Goal: Information Seeking & Learning: Learn about a topic

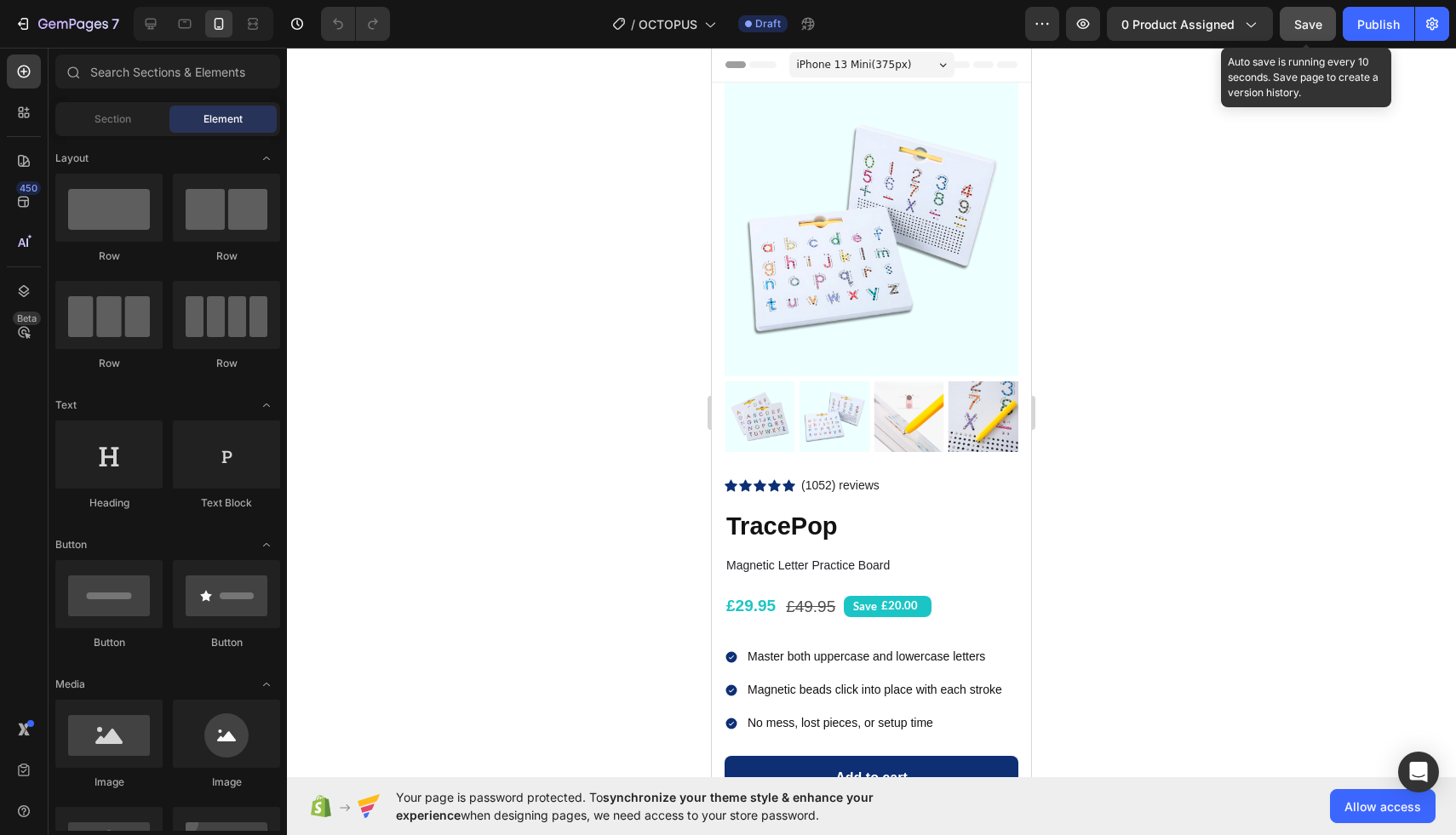
click at [1334, 23] on button "Save" at bounding box center [1307, 23] width 56 height 34
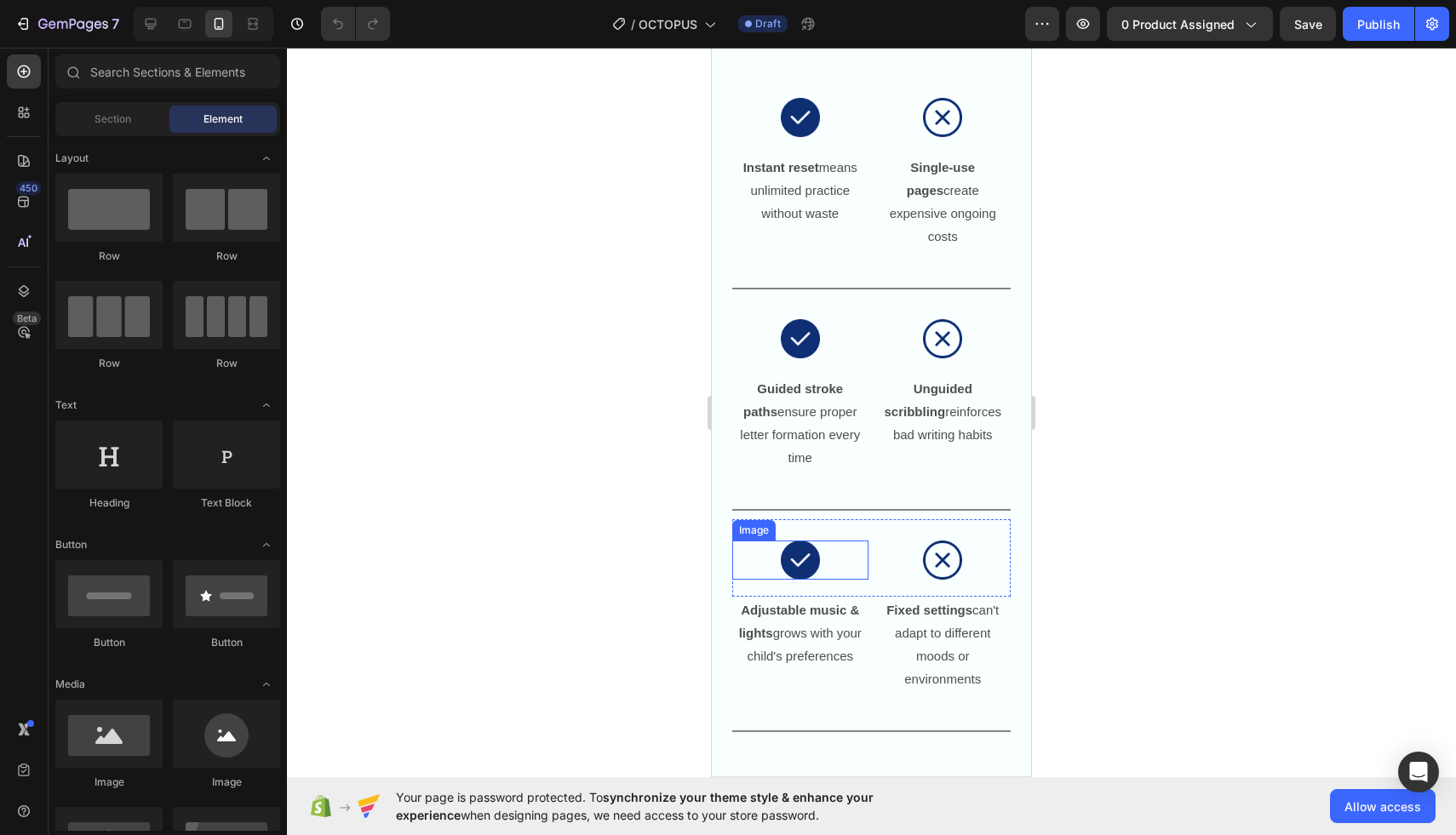
scroll to position [2107, 0]
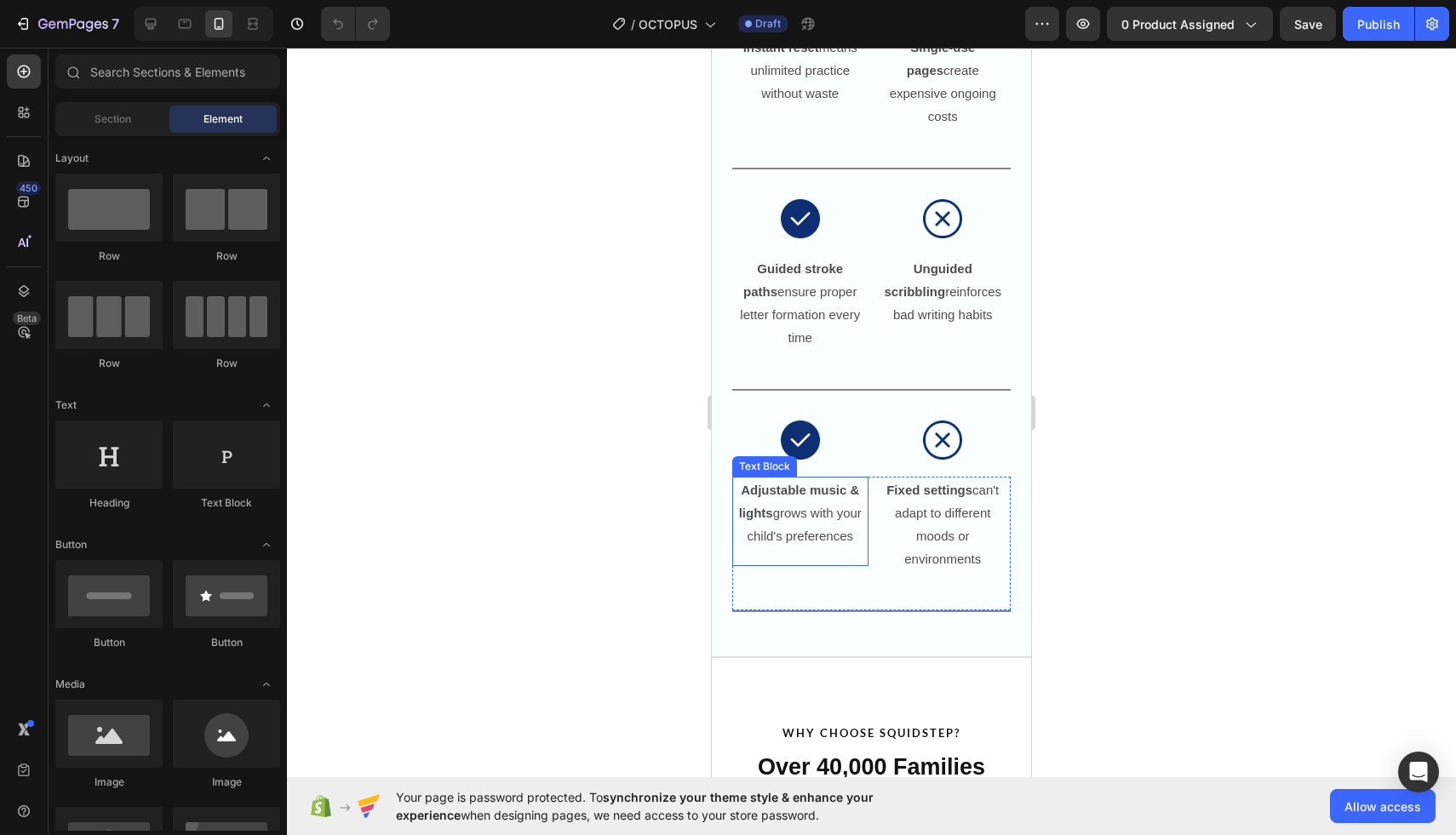
click at [796, 482] on strong "Adjustable music & lights" at bounding box center [800, 501] width 121 height 37
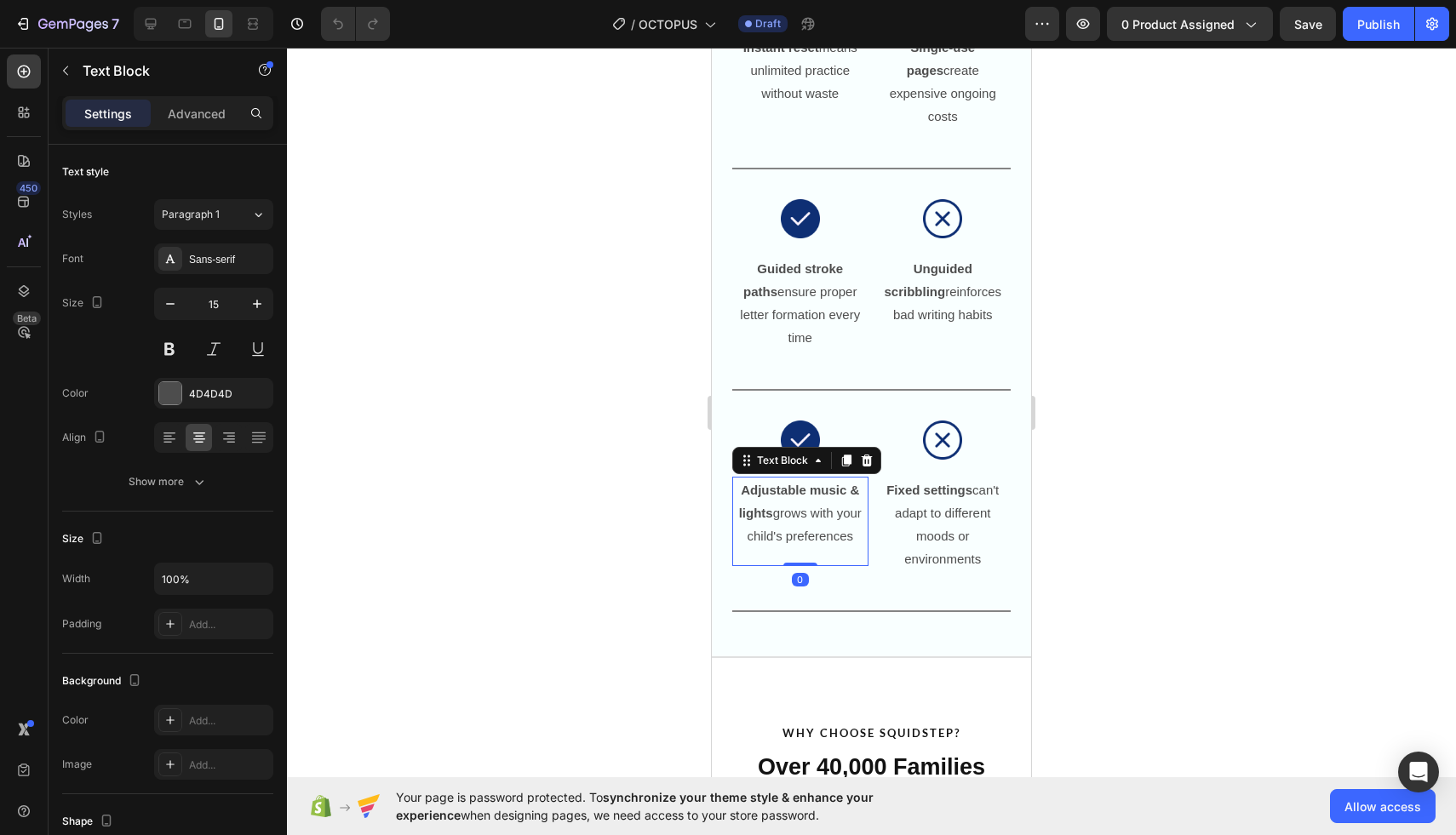
click at [804, 480] on p "Adjustable music & lights grows with your child's preferences" at bounding box center [801, 513] width 124 height 69
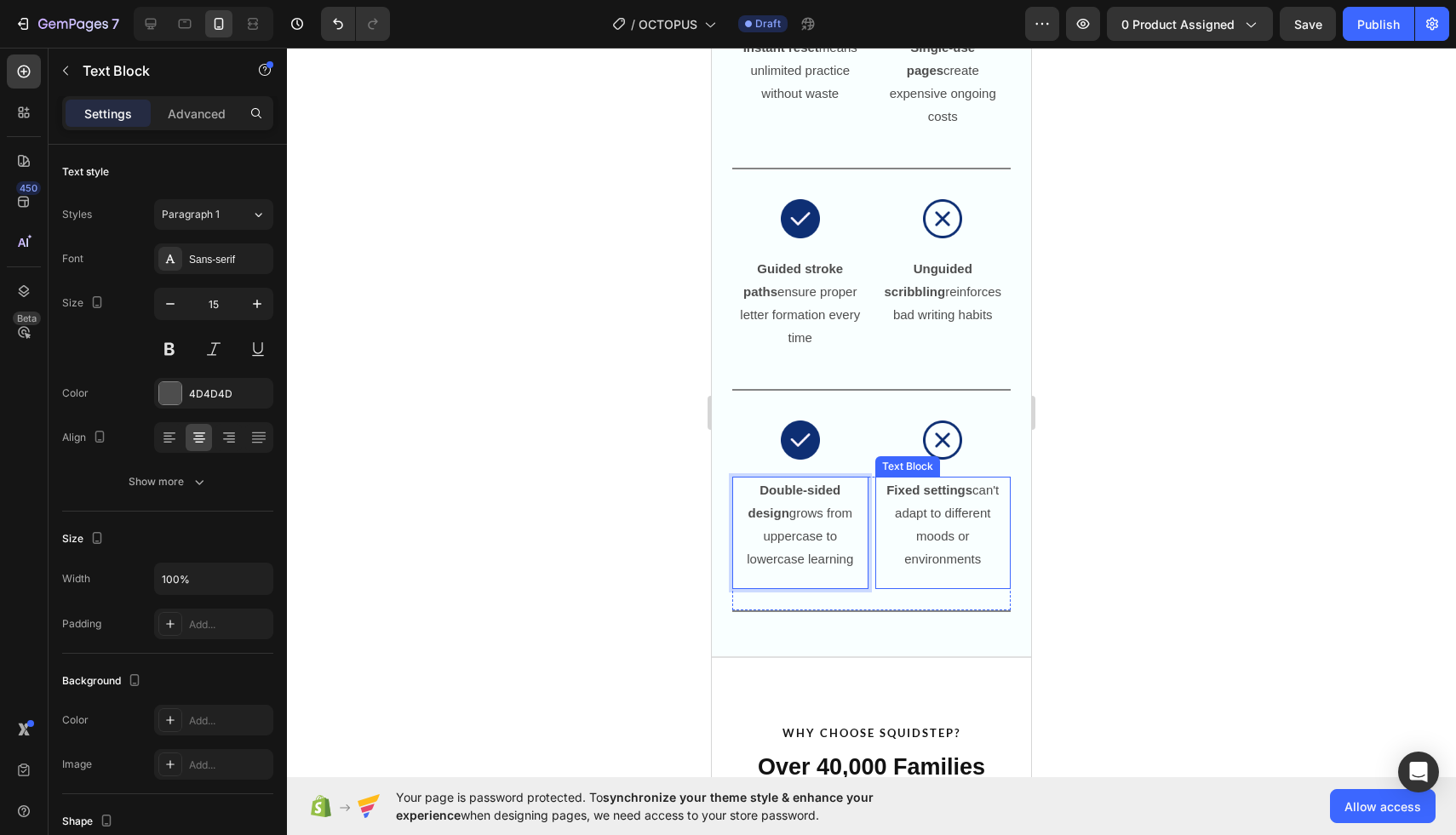
click at [1004, 480] on p "Fixed settings can't adapt to different moods or environments" at bounding box center [943, 524] width 124 height 92
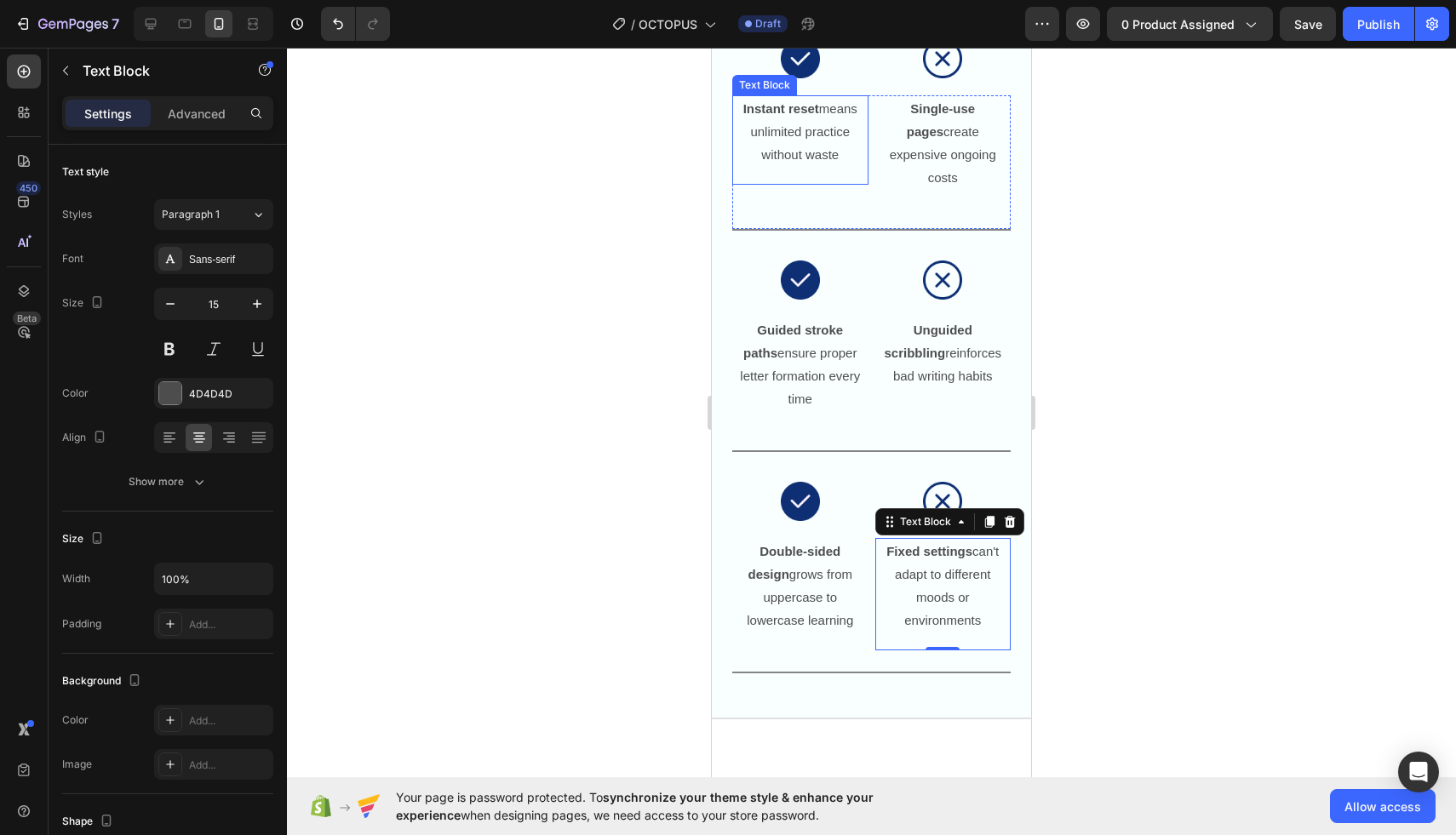
scroll to position [2061, 0]
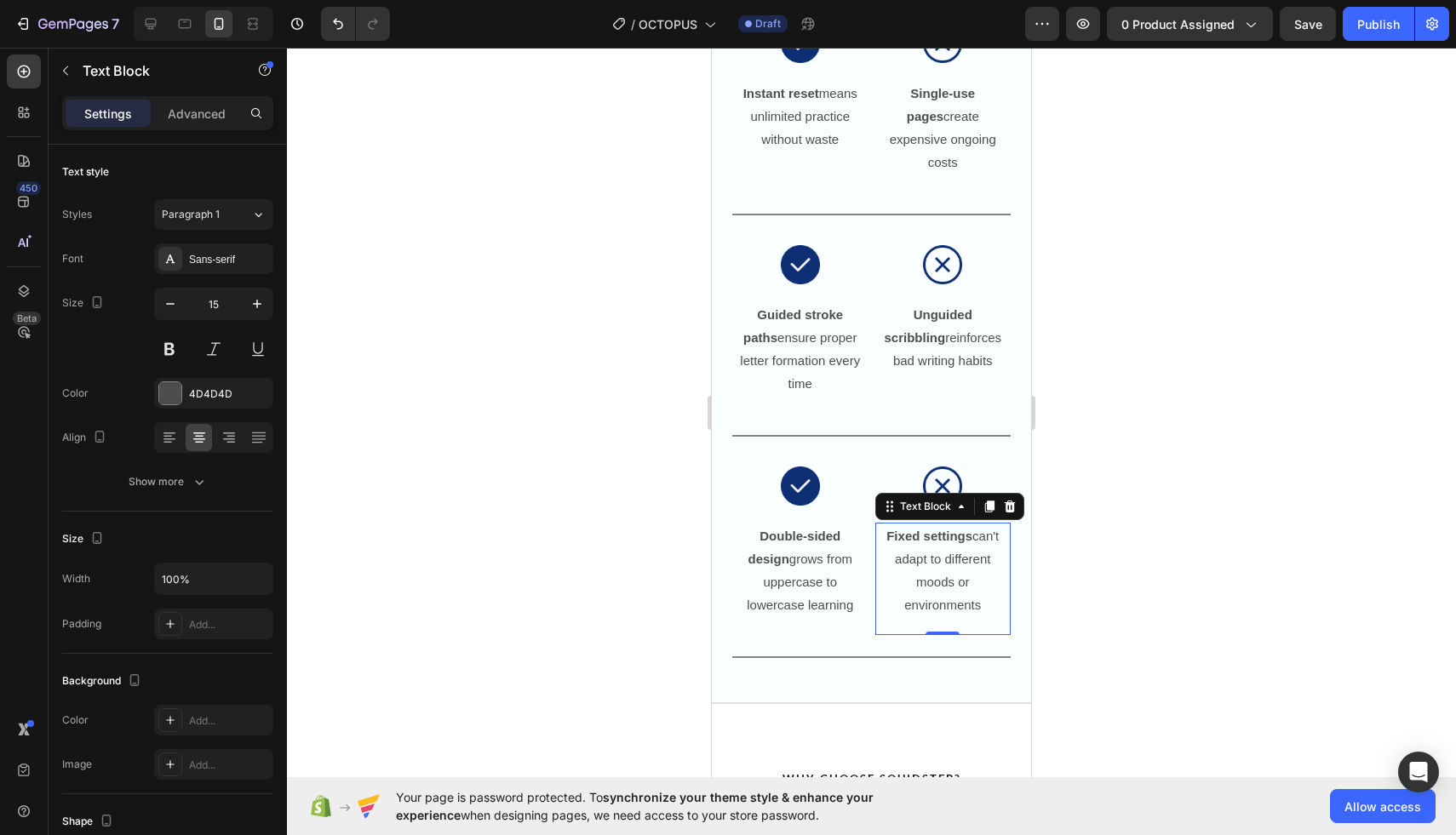
click at [927, 524] on p "Fixed settings can't adapt to different moods or environments" at bounding box center [943, 570] width 124 height 92
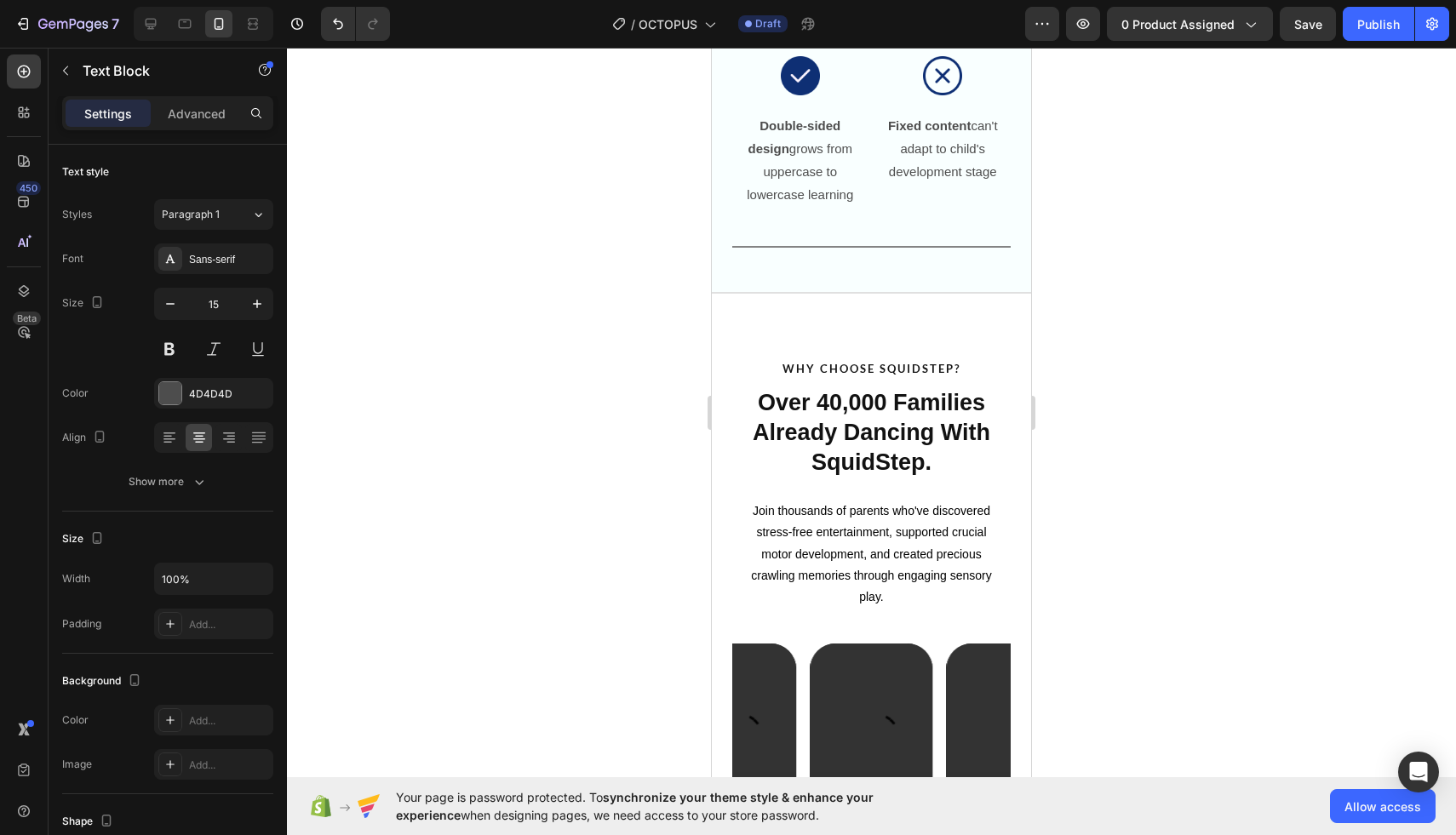
scroll to position [2611, 0]
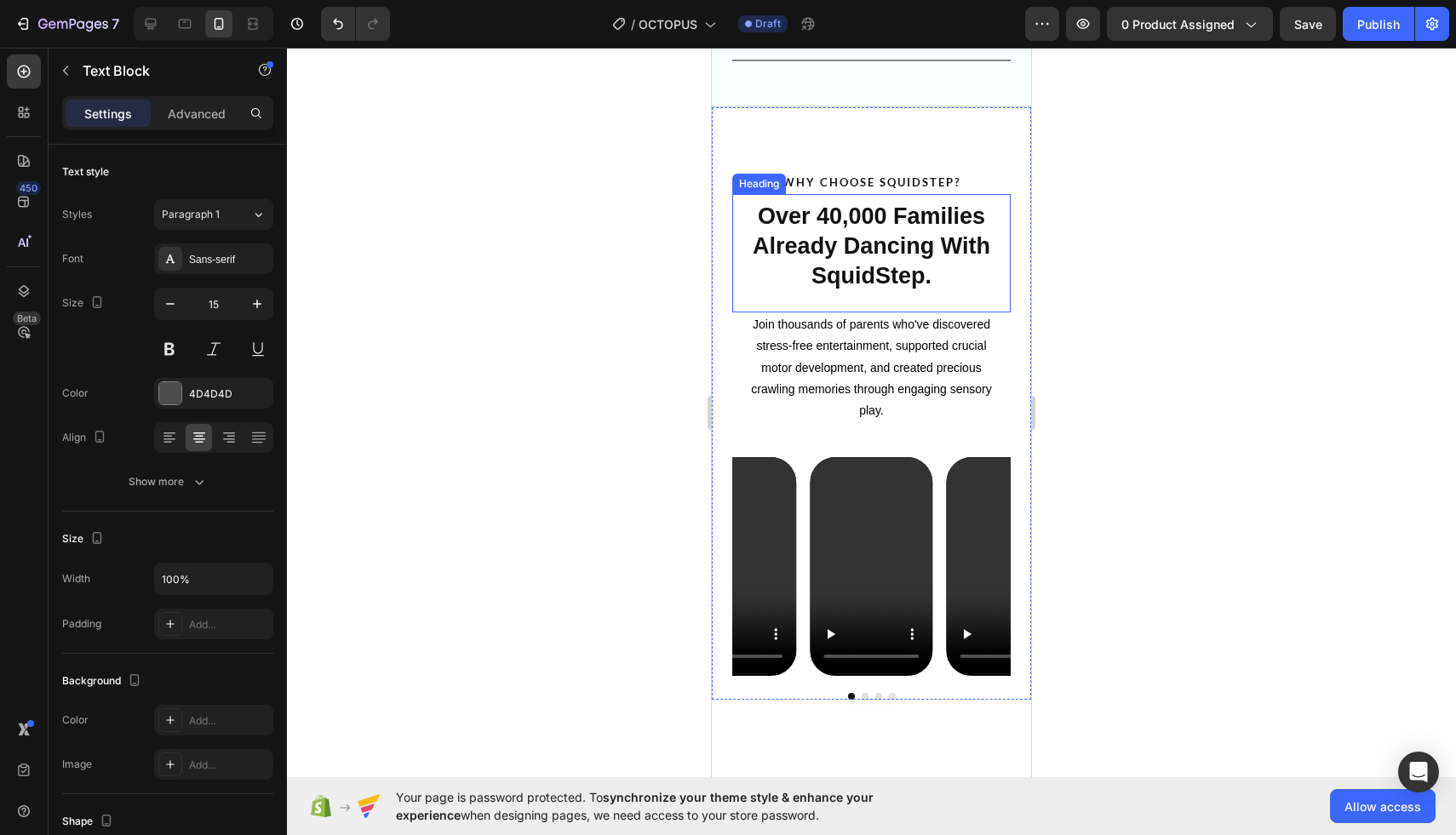
click at [871, 241] on strong "Over 40,000 Families Already Dancing With SquidStep." at bounding box center [872, 246] width 238 height 85
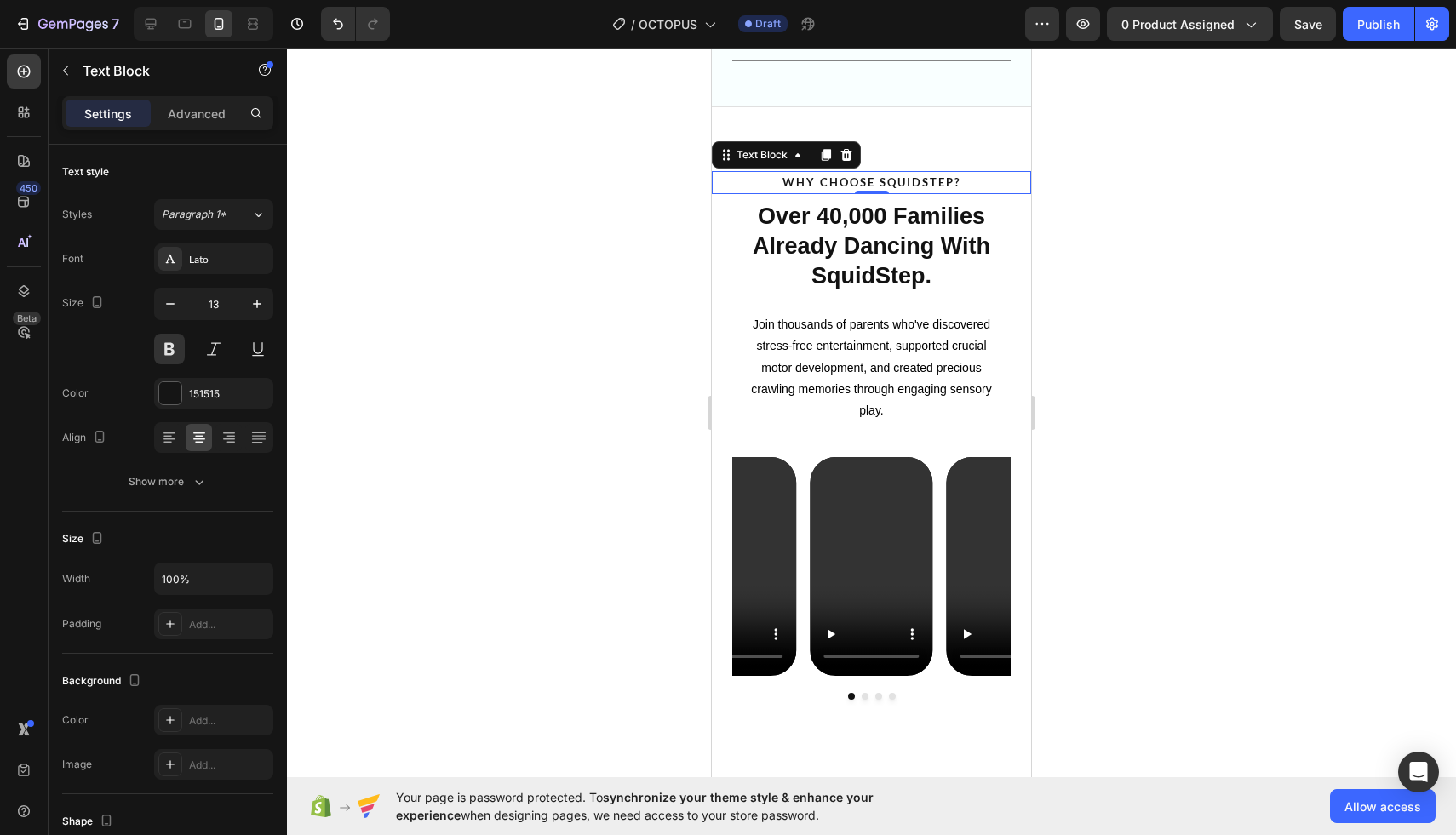
click at [920, 174] on p "WHY CHOOSE SQUIDSTEP?" at bounding box center [871, 182] width 275 height 19
click at [919, 185] on strong "WHY CHOOSE SQUIDSTEP?" at bounding box center [871, 182] width 178 height 14
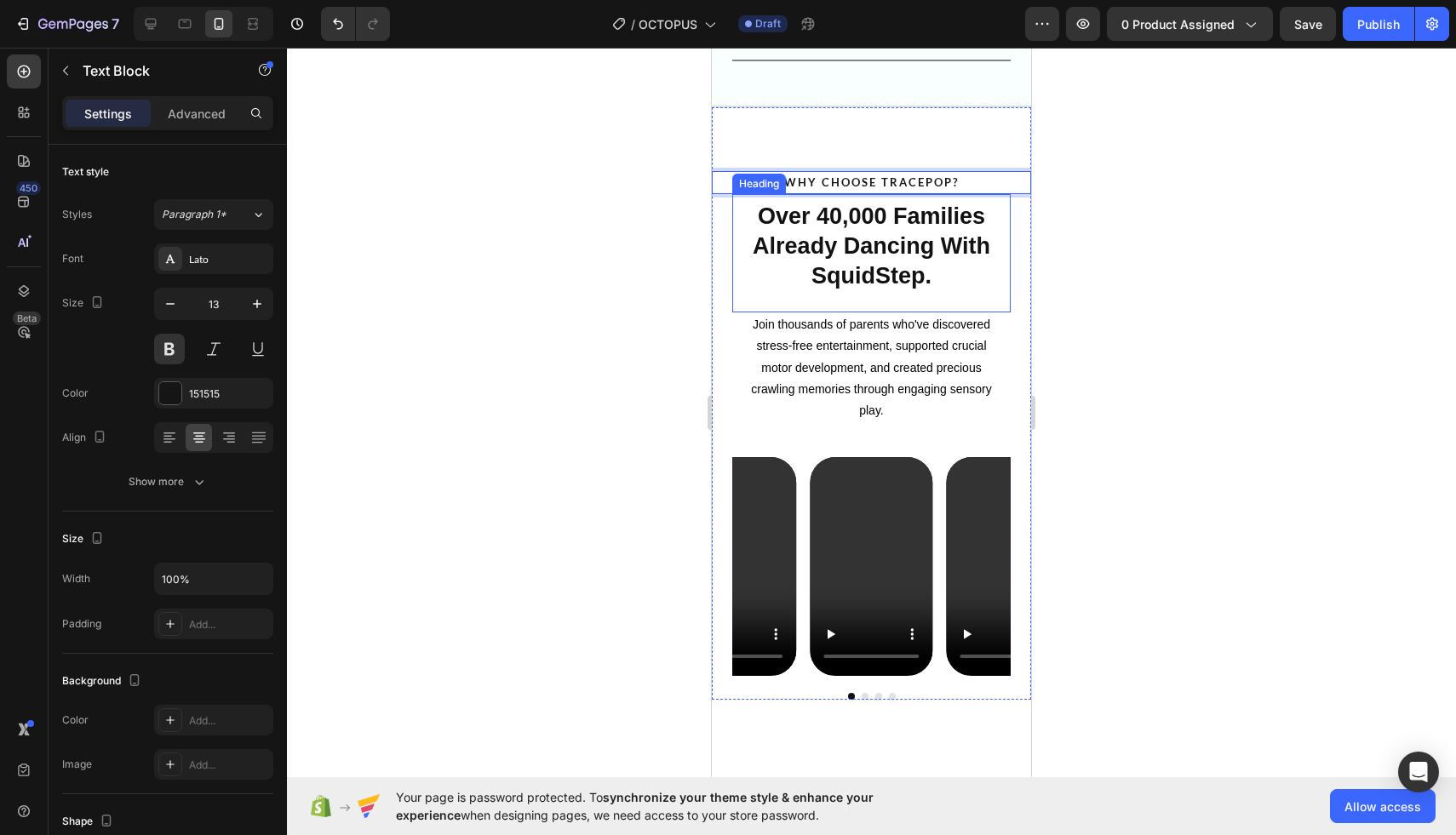
click at [1168, 212] on div at bounding box center [871, 441] width 1169 height 787
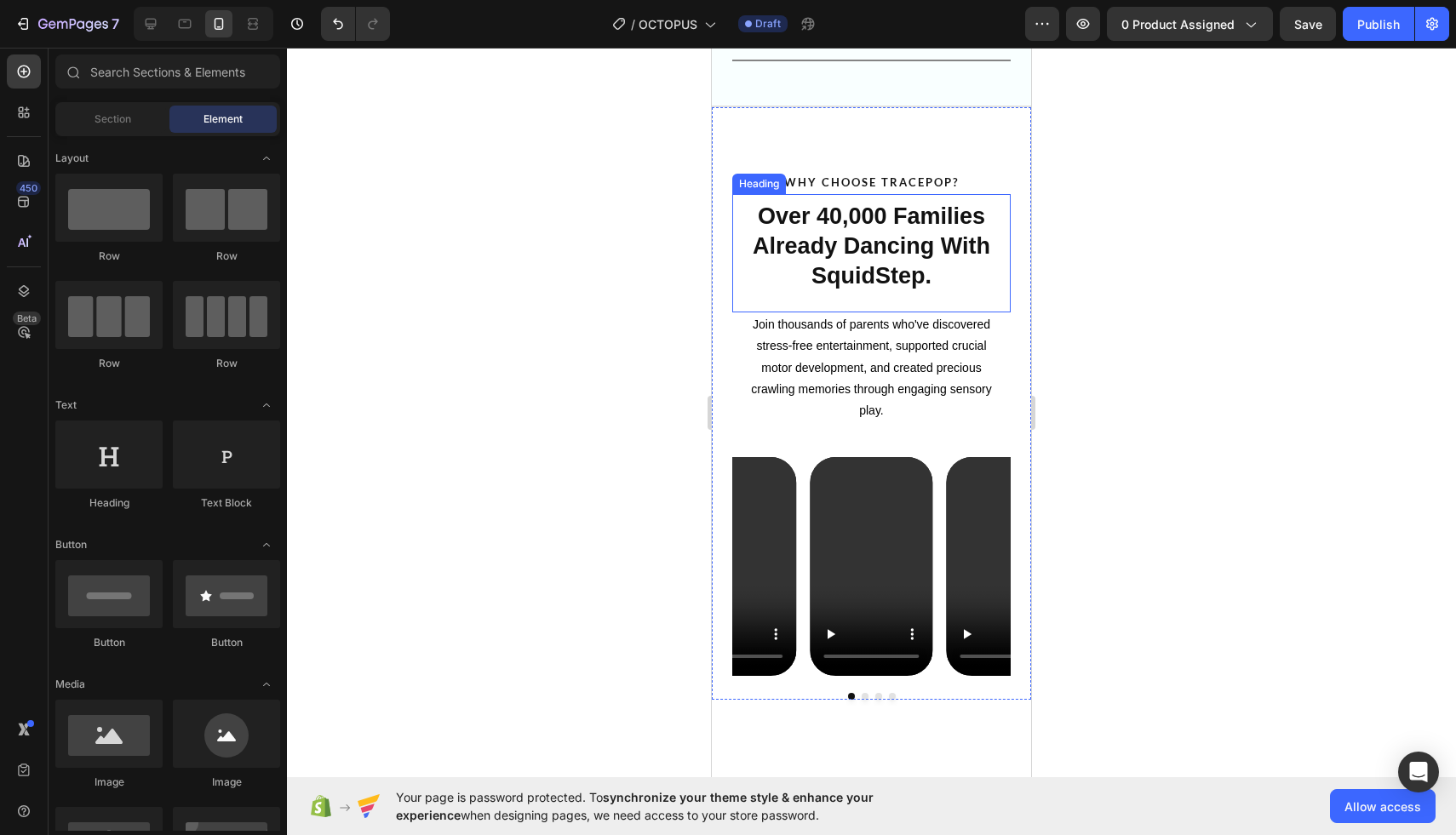
scroll to position [2645, 0]
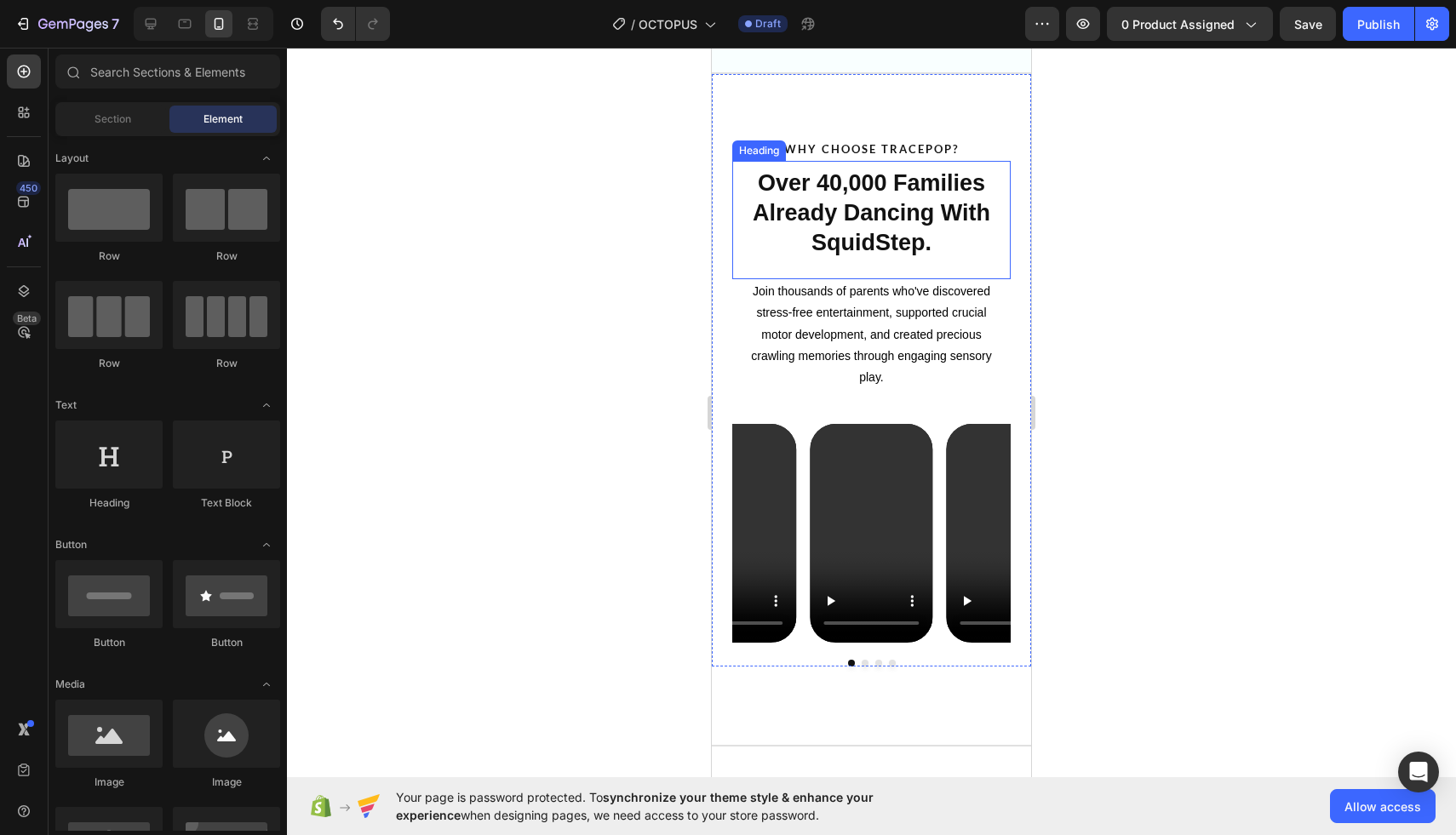
click at [893, 252] on strong "Over 40,000 Families Already Dancing With SquidStep." at bounding box center [872, 212] width 238 height 85
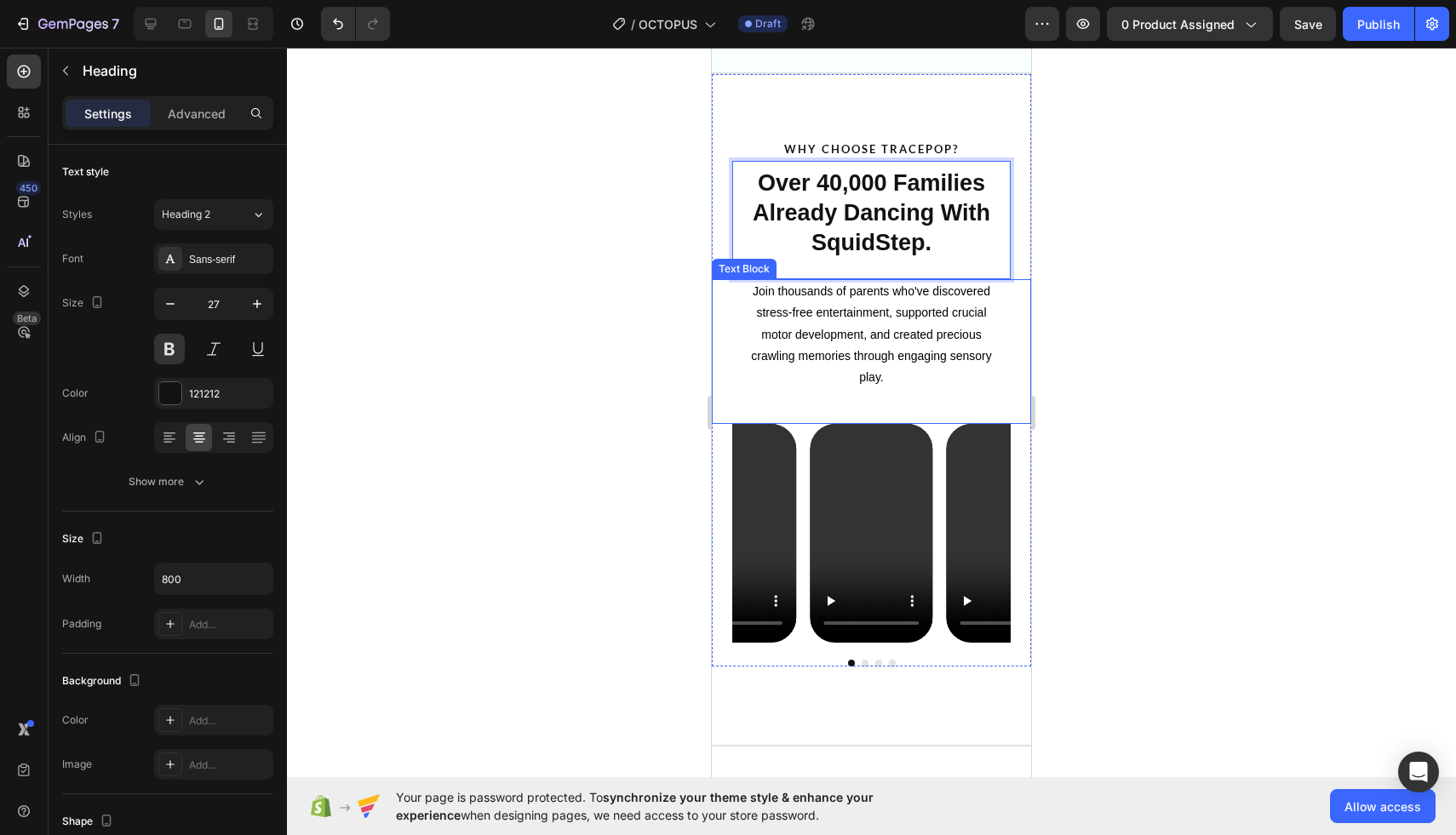
click at [1119, 330] on div at bounding box center [871, 441] width 1169 height 787
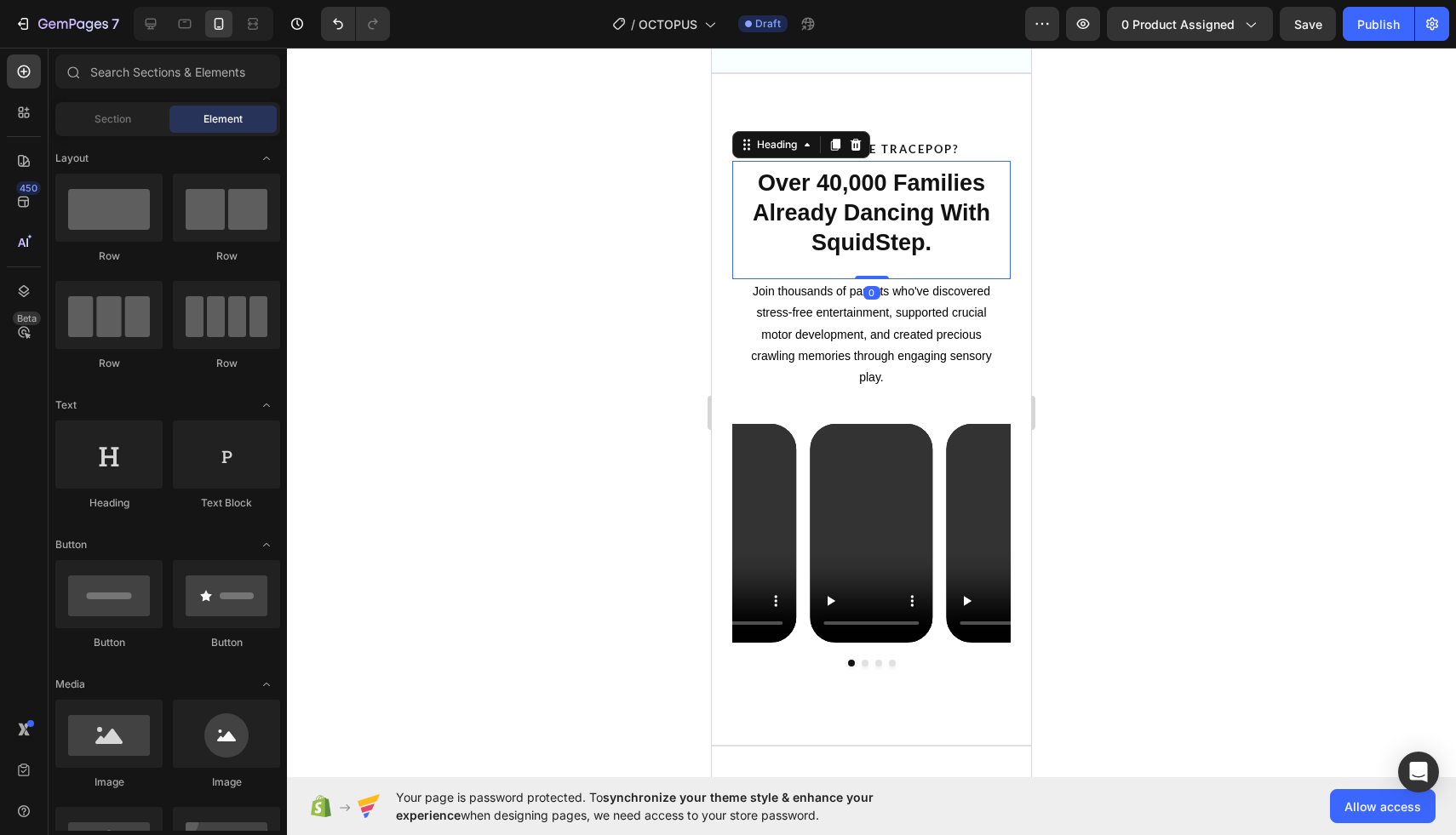
click at [865, 227] on p "⁠⁠⁠⁠⁠⁠⁠ Over 40,000 Families Already Dancing With SquidStep." at bounding box center [871, 213] width 275 height 90
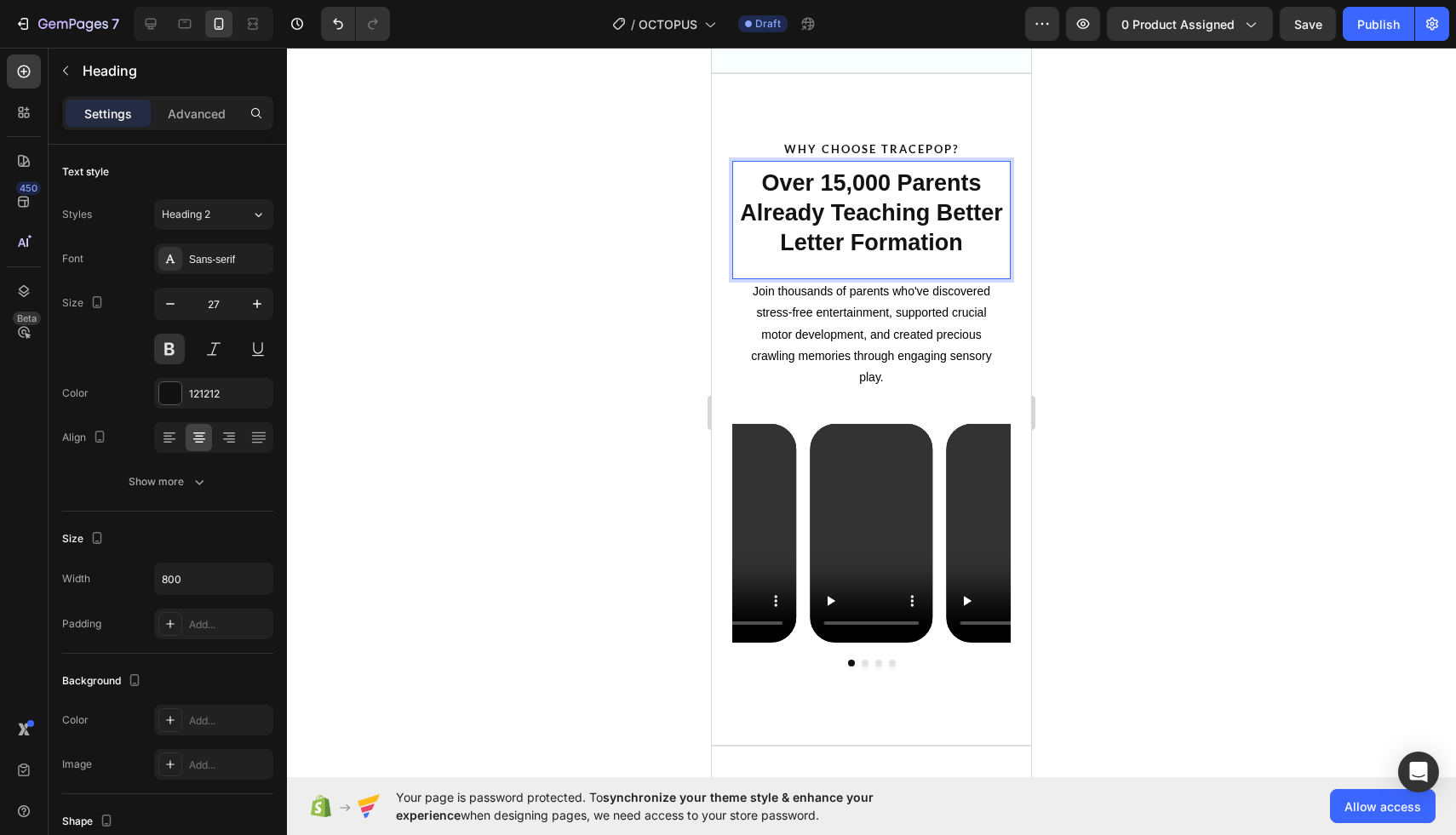
click at [835, 184] on strong "Over 15,000 Parents Already Teaching Better Letter Formation" at bounding box center [872, 212] width 263 height 85
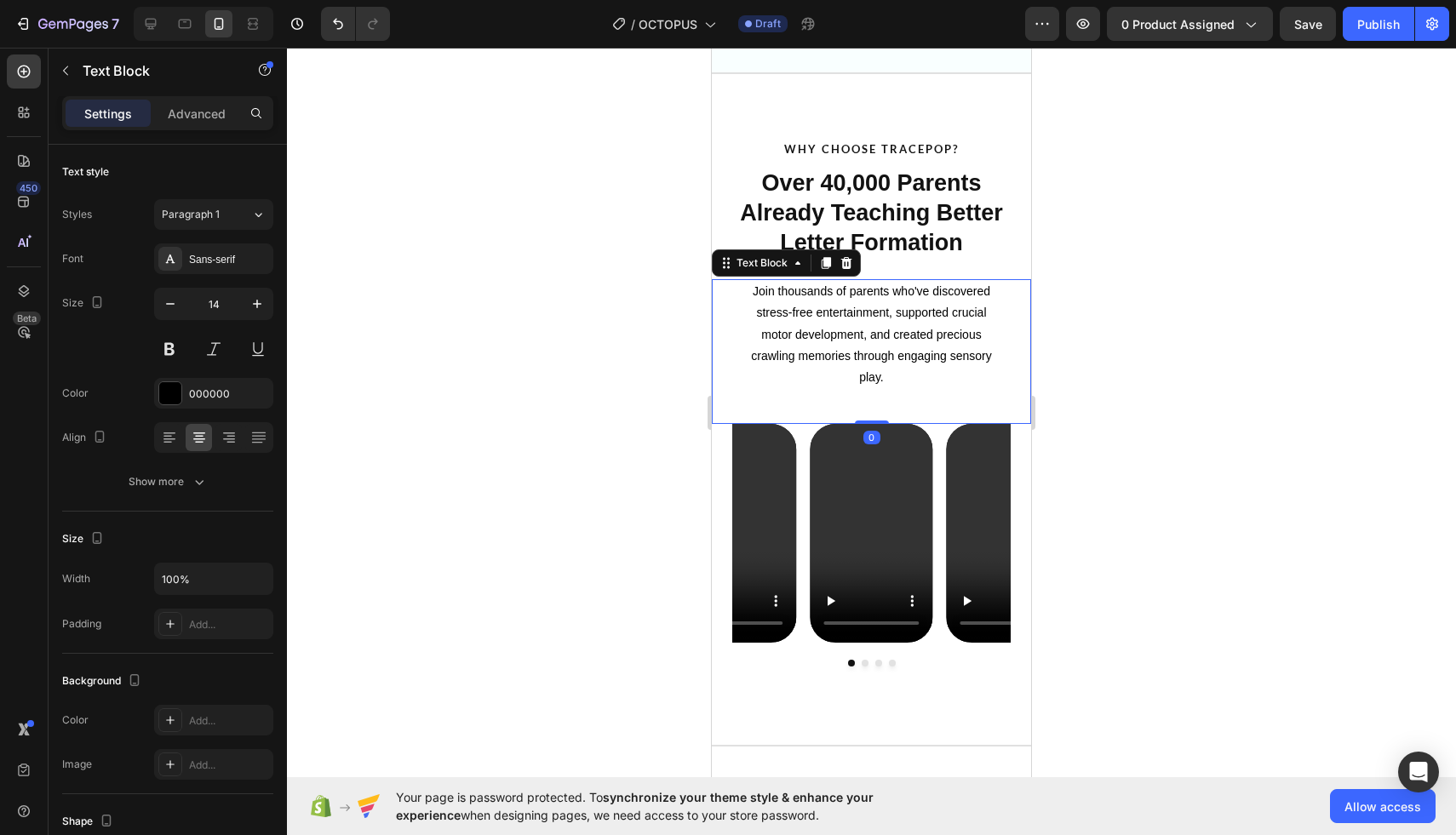
click at [983, 284] on p "Join thousands of parents who've discovered stress-free entertainment, supporte…" at bounding box center [872, 333] width 261 height 107
click at [898, 335] on p "Join thousands of parents who've discovered stress-free entertainment, supporte…" at bounding box center [872, 333] width 261 height 107
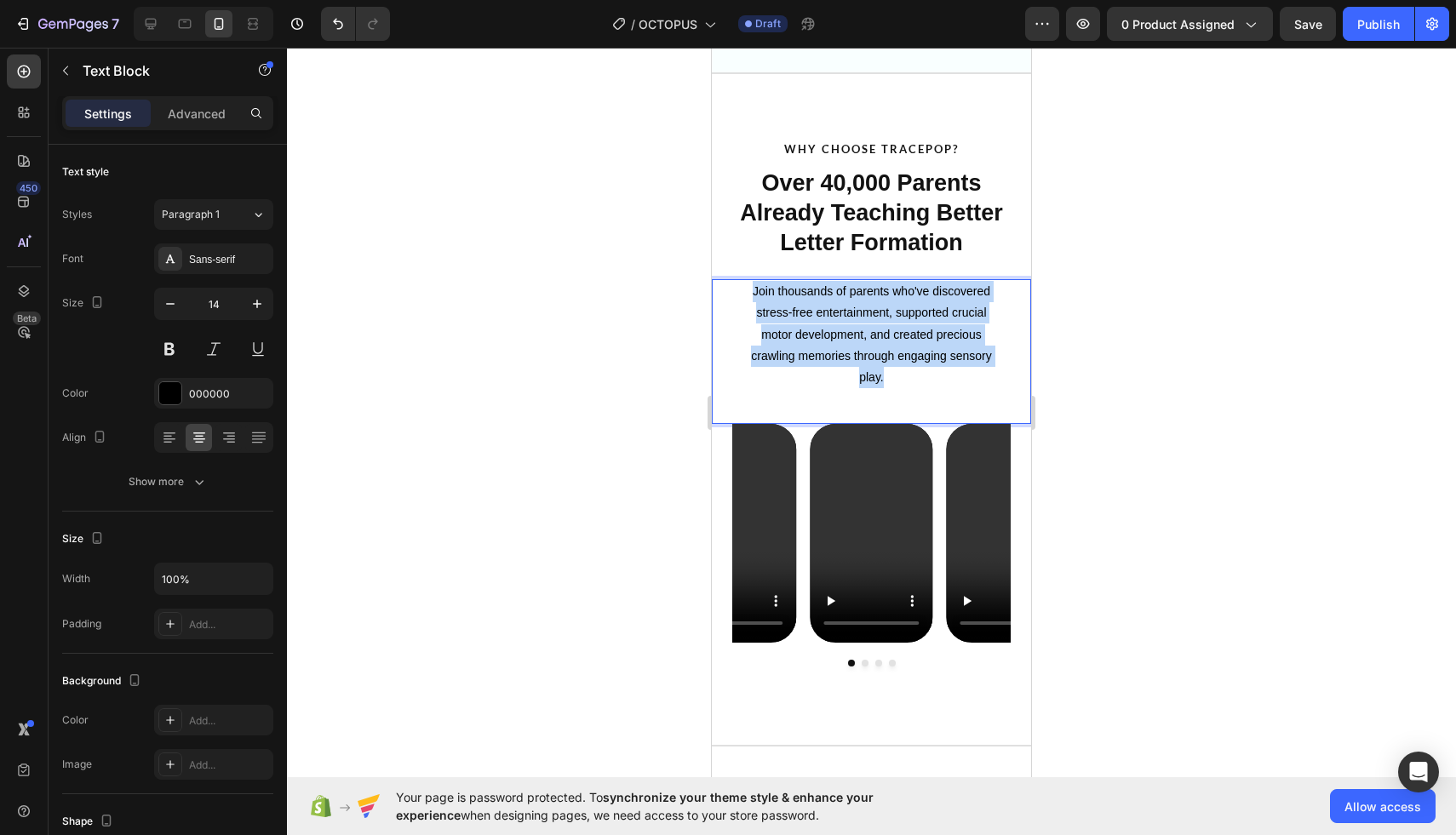
copy p "Join thousands of parents who've discovered stress-free entertainment, supporte…"
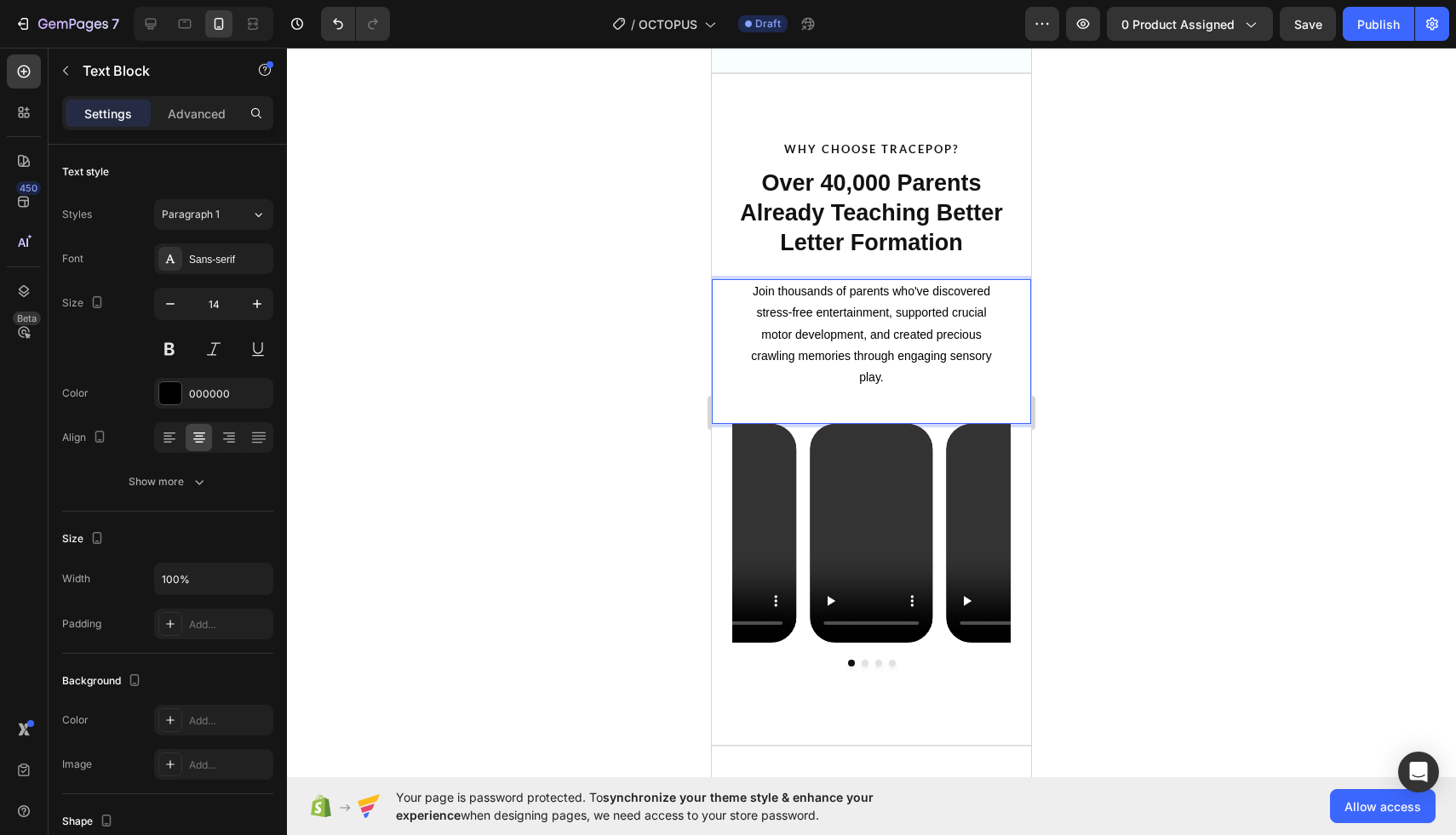
click at [921, 325] on p "Join thousands of parents who've discovered stress-free entertainment, supporte…" at bounding box center [872, 333] width 261 height 107
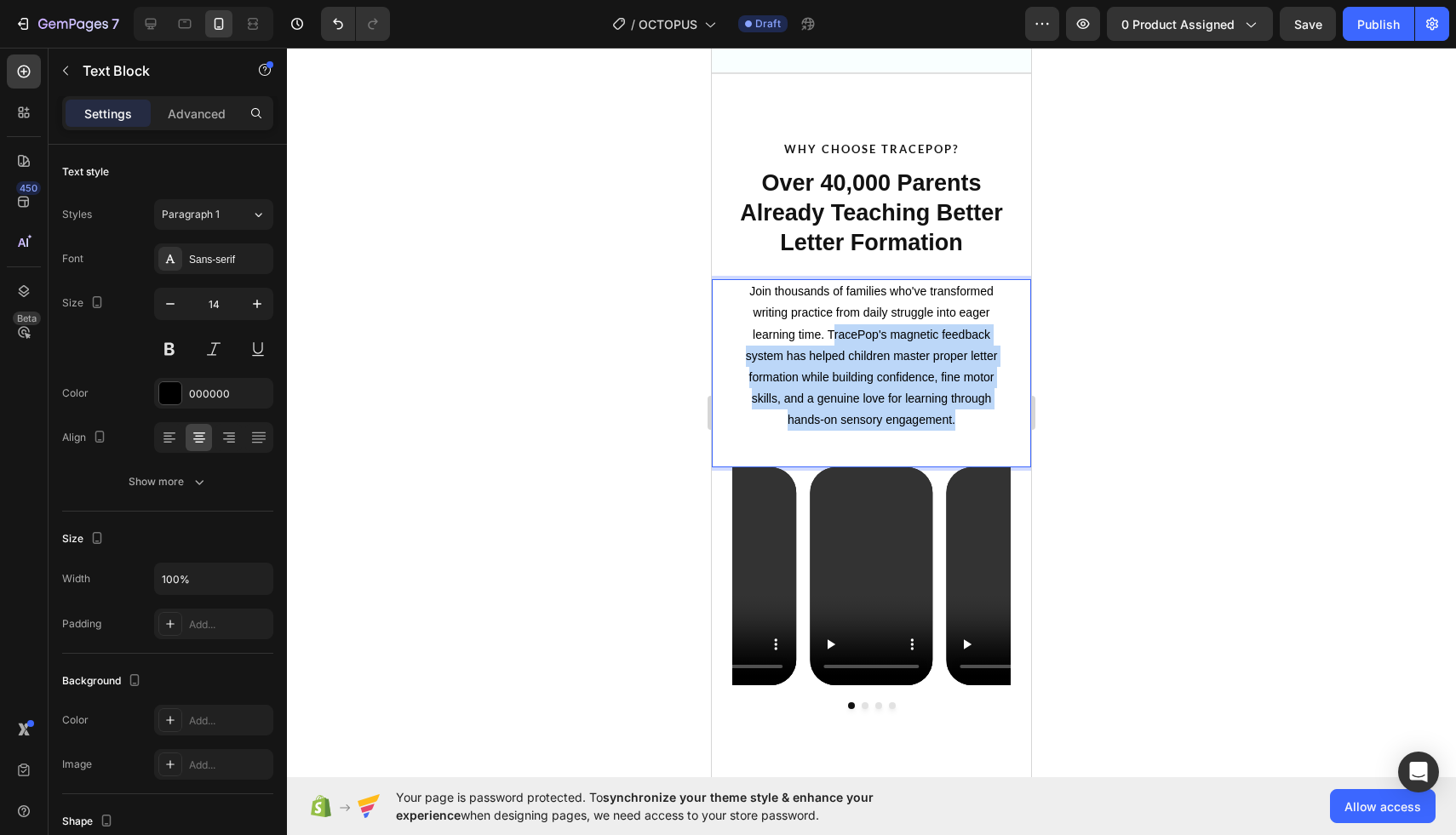
drag, startPoint x: 832, startPoint y: 335, endPoint x: 982, endPoint y: 435, distance: 180.3
click at [982, 435] on div "Join thousands of families who've transformed writing practice from daily strug…" at bounding box center [871, 373] width 319 height 187
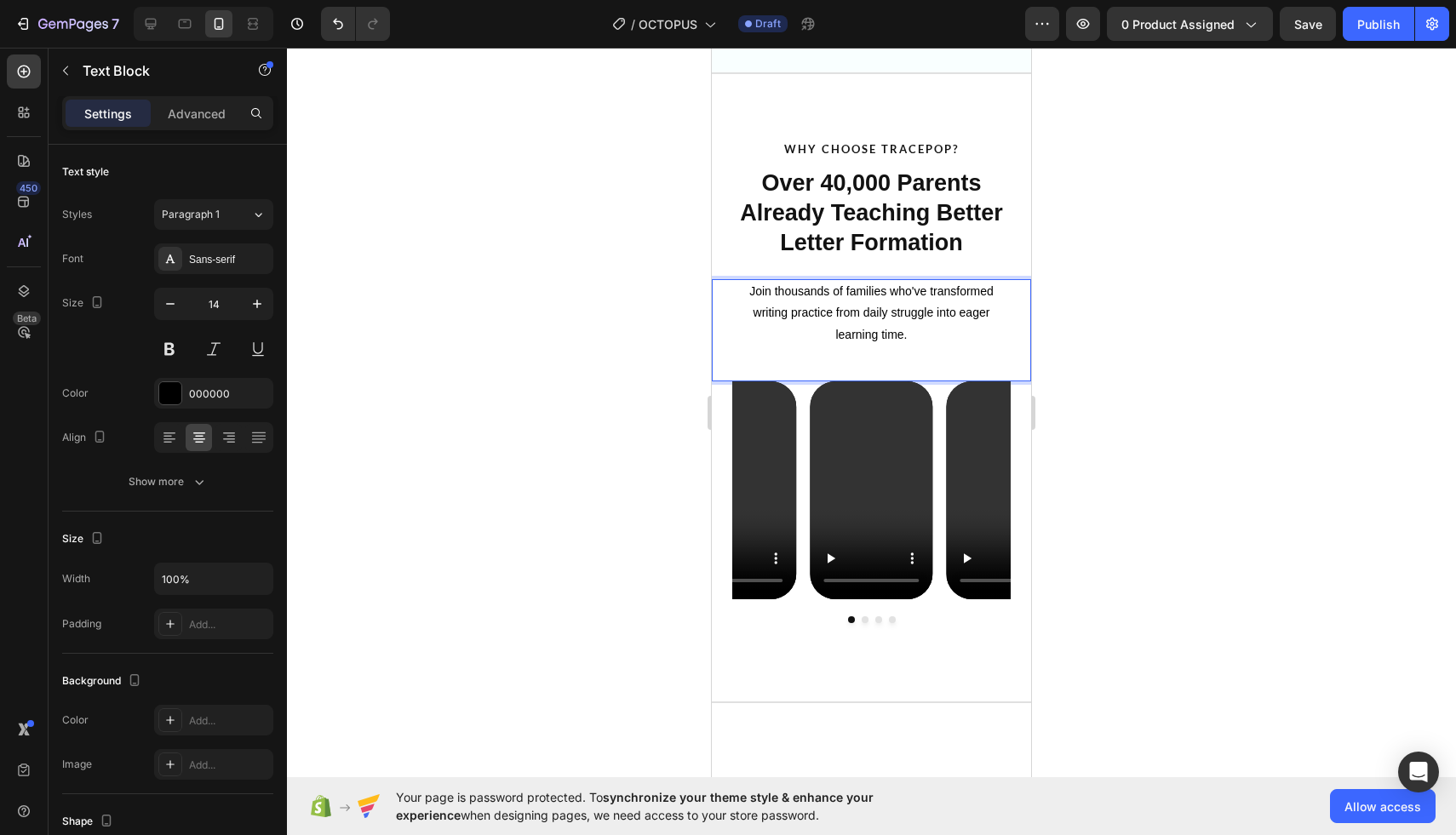
click at [1142, 330] on div at bounding box center [871, 441] width 1169 height 787
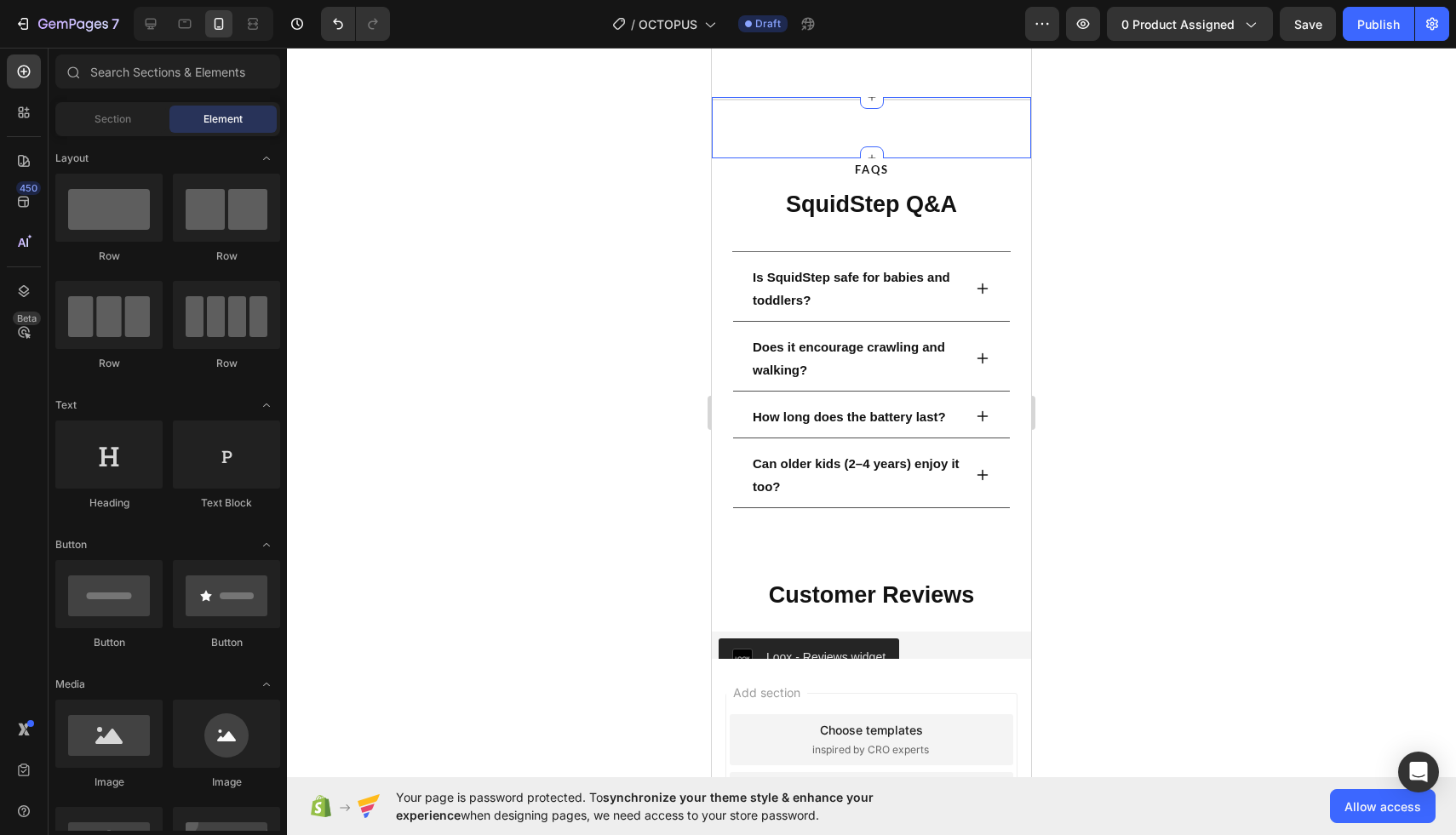
scroll to position [3270, 0]
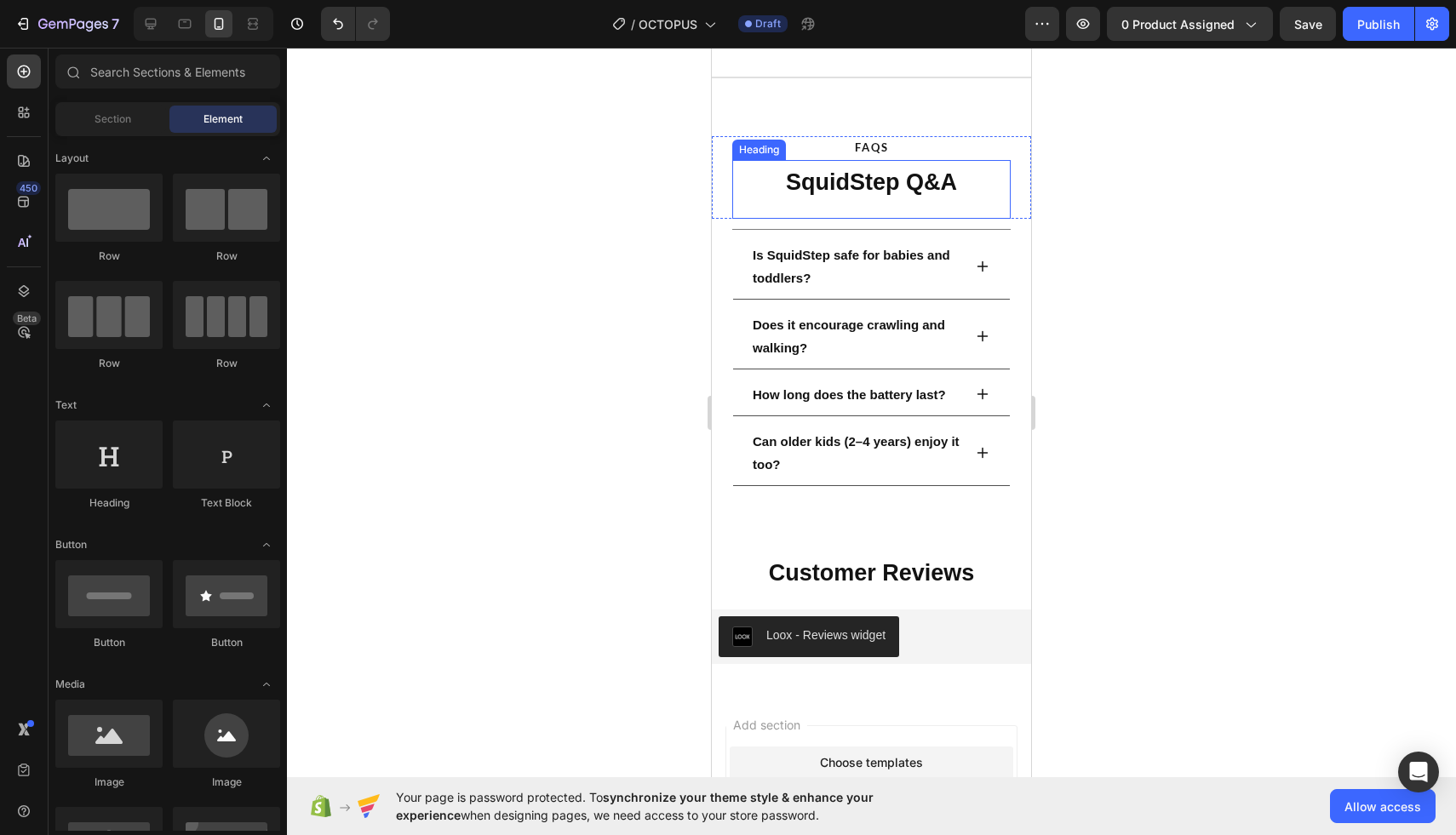
click at [863, 196] on h2 "SquidStep Q&A" at bounding box center [871, 183] width 279 height 33
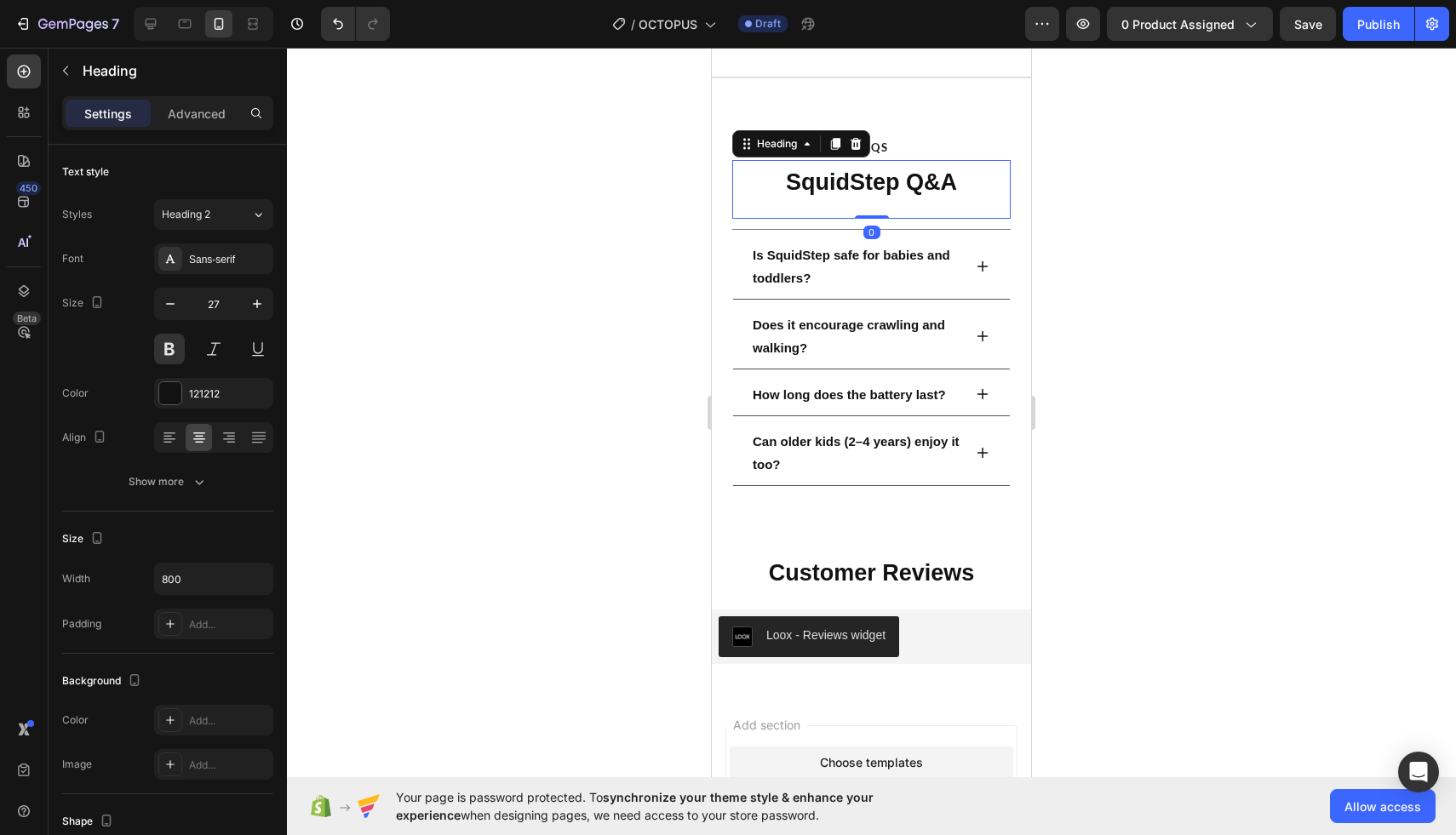
click at [863, 196] on h2 "SquidStep Q&A" at bounding box center [871, 183] width 279 height 33
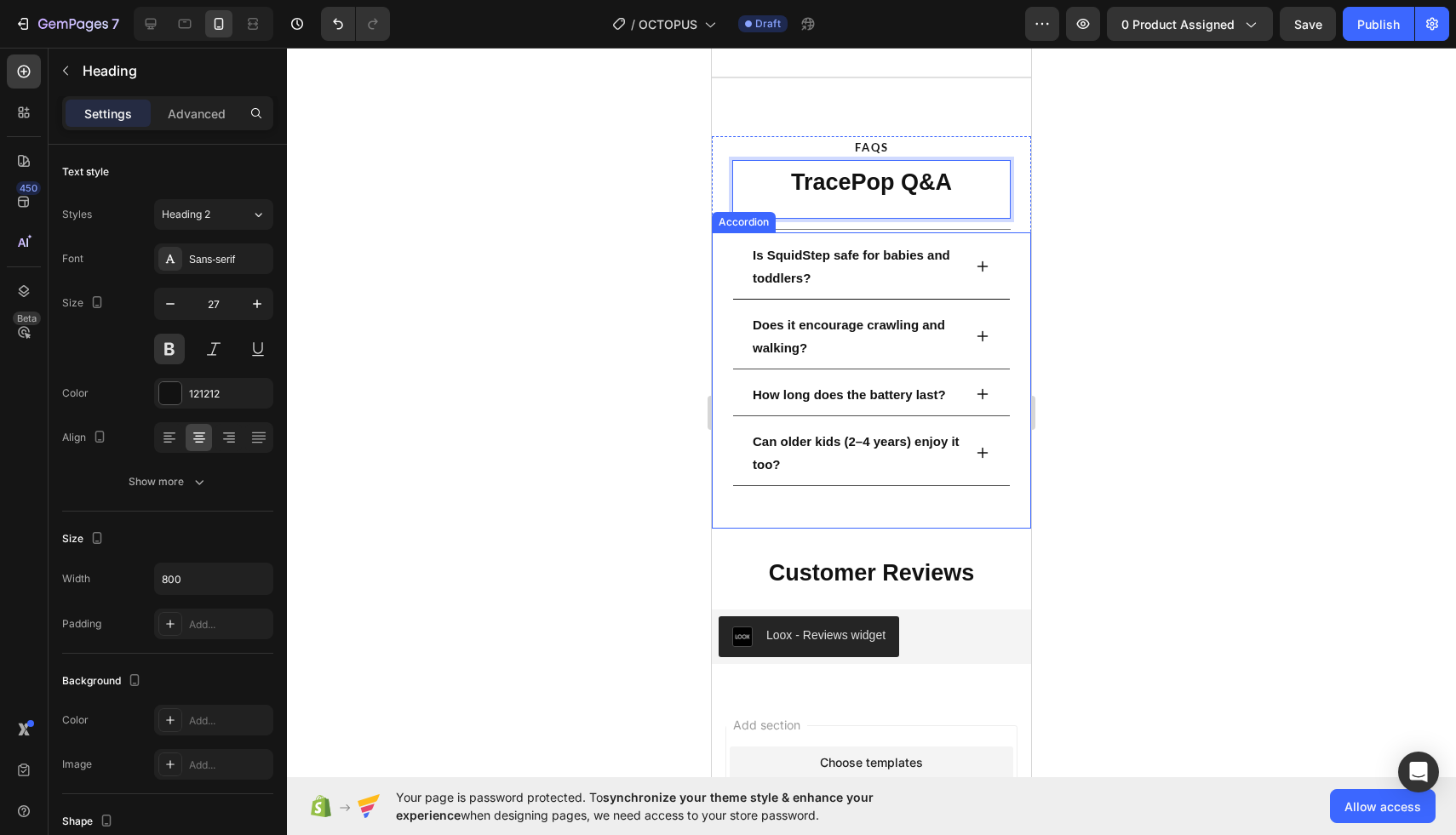
click at [907, 271] on p "Is SquidStep safe for babies and toddlers?" at bounding box center [856, 266] width 207 height 46
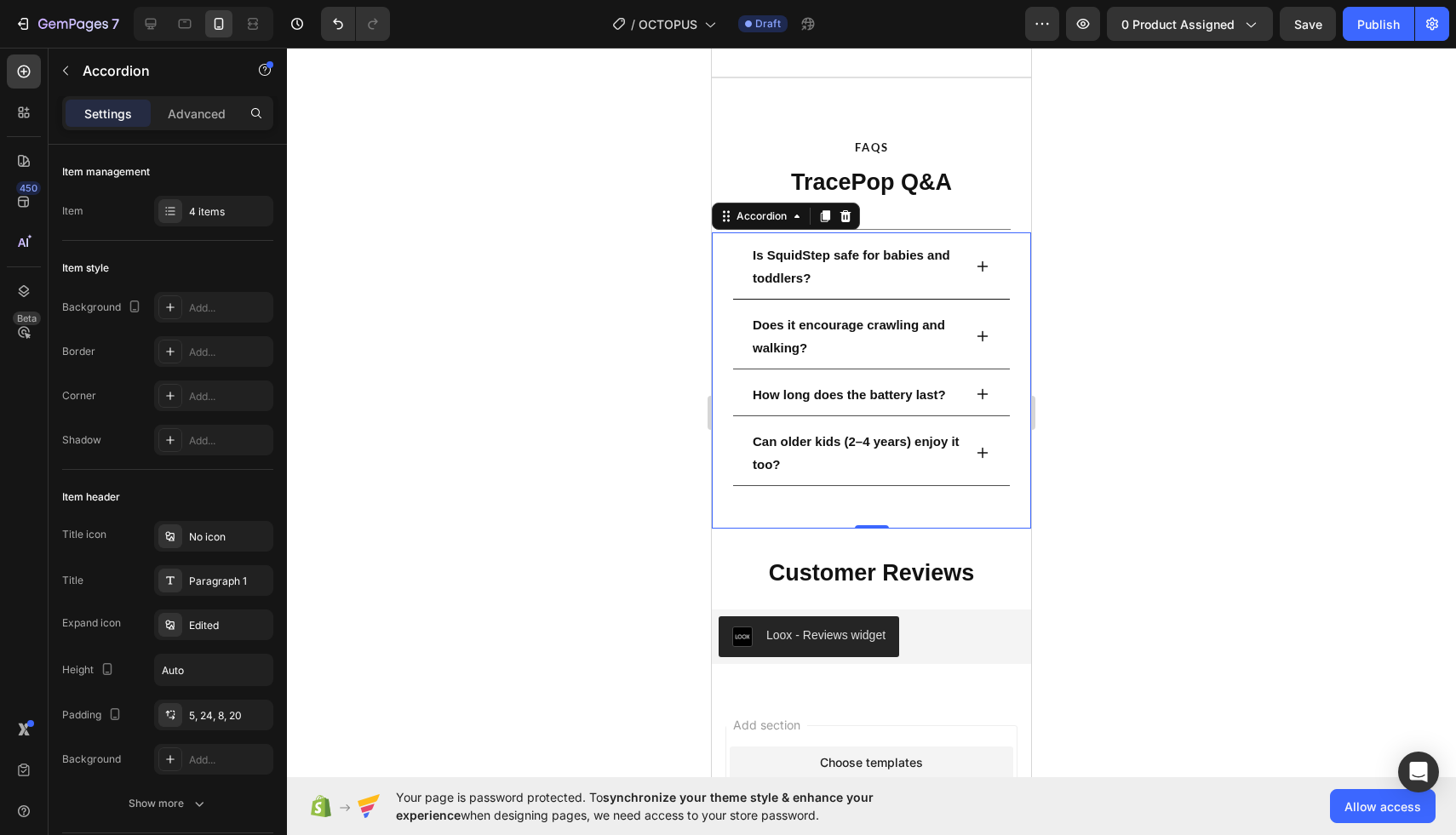
click at [805, 274] on strong "Is SquidStep safe for babies and toddlers?" at bounding box center [852, 266] width 197 height 37
click at [1089, 291] on div at bounding box center [871, 441] width 1169 height 787
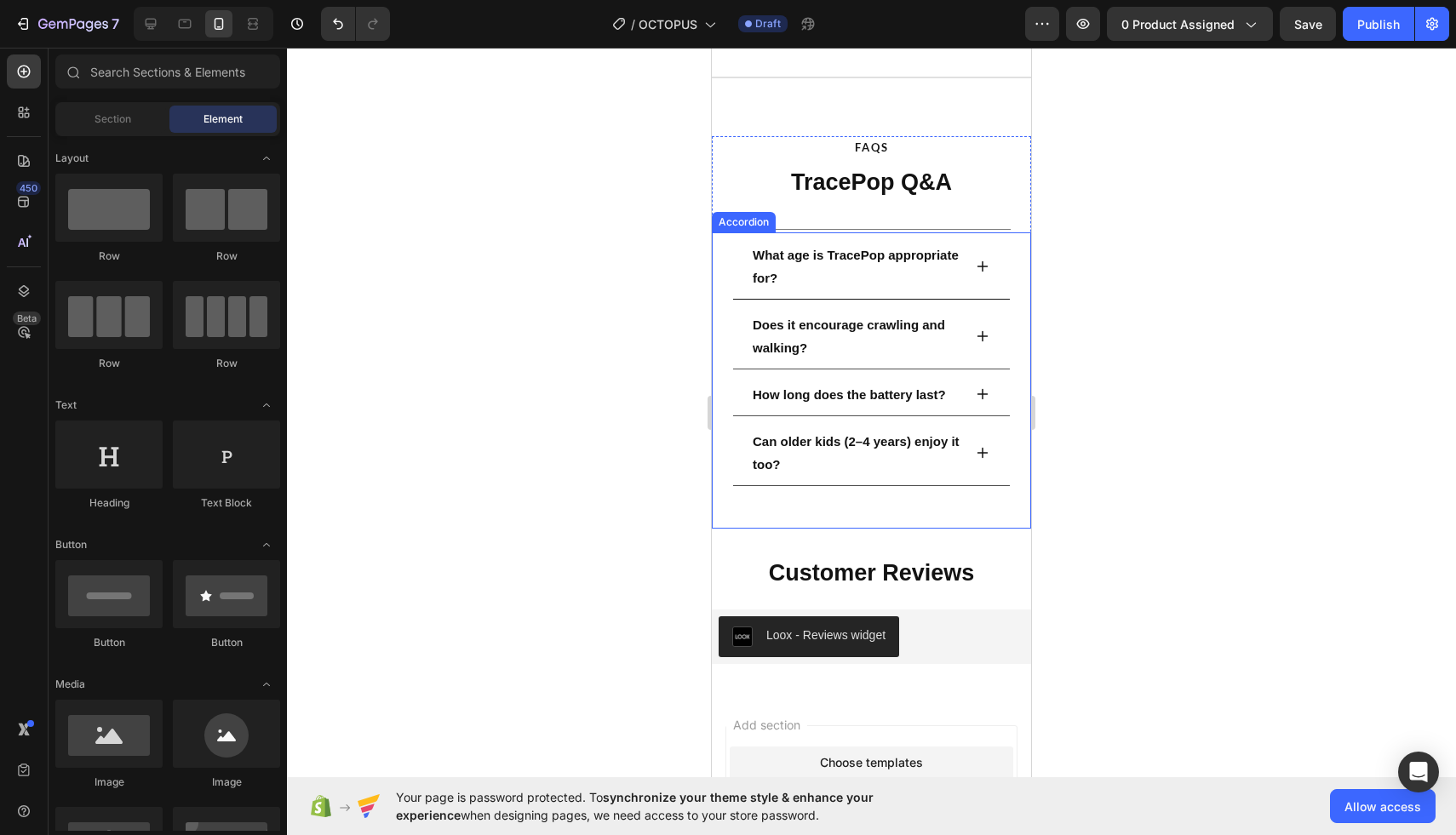
click at [845, 273] on p "What age is TracePop appropriate for?" at bounding box center [856, 266] width 207 height 46
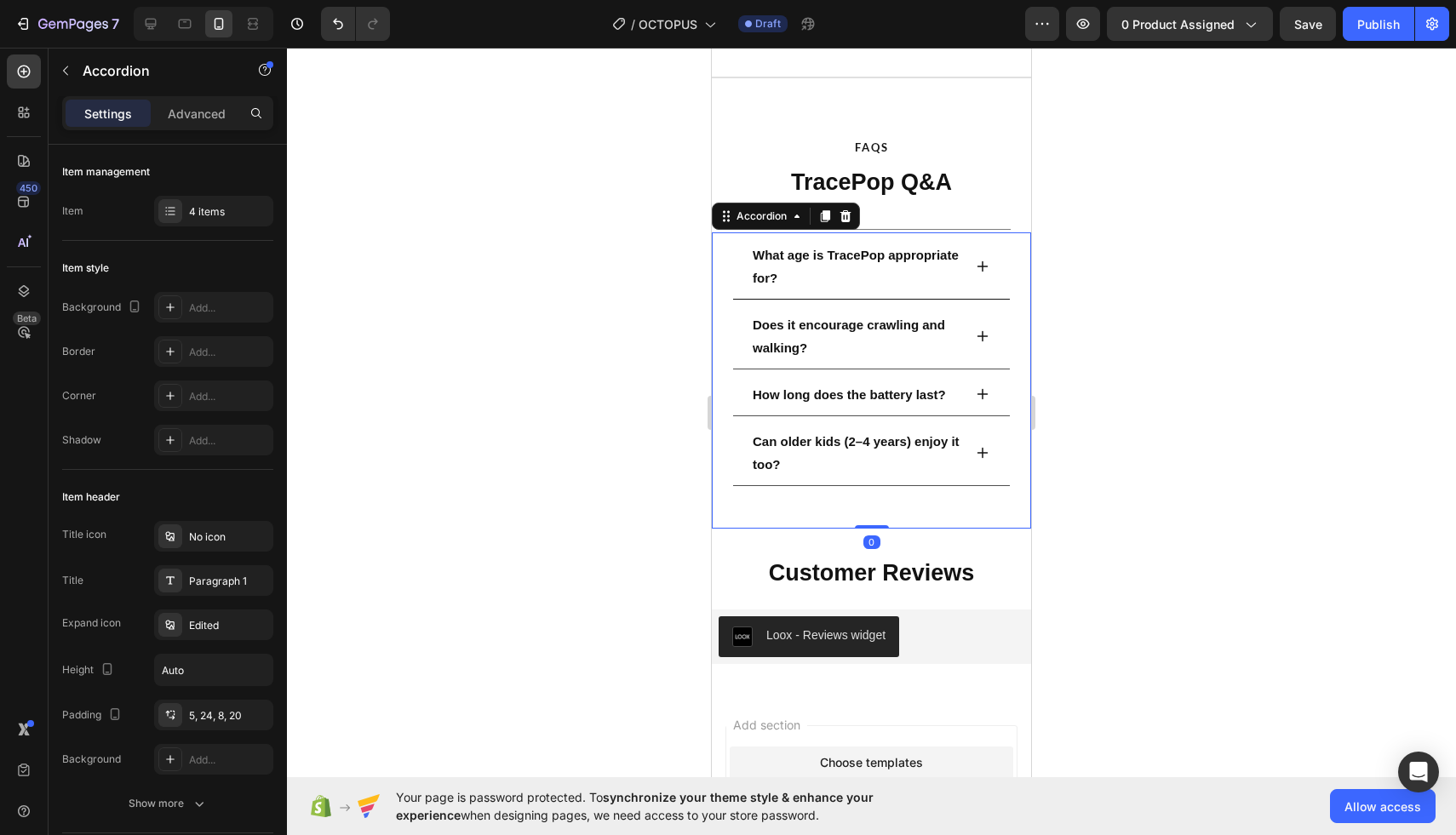
click at [964, 267] on div "What age is TracePop appropriate for?" at bounding box center [871, 268] width 277 height 63
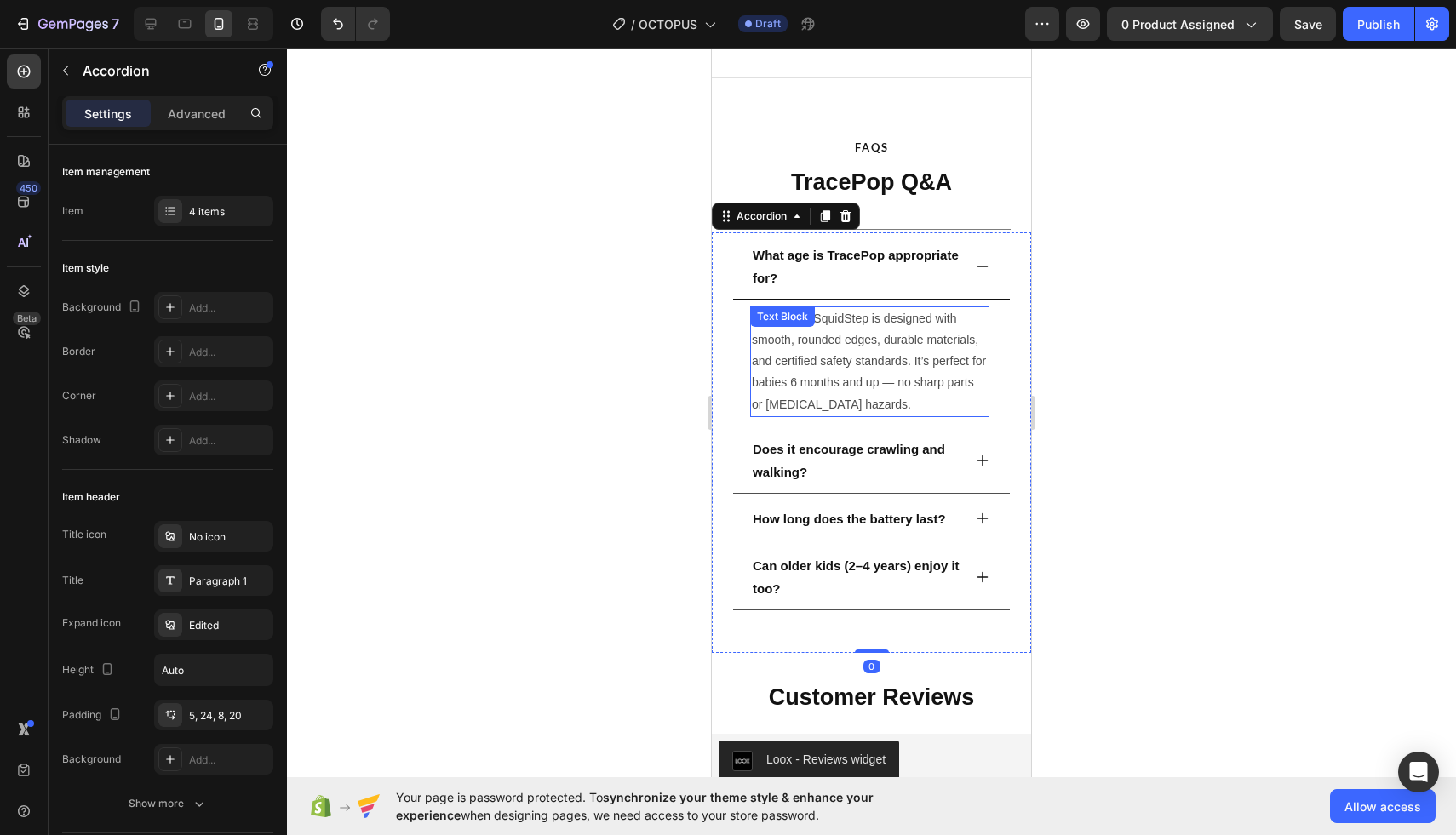
click at [878, 335] on div "Absolutely! SquidStep is designed with smooth, rounded edges, durable materials…" at bounding box center [870, 361] width 239 height 111
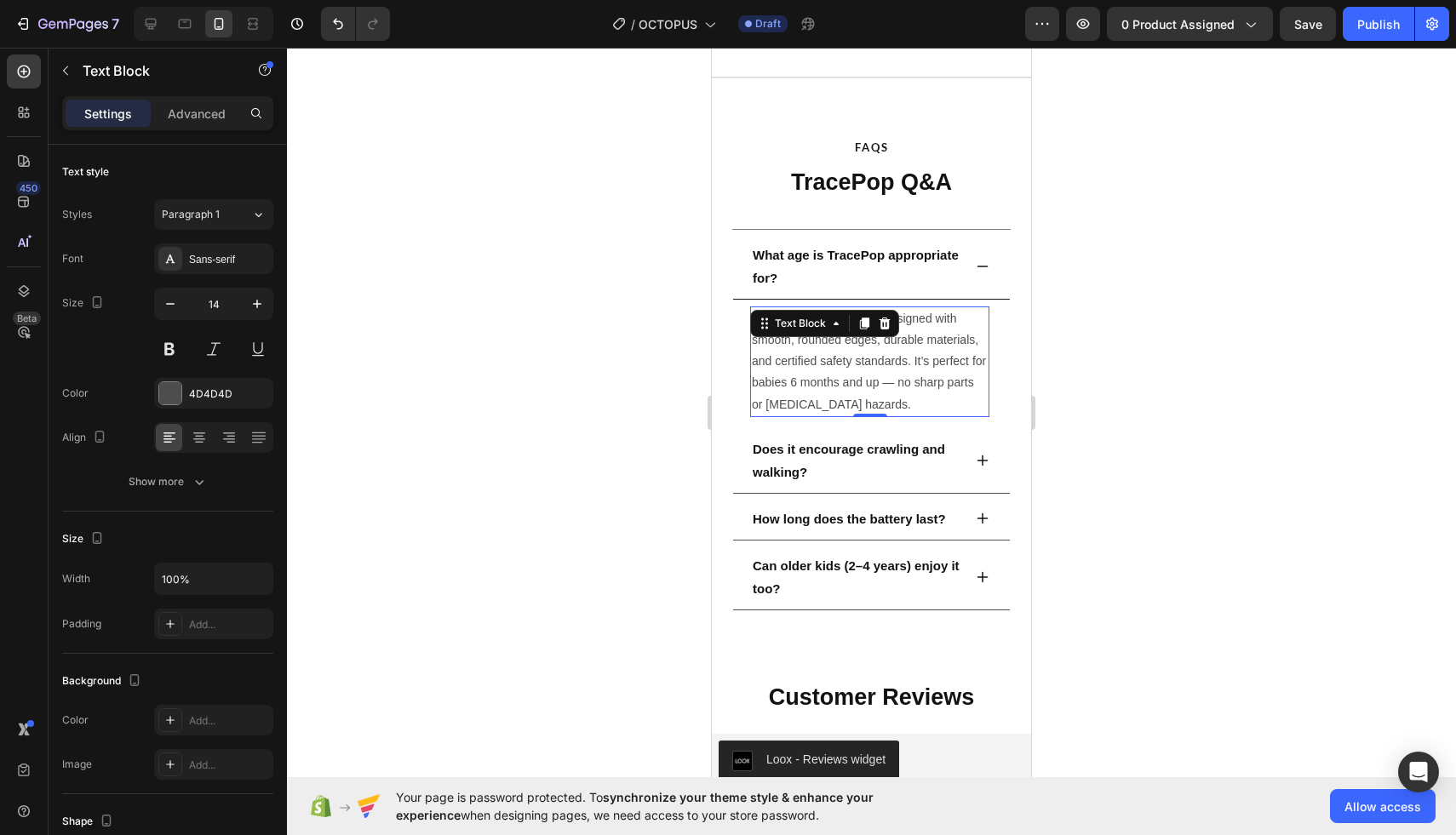
click at [878, 335] on div "Text Block" at bounding box center [824, 323] width 149 height 27
click at [878, 360] on p "Absolutely! SquidStep is designed with smooth, rounded edges, durable materials…" at bounding box center [870, 361] width 236 height 107
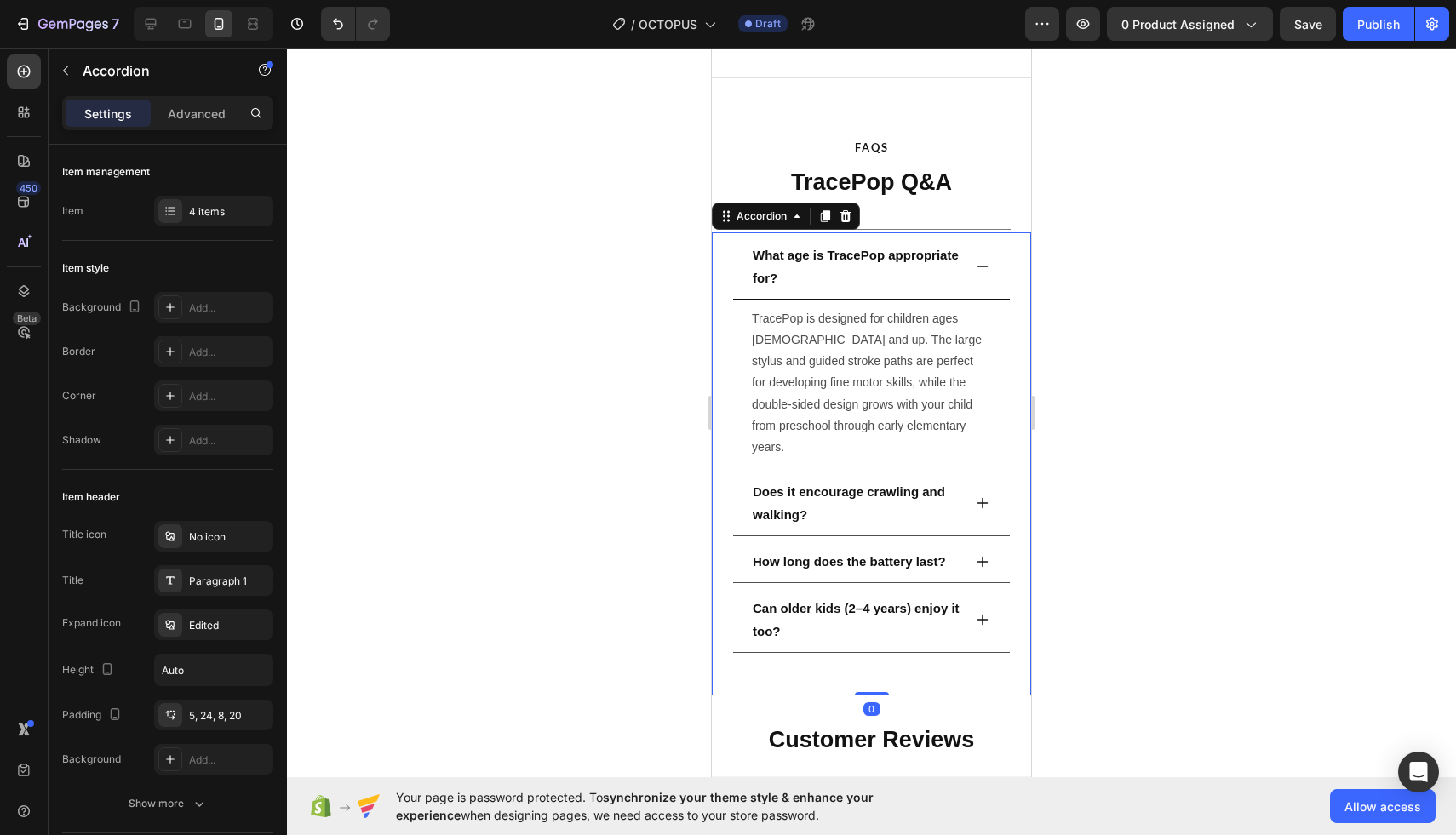
click at [967, 270] on div "What age is TracePop appropriate for?" at bounding box center [871, 268] width 277 height 63
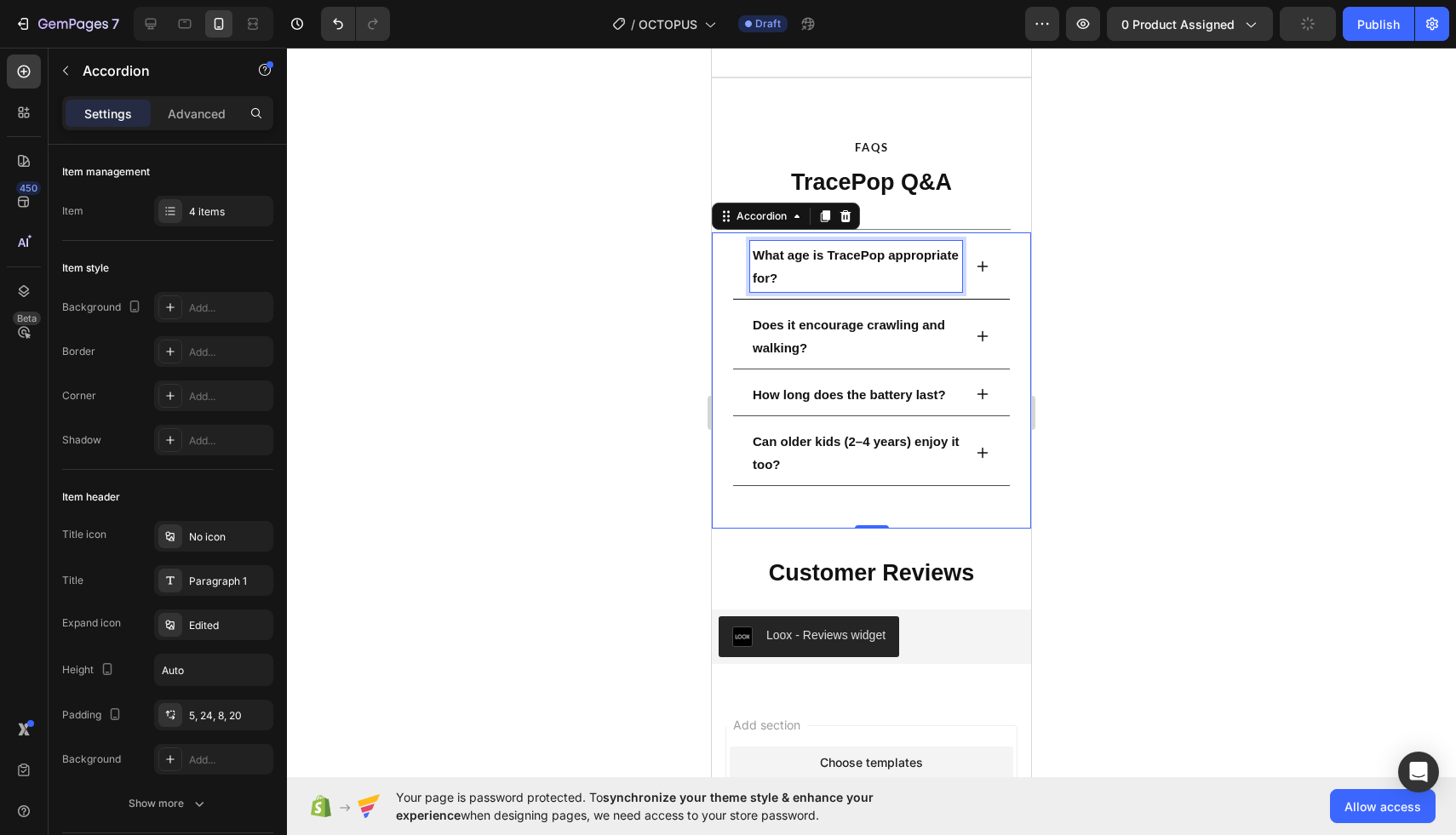
click at [824, 270] on p "What age is TracePop appropriate for?" at bounding box center [856, 266] width 207 height 46
click at [970, 260] on div "Are the magnetic beads safe for young children?" at bounding box center [871, 268] width 277 height 63
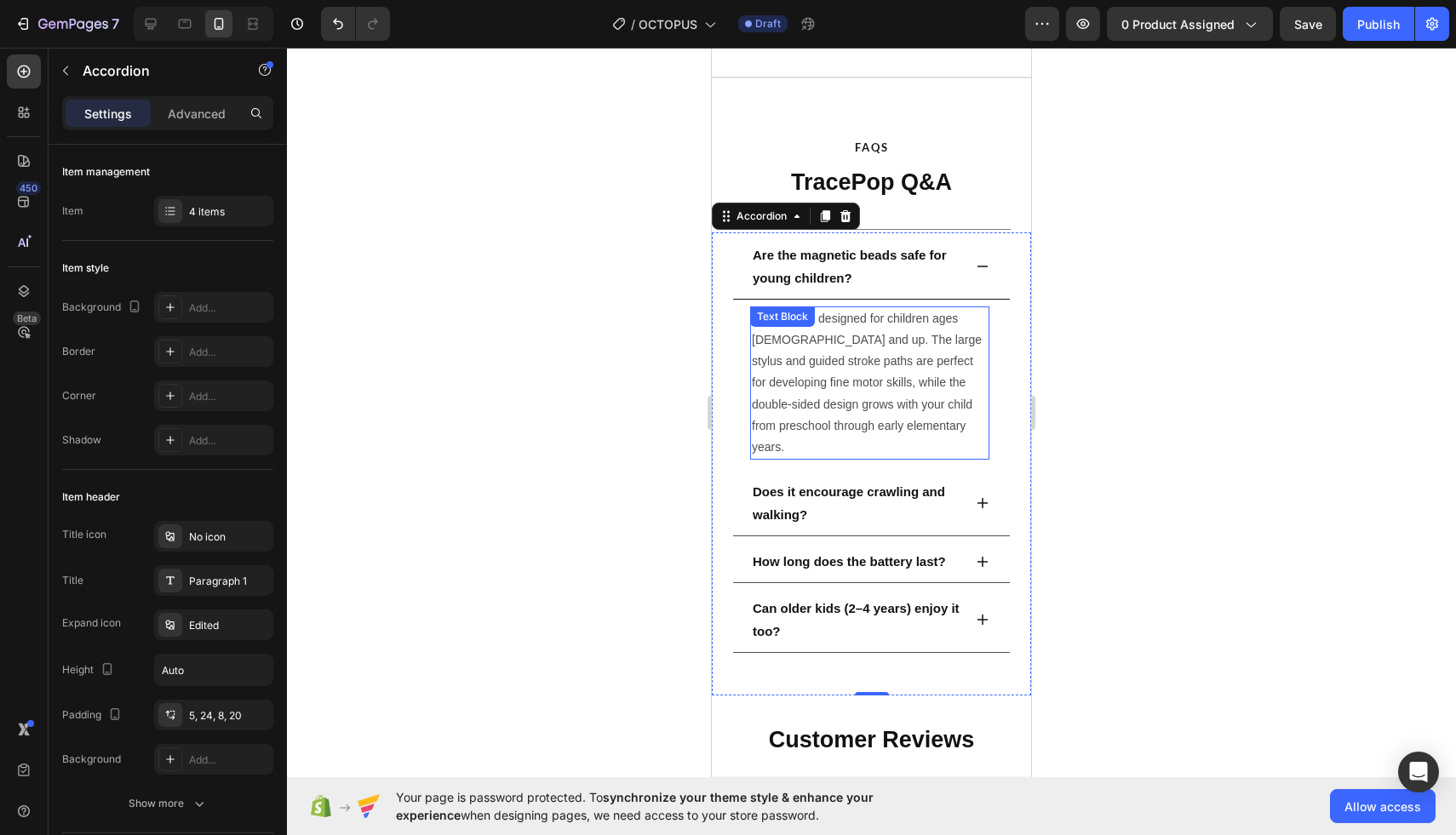
click at [888, 354] on p "TracePop is designed for children ages 3 and up. The large stylus and guided st…" at bounding box center [870, 383] width 236 height 150
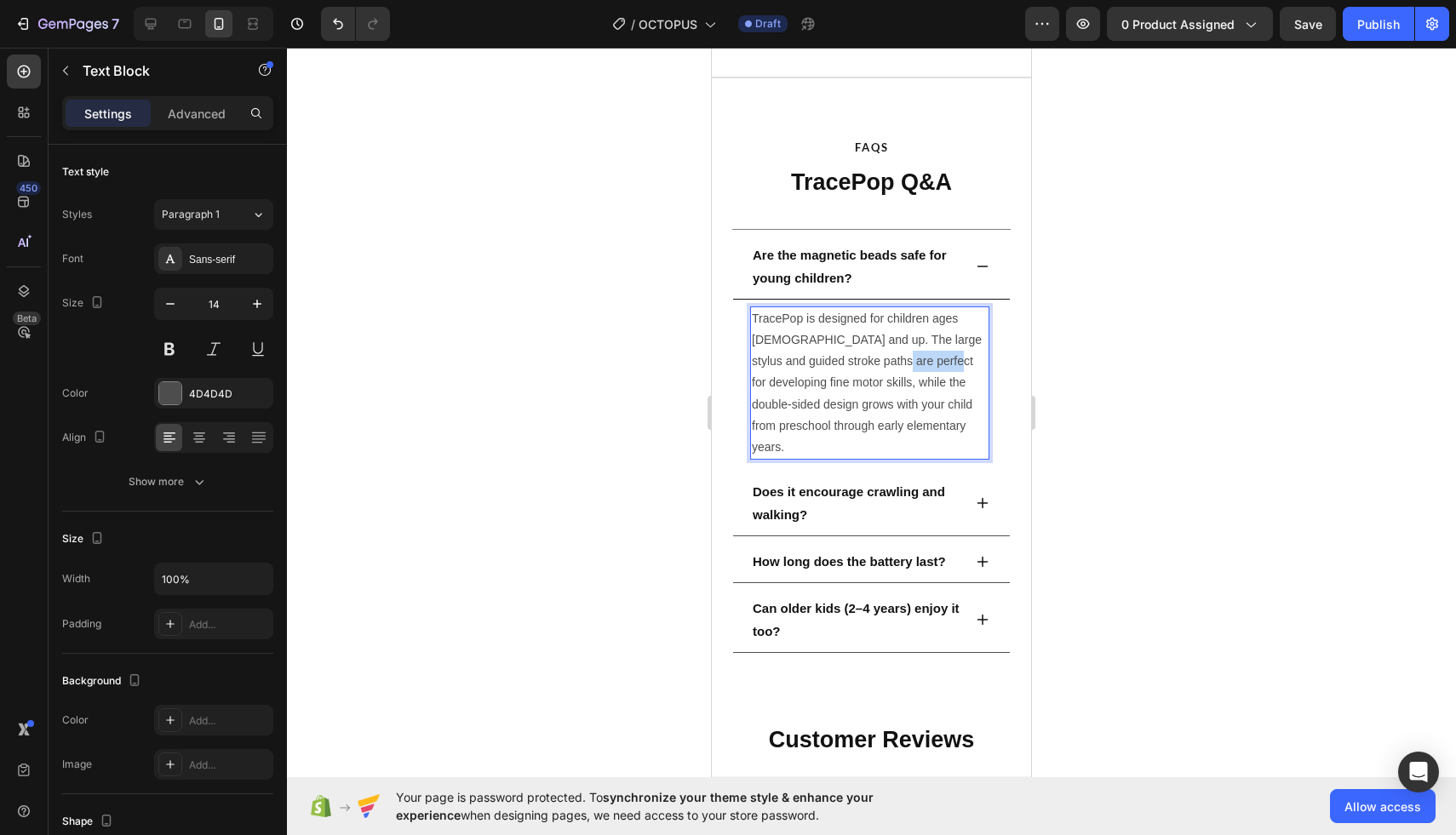
click at [888, 354] on p "TracePop is designed for children ages 3 and up. The large stylus and guided st…" at bounding box center [870, 383] width 236 height 150
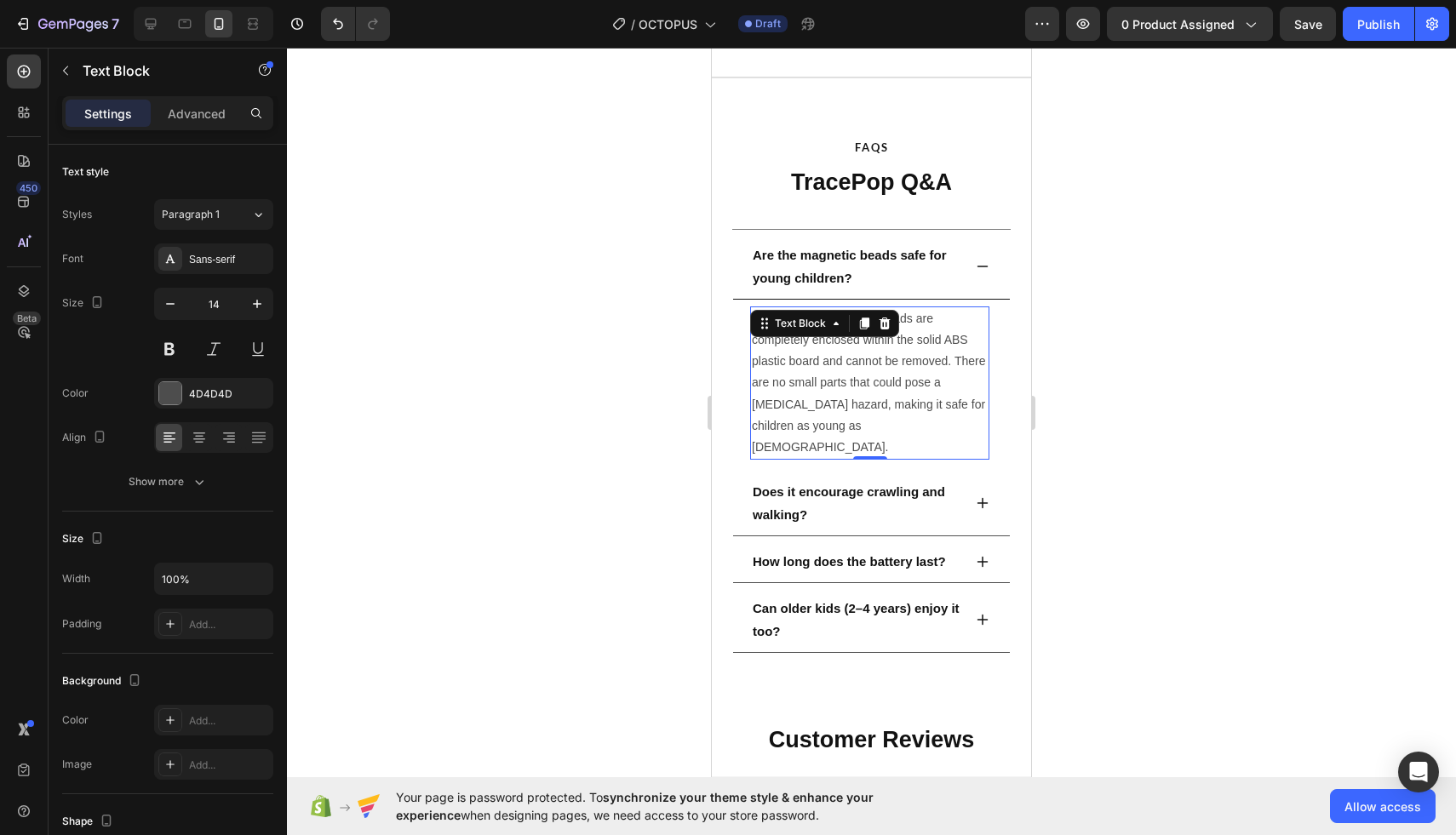
click at [1048, 356] on div at bounding box center [871, 441] width 1169 height 787
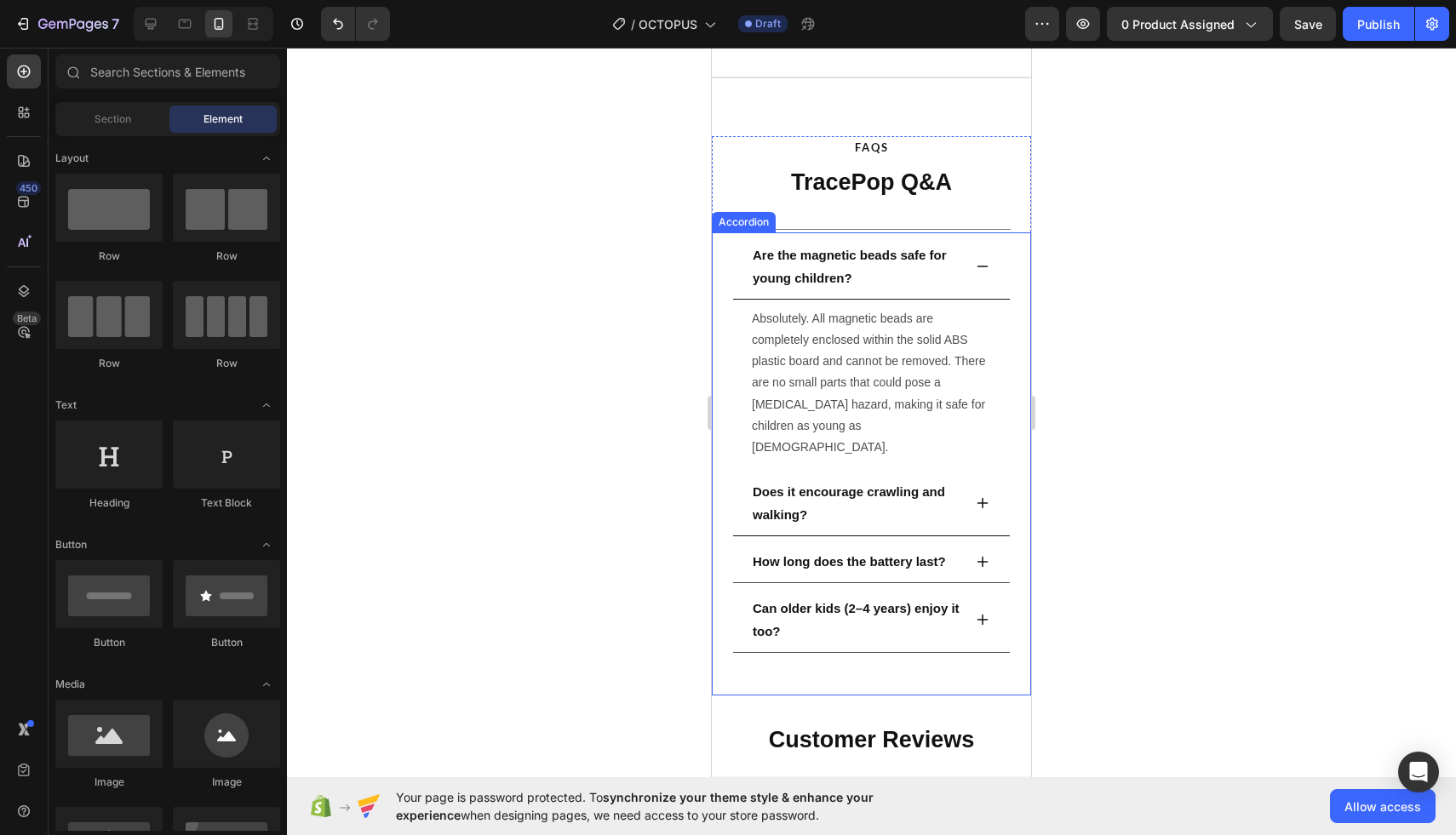
click at [855, 489] on p "Does it encourage crawling and walking?" at bounding box center [856, 502] width 207 height 46
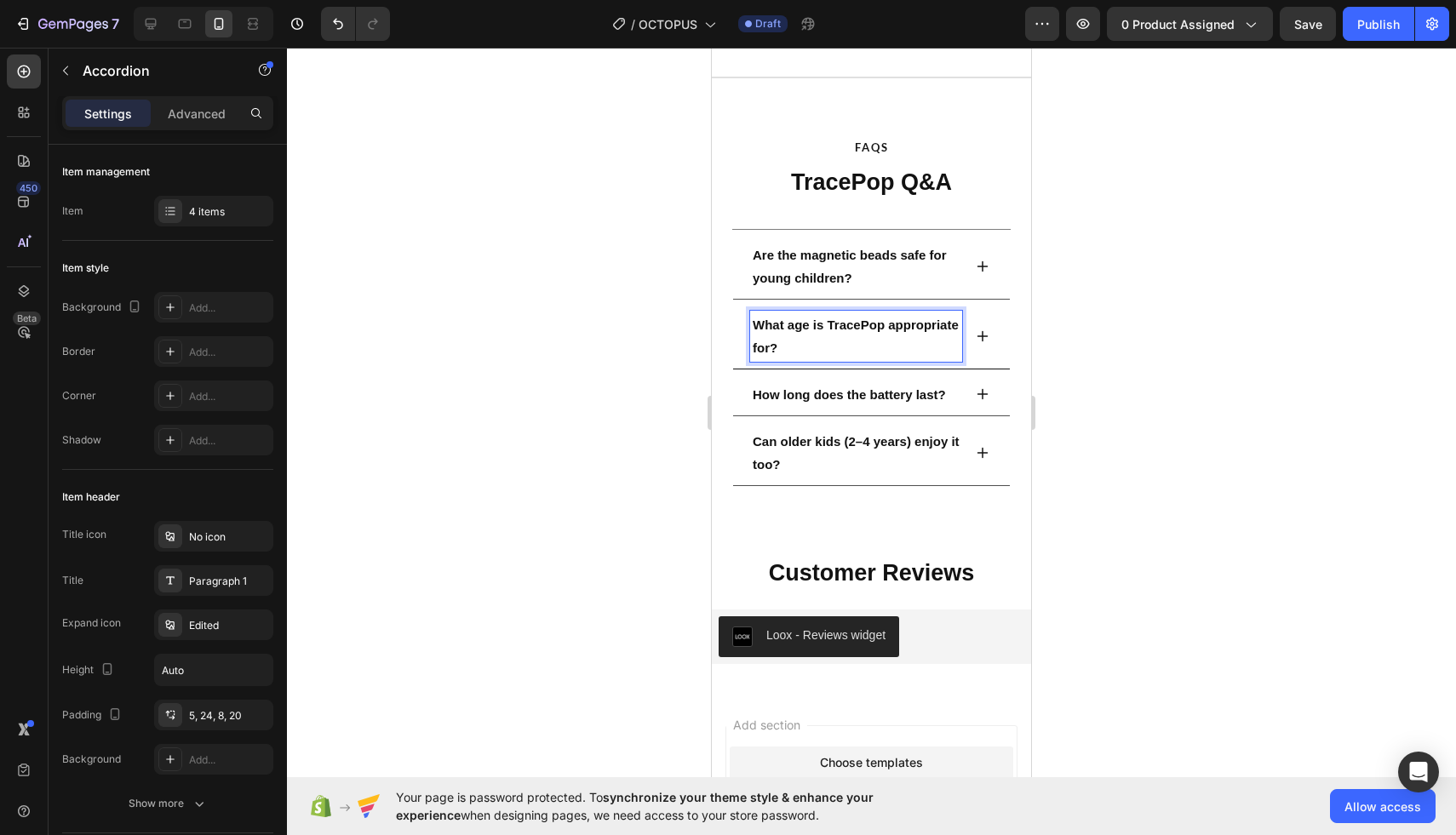
scroll to position [3256, 0]
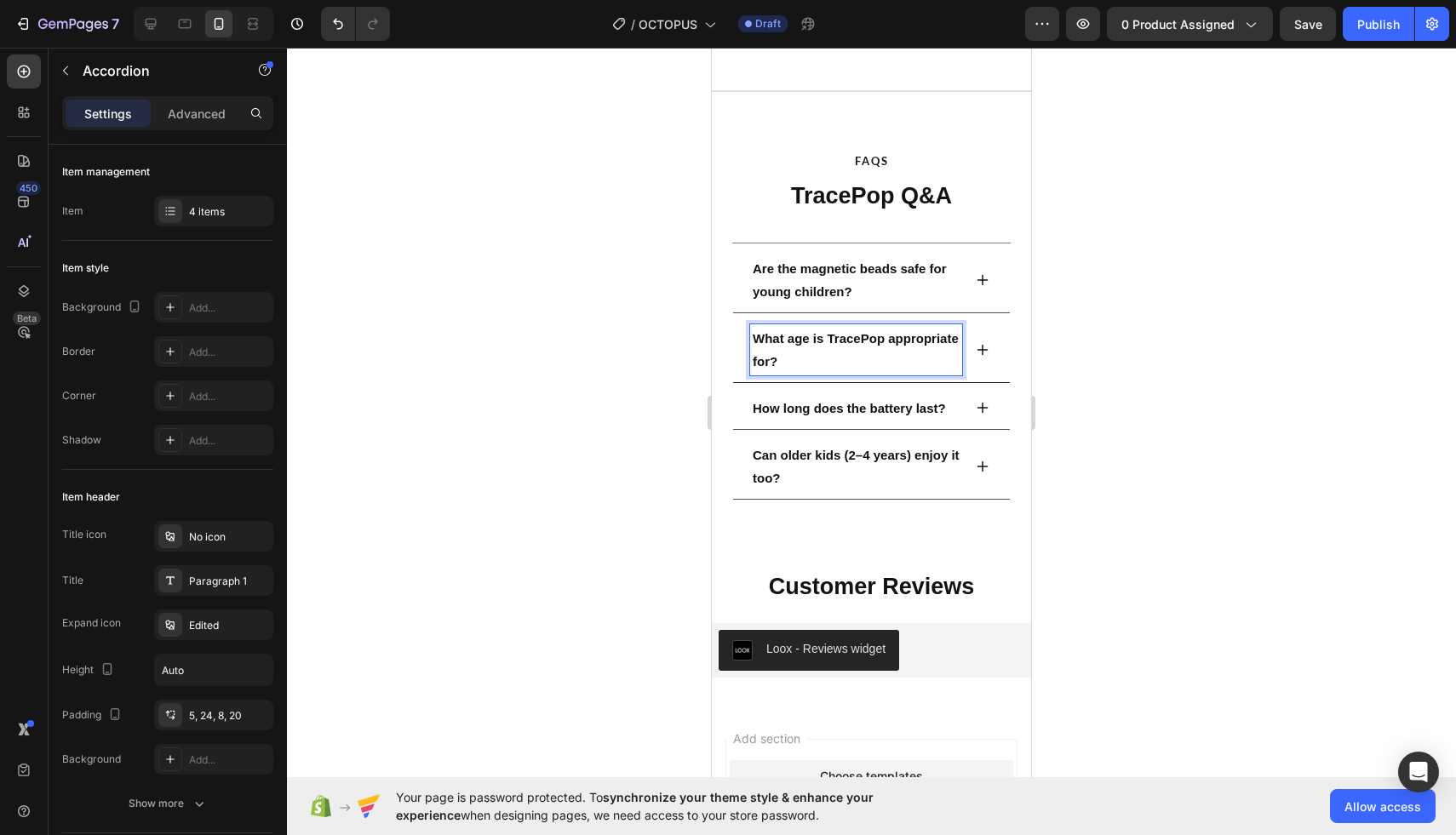
click at [973, 487] on div "Are the magnetic beads safe for young children? Absolutely. All magnetic beads …" at bounding box center [871, 375] width 279 height 249
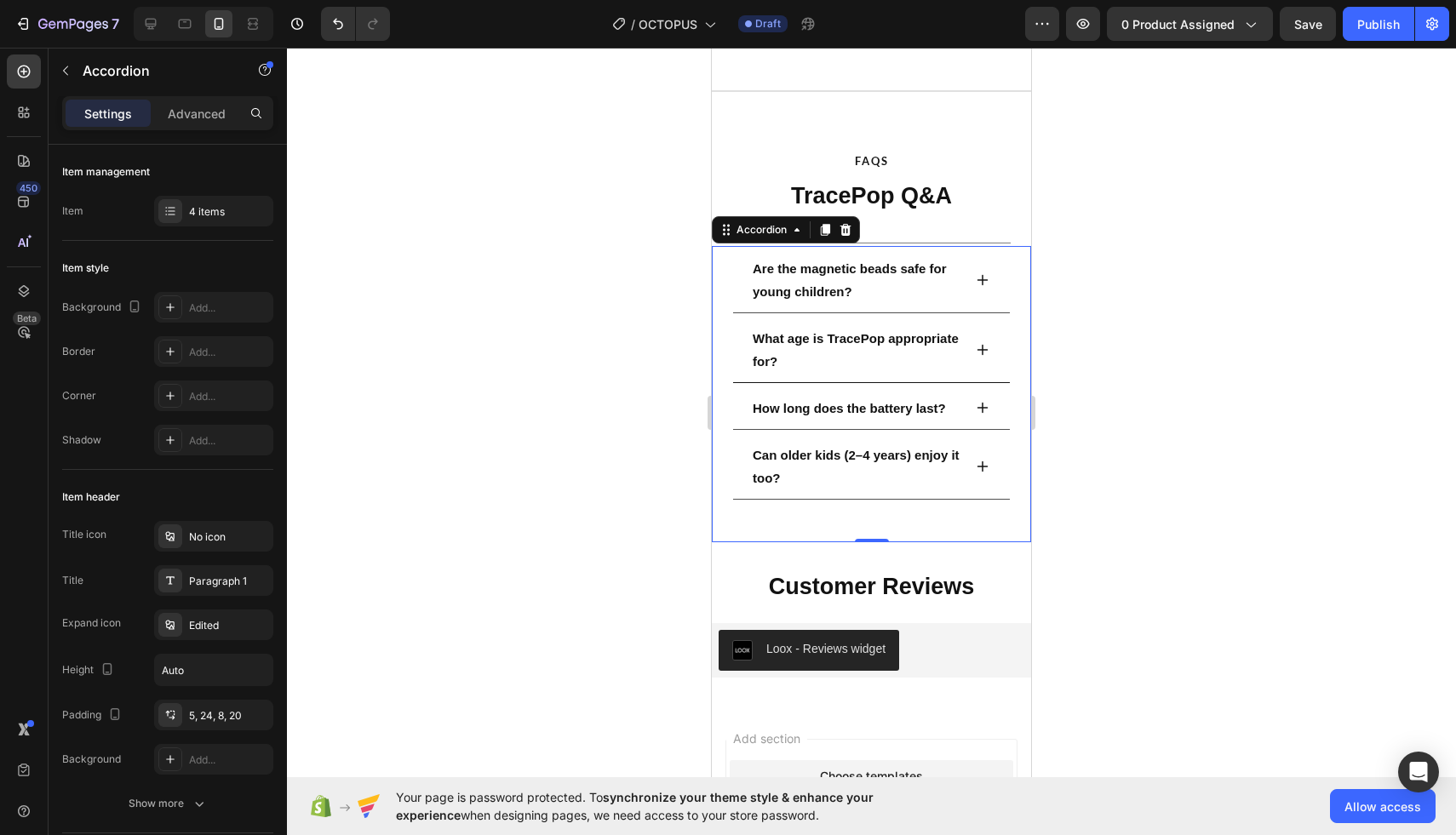
click at [983, 348] on icon at bounding box center [983, 350] width 11 height 11
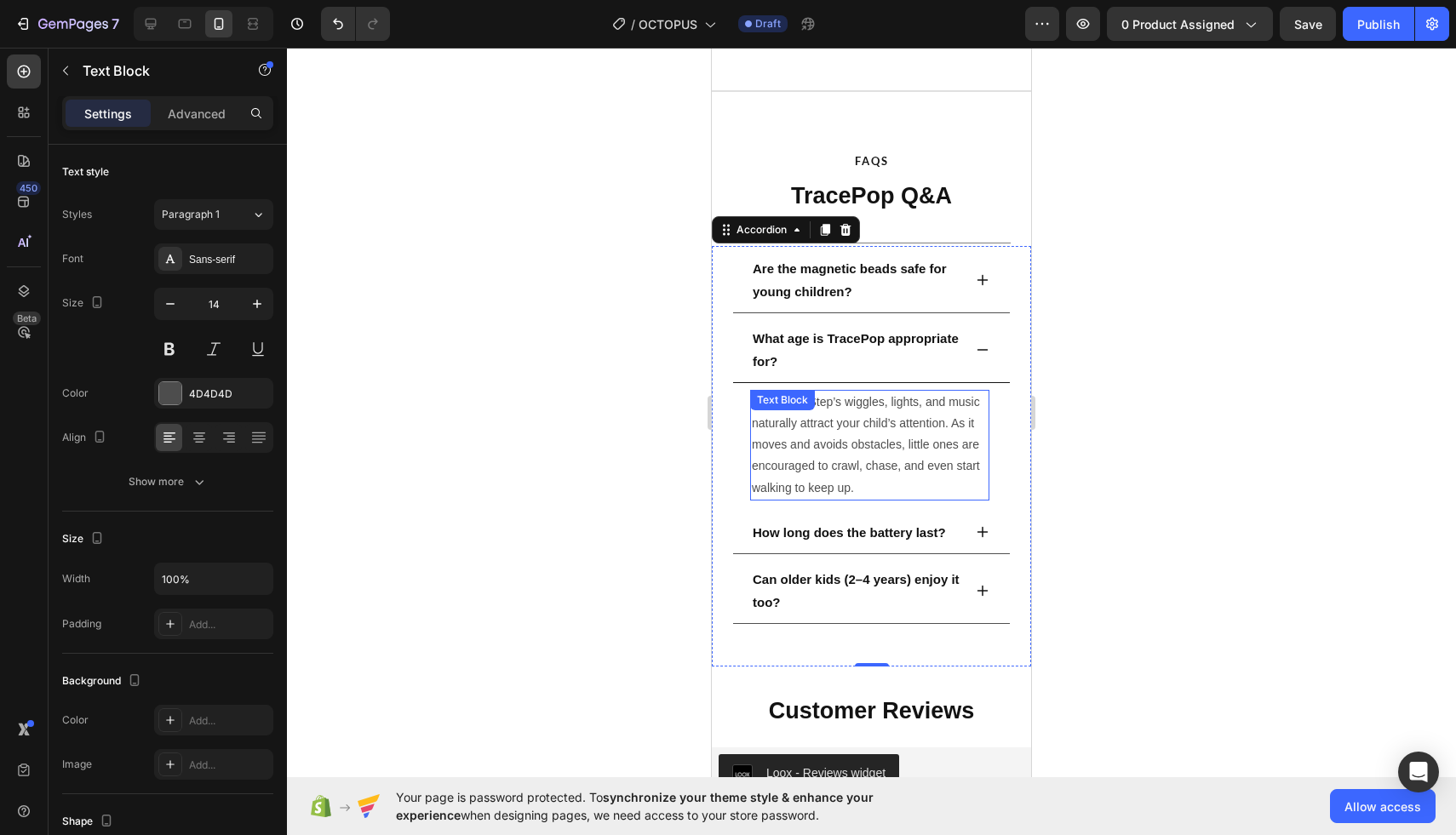
click at [884, 432] on p "Yes! SquidStep’s wiggles, lights, and music naturally attract your child’s atte…" at bounding box center [870, 445] width 236 height 107
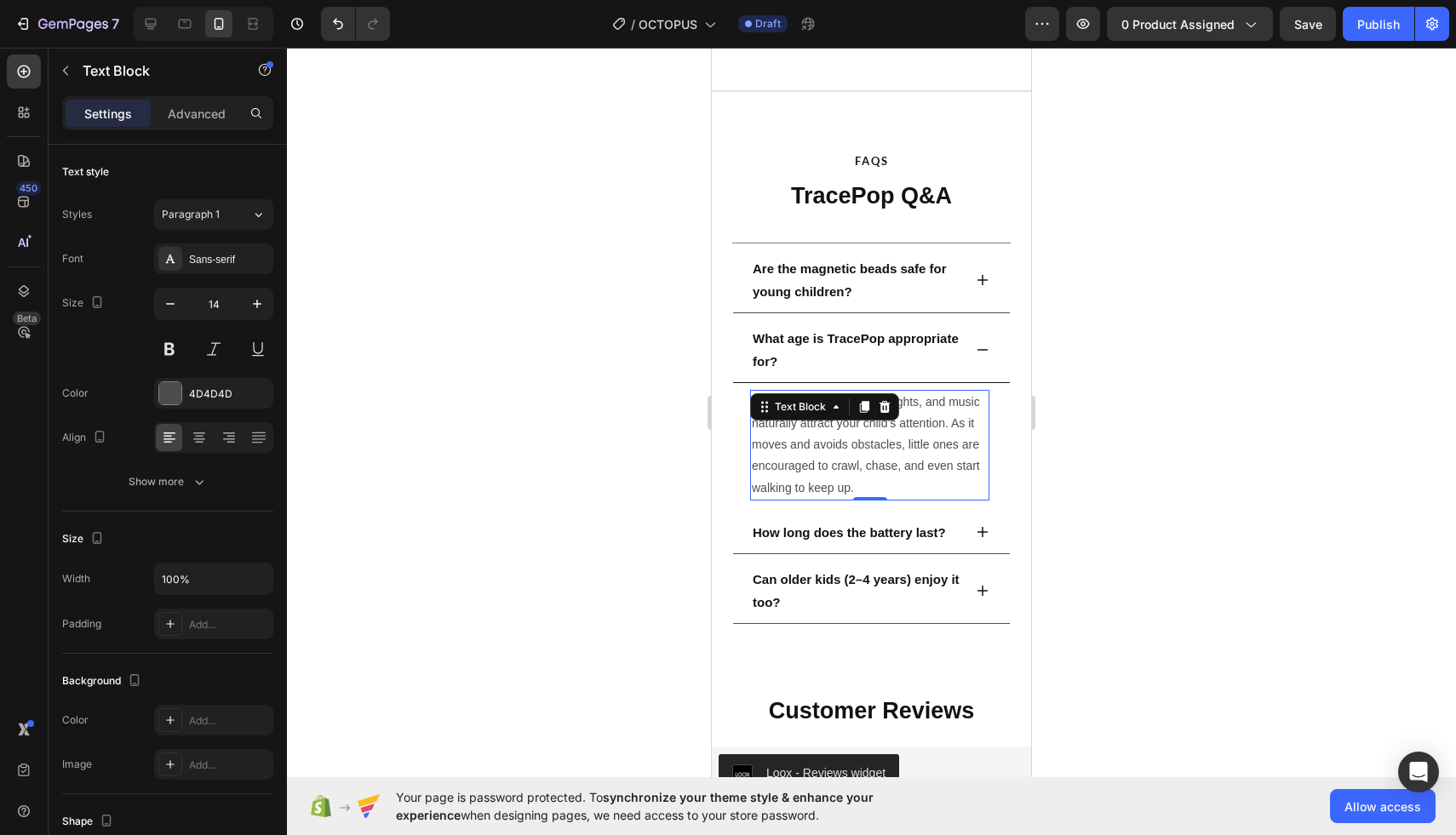
click at [884, 432] on p "Yes! SquidStep’s wiggles, lights, and music naturally attract your child’s atte…" at bounding box center [870, 445] width 236 height 107
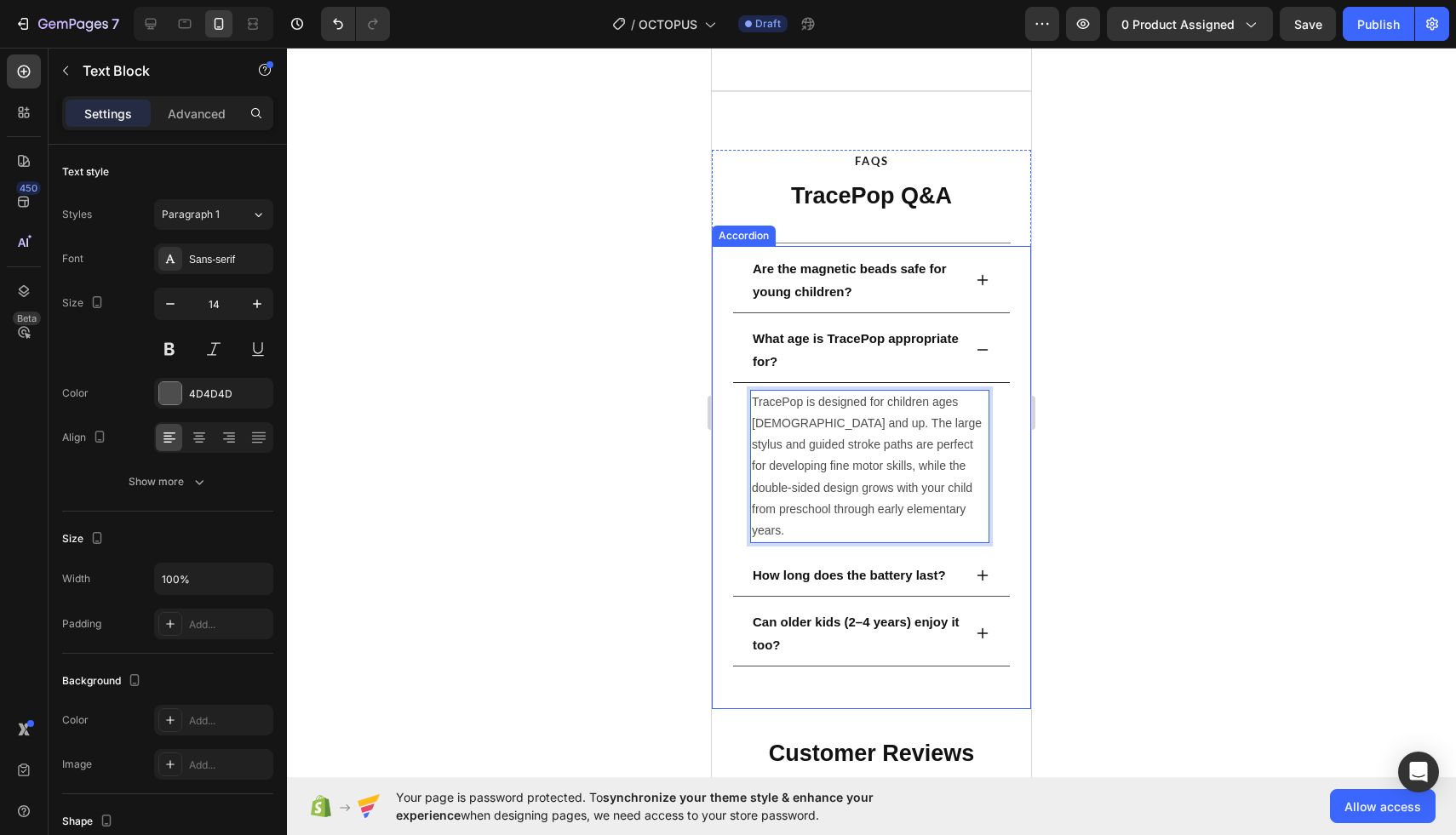
click at [1100, 376] on div at bounding box center [871, 441] width 1169 height 787
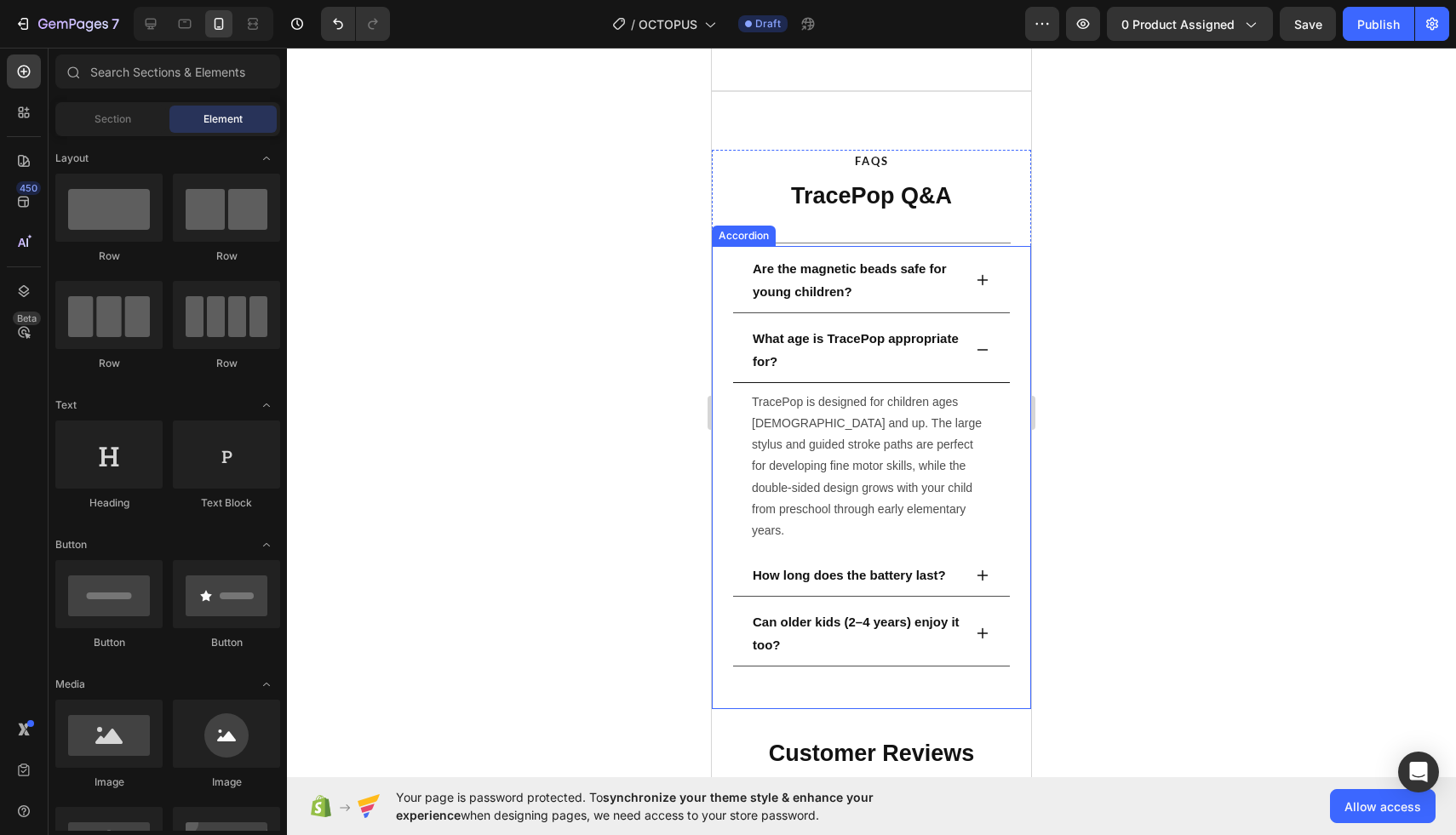
click at [973, 356] on div "What age is TracePop appropriate for?" at bounding box center [871, 351] width 277 height 63
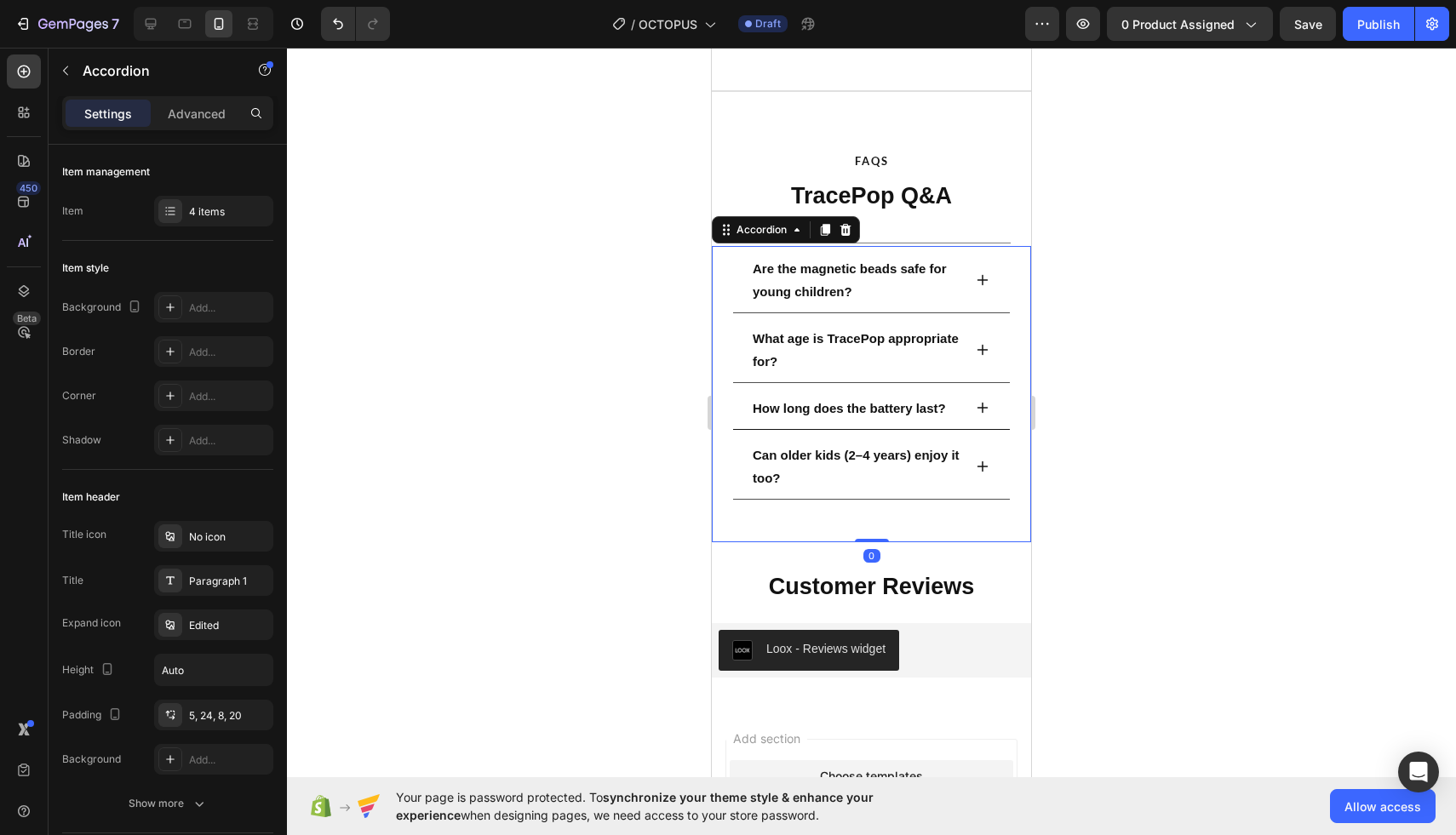
click at [988, 396] on div "How long does the battery last?" at bounding box center [871, 410] width 277 height 40
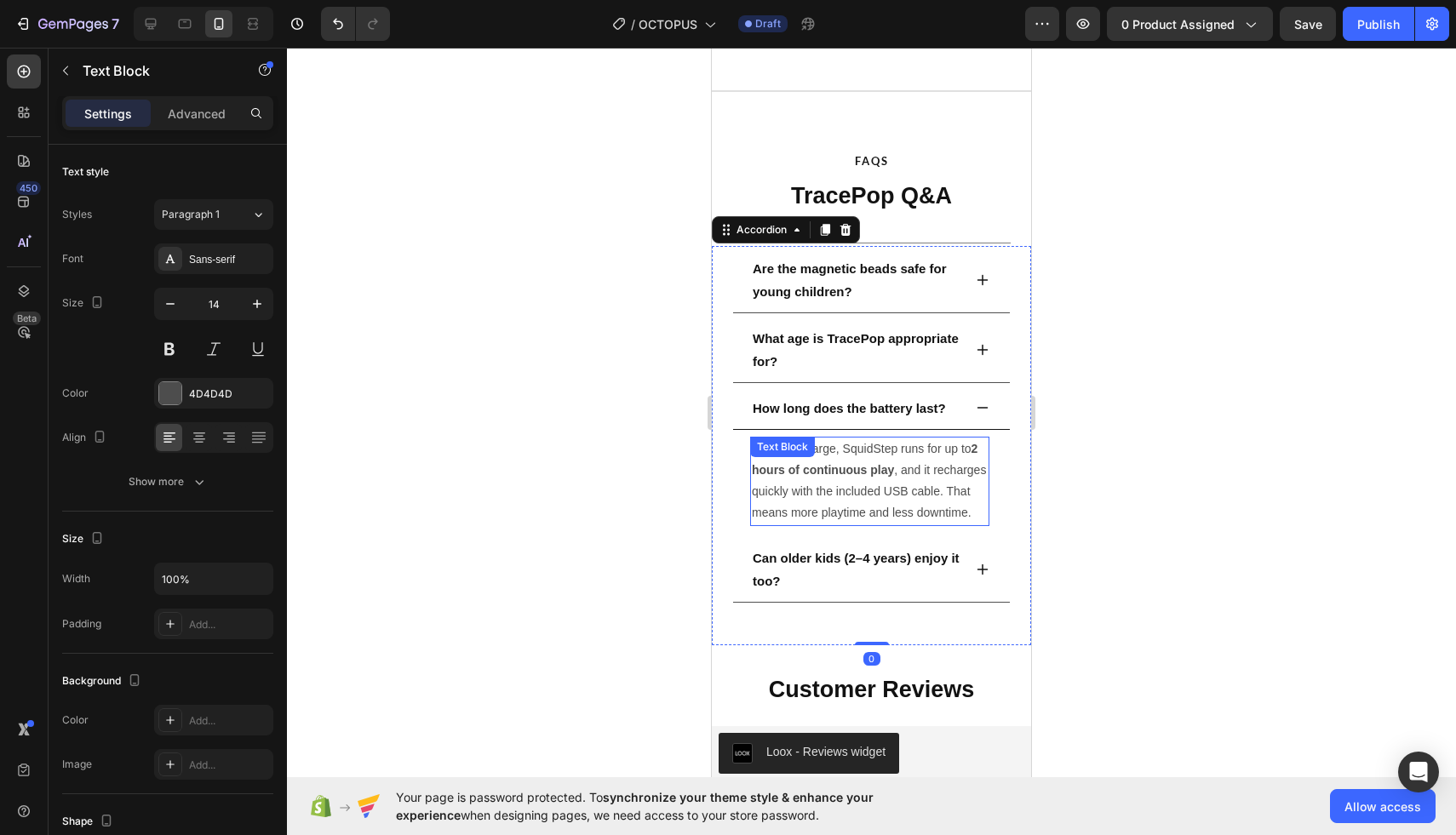
click at [856, 463] on div "On a full charge, SquidStep runs for up to 2 hours of continuous play , and it …" at bounding box center [870, 481] width 239 height 90
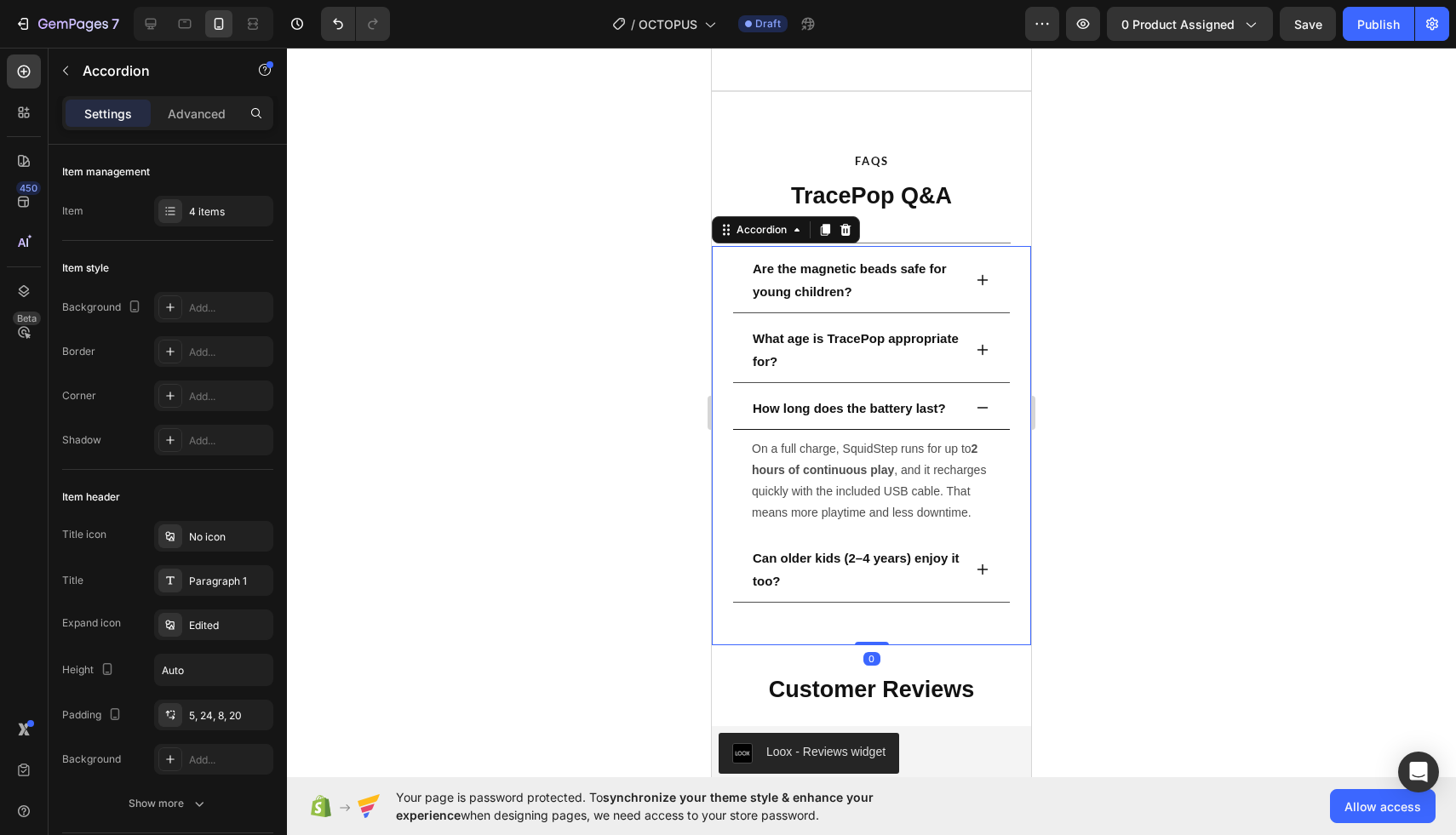
click at [893, 405] on strong "How long does the battery last?" at bounding box center [849, 408] width 193 height 15
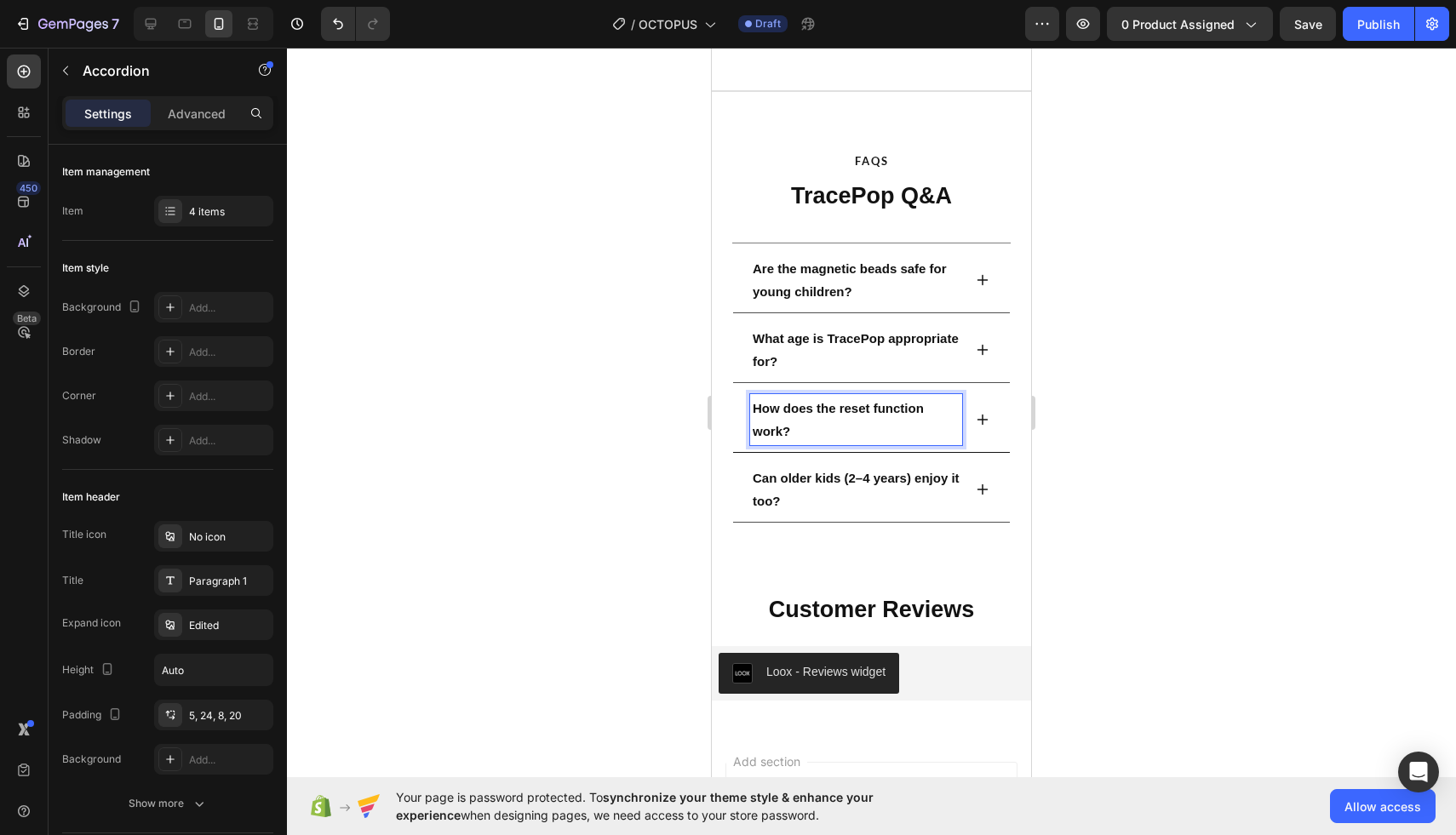
click at [987, 414] on icon at bounding box center [983, 419] width 14 height 14
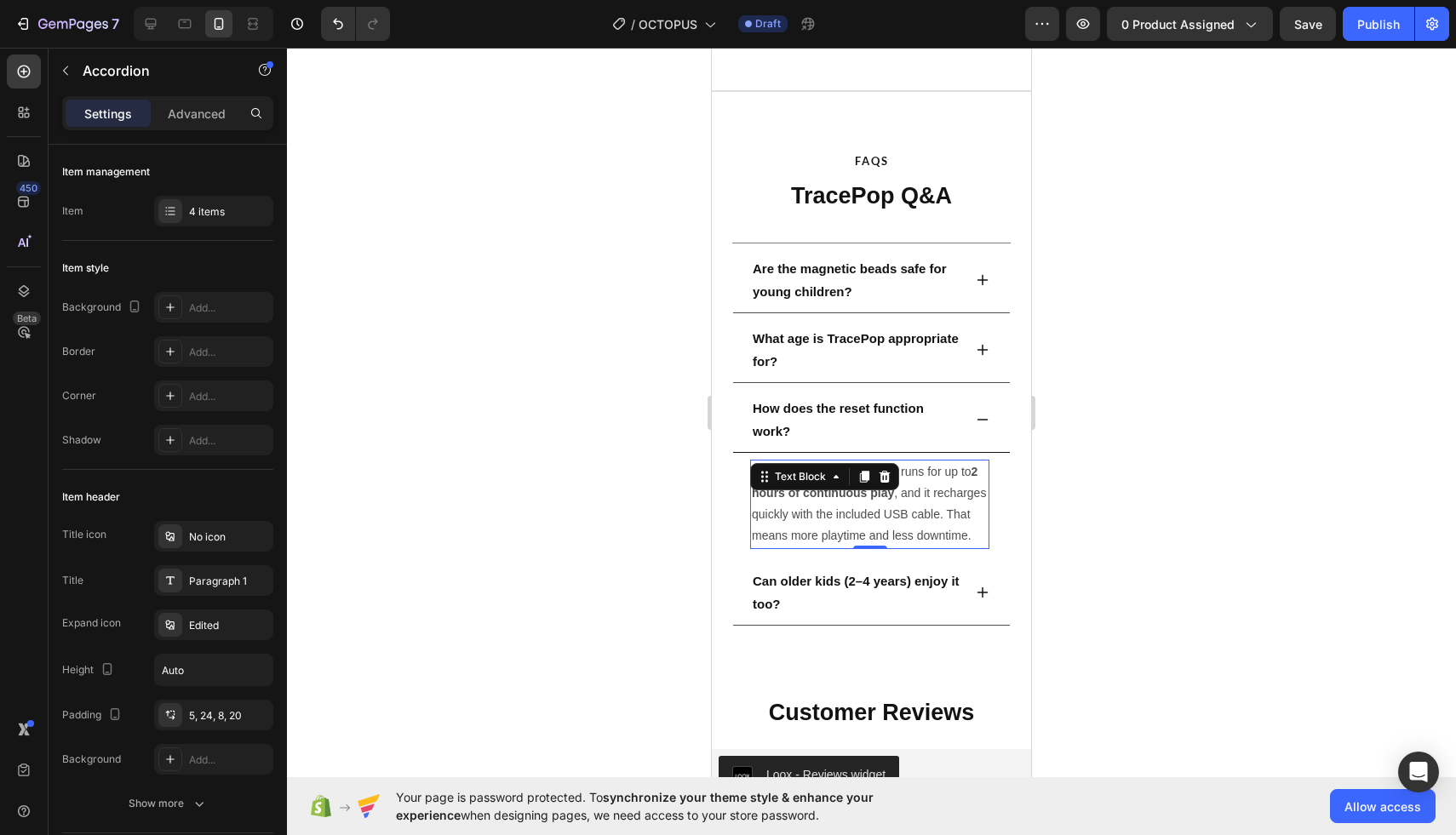
click at [873, 497] on strong "2 hours of continuous play" at bounding box center [865, 482] width 226 height 35
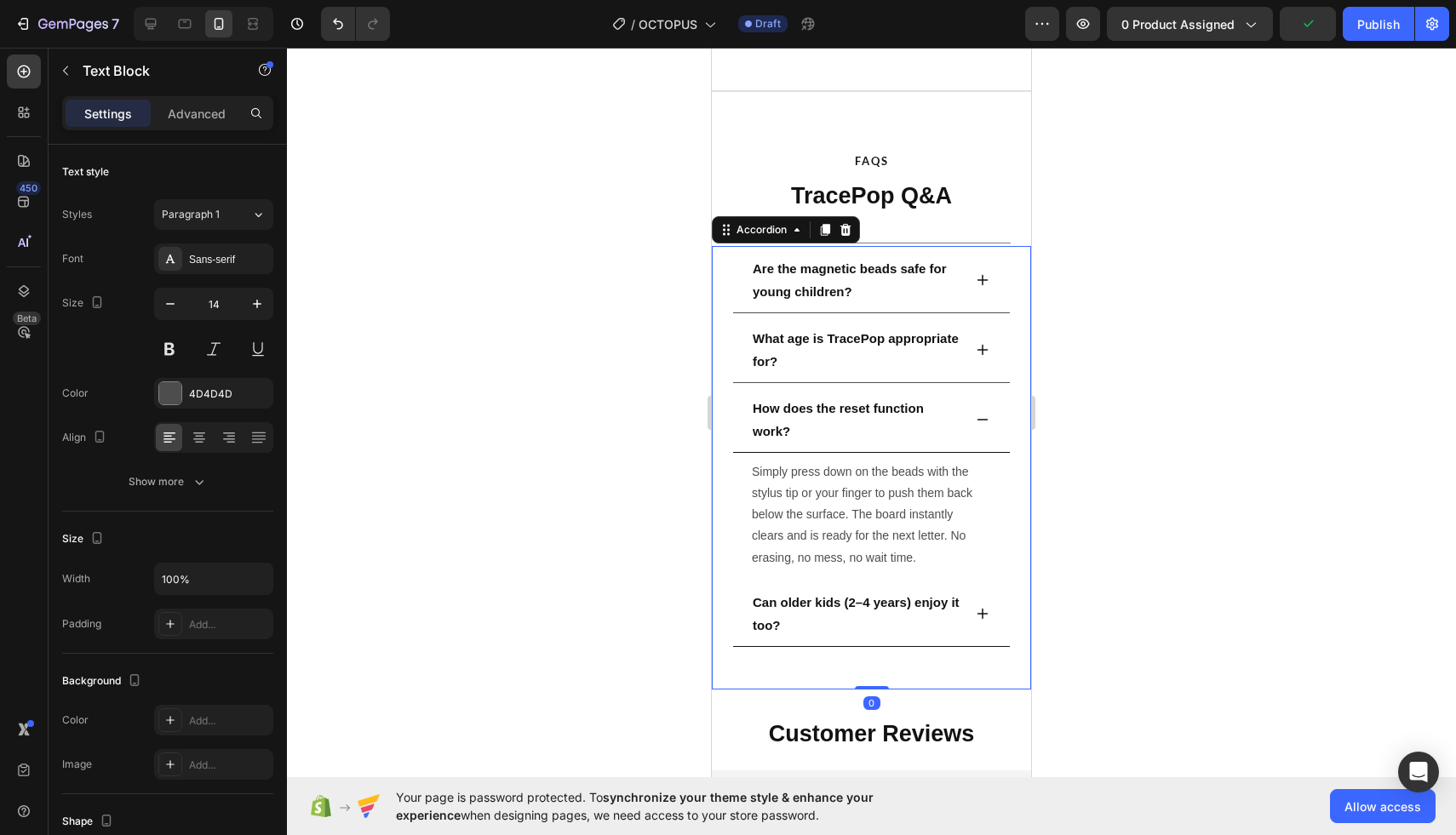
click at [863, 600] on strong "Can older kids (2–4 years) enjoy it too?" at bounding box center [856, 613] width 207 height 37
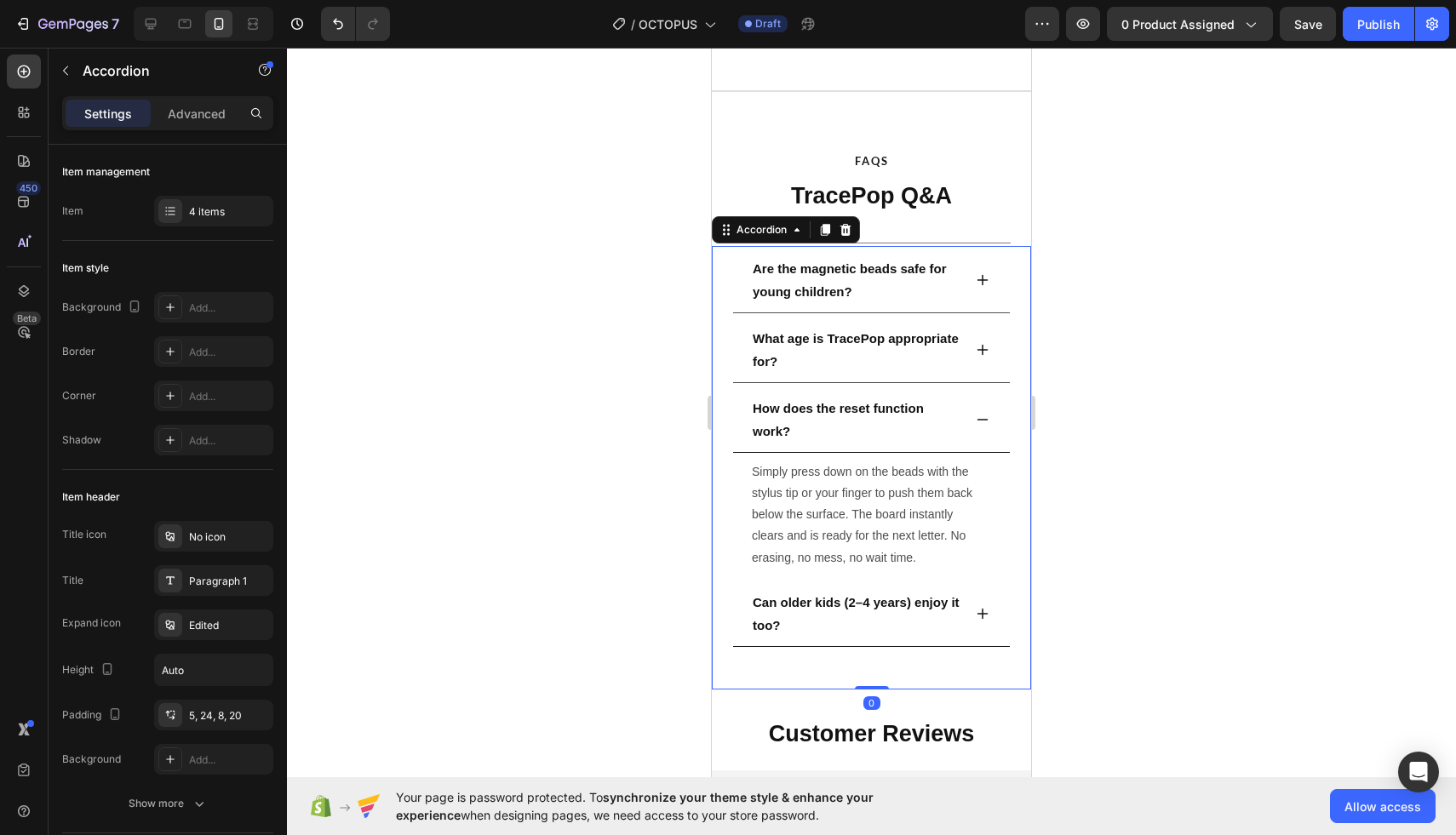
click at [996, 613] on div "Can older kids (2–4 years) enjoy it too?" at bounding box center [871, 615] width 277 height 63
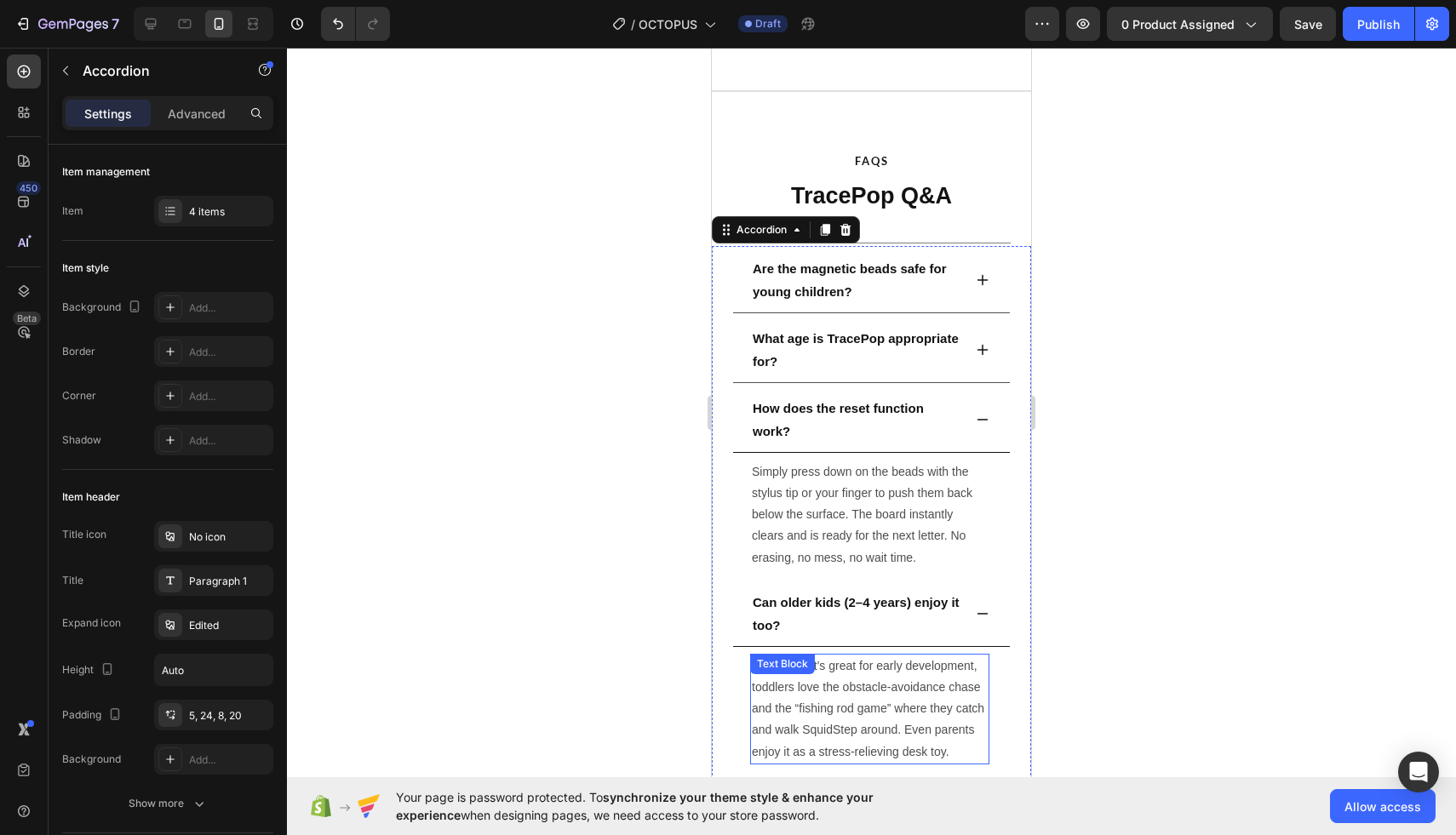
click at [870, 666] on div "Yes! While it’s great for early development, toddlers love the obstacle-avoidan…" at bounding box center [870, 709] width 239 height 111
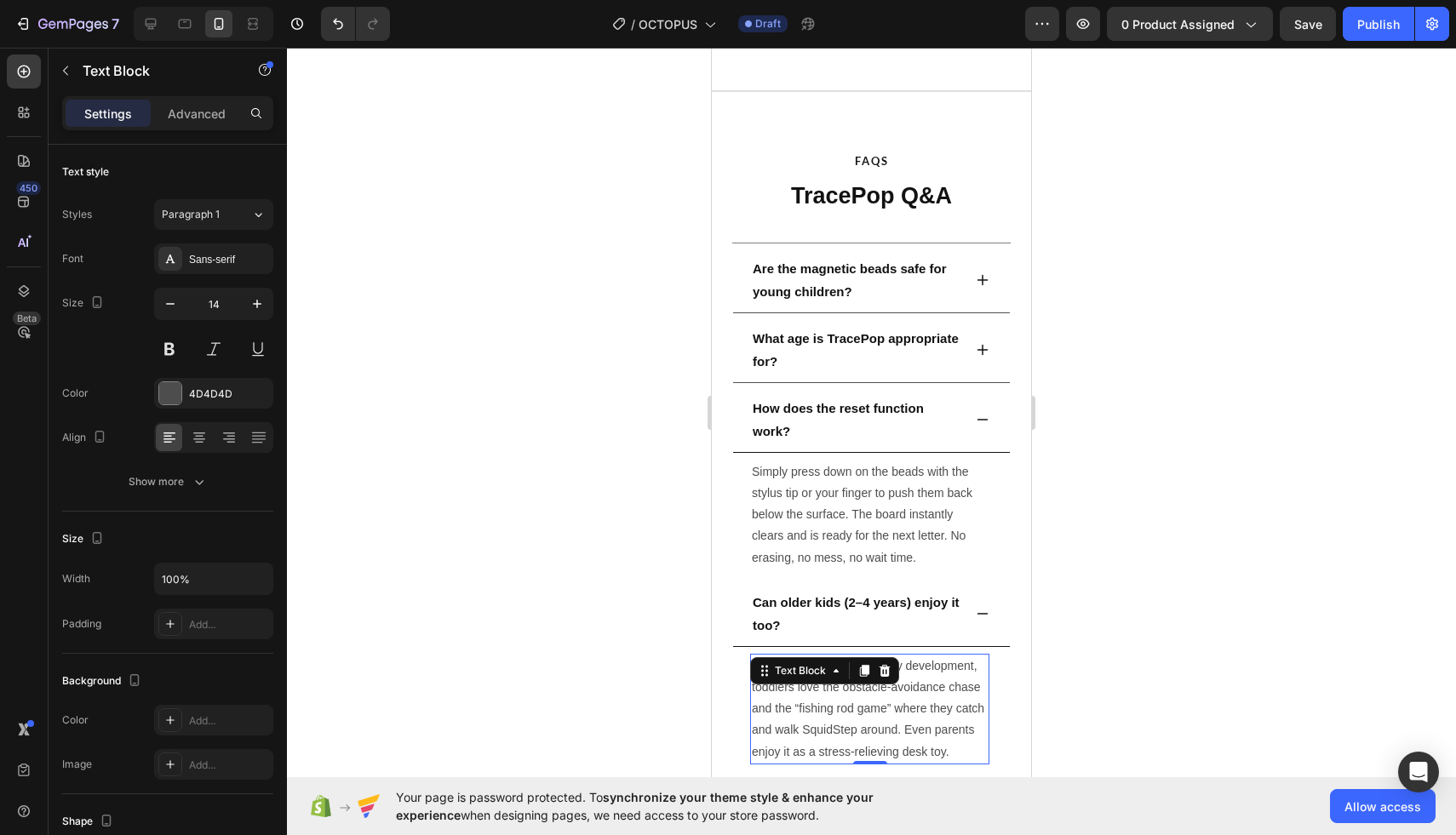
click at [870, 666] on icon at bounding box center [864, 671] width 14 height 14
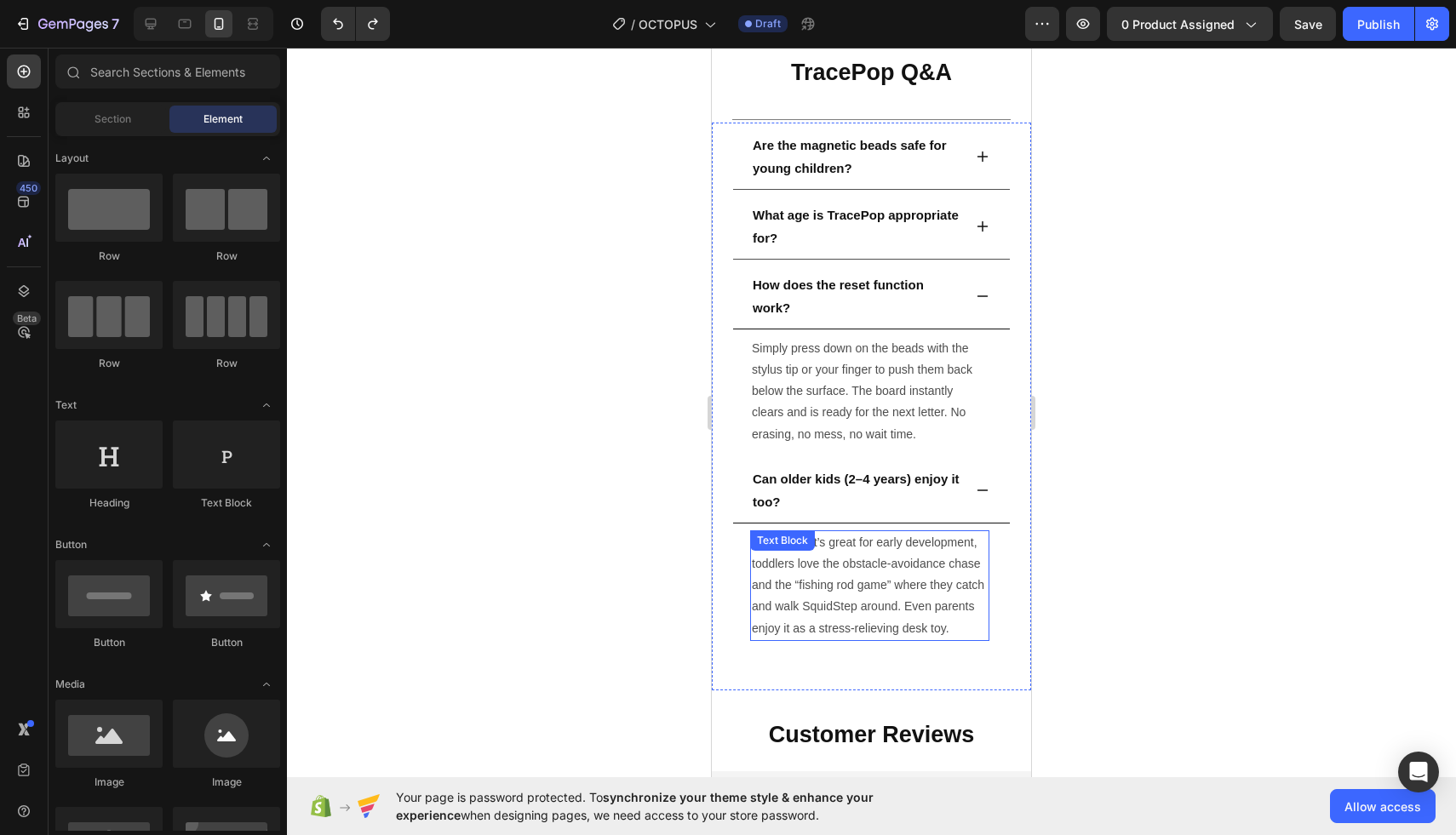
scroll to position [3376, 0]
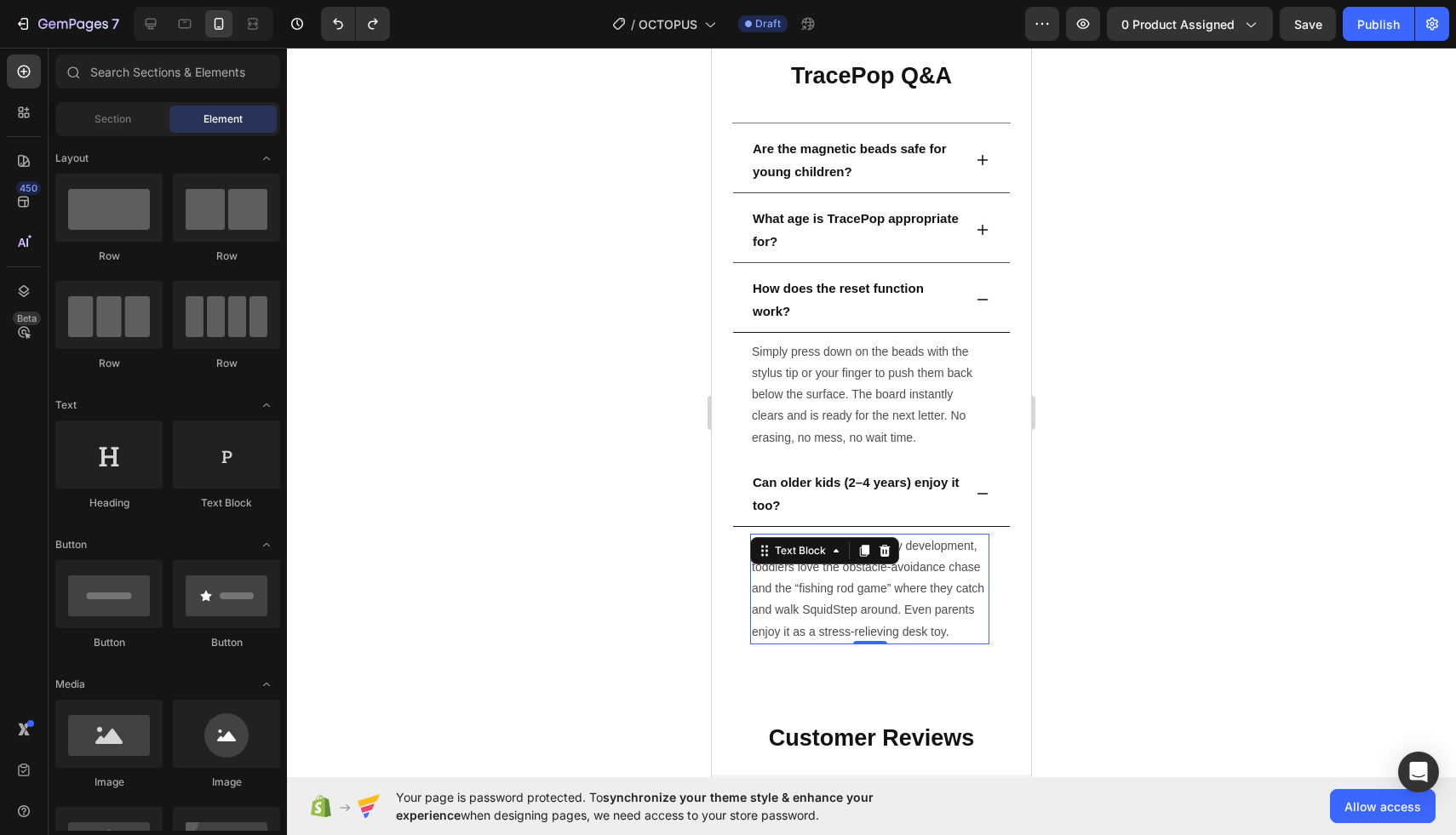
click at [883, 588] on p "Yes! While it’s great for early development, toddlers love the obstacle-avoidan…" at bounding box center [870, 588] width 236 height 107
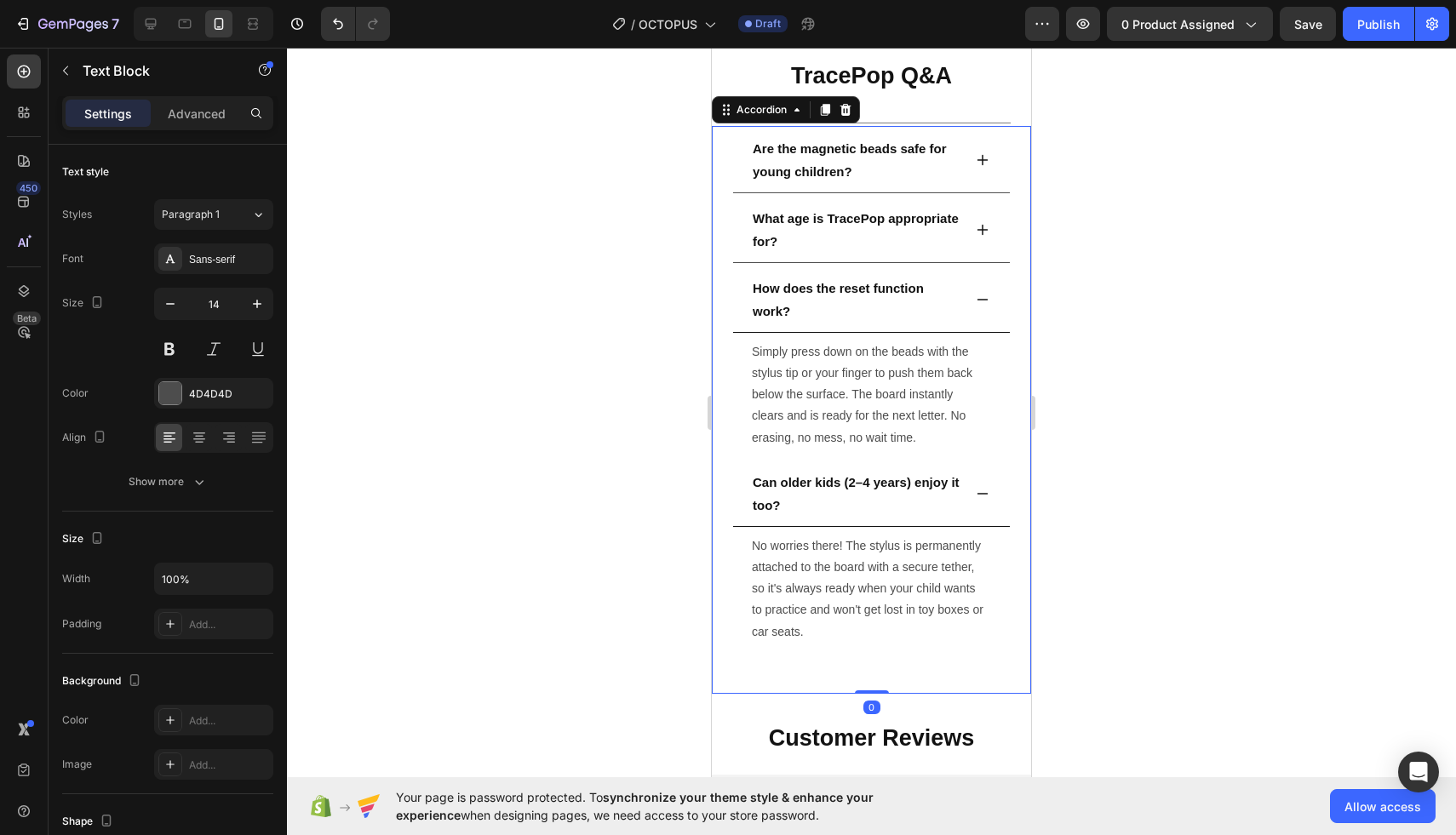
click at [892, 492] on p "Can older kids (2–4 years) enjoy it too?" at bounding box center [856, 493] width 207 height 46
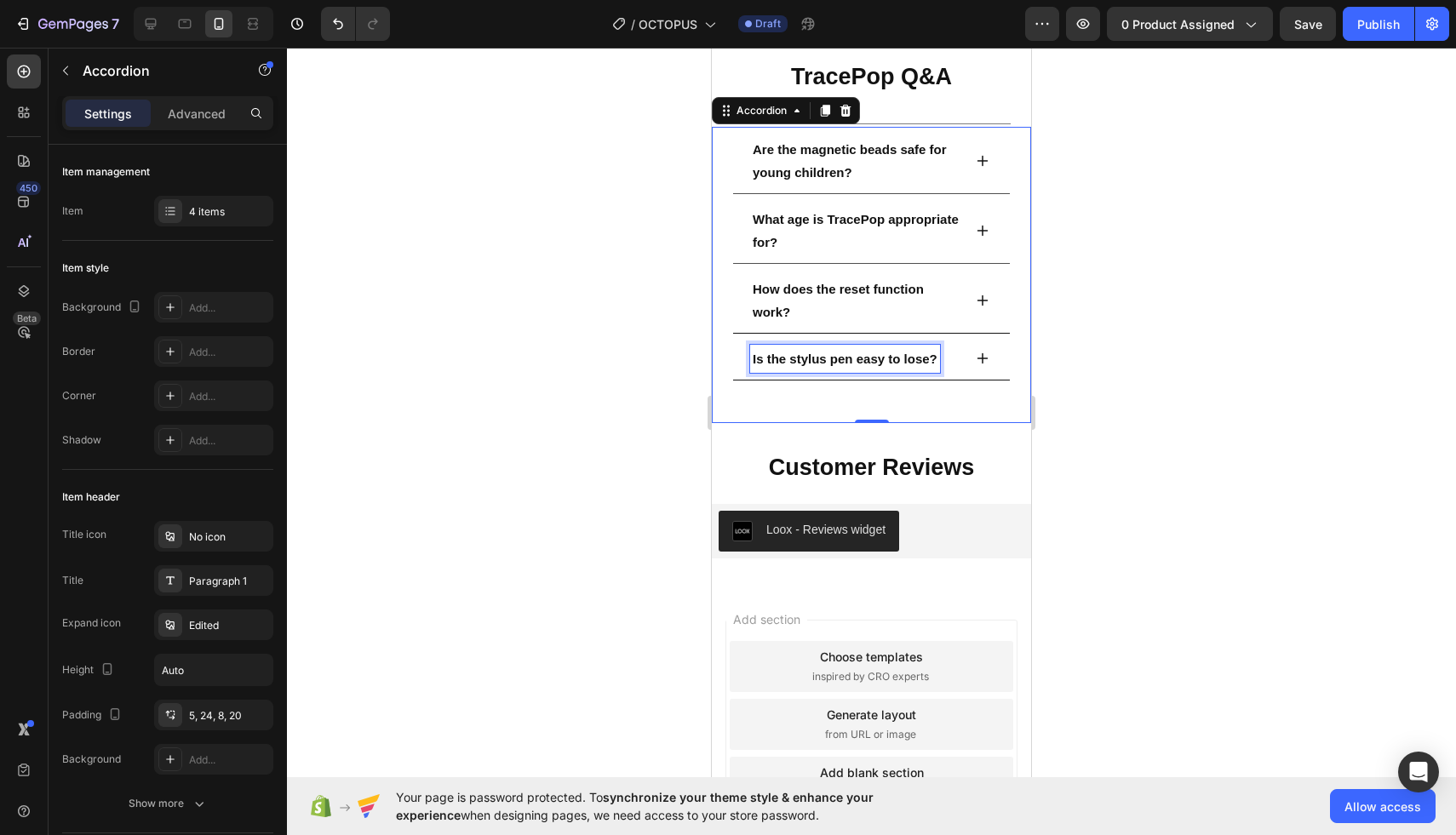
scroll to position [3251, 0]
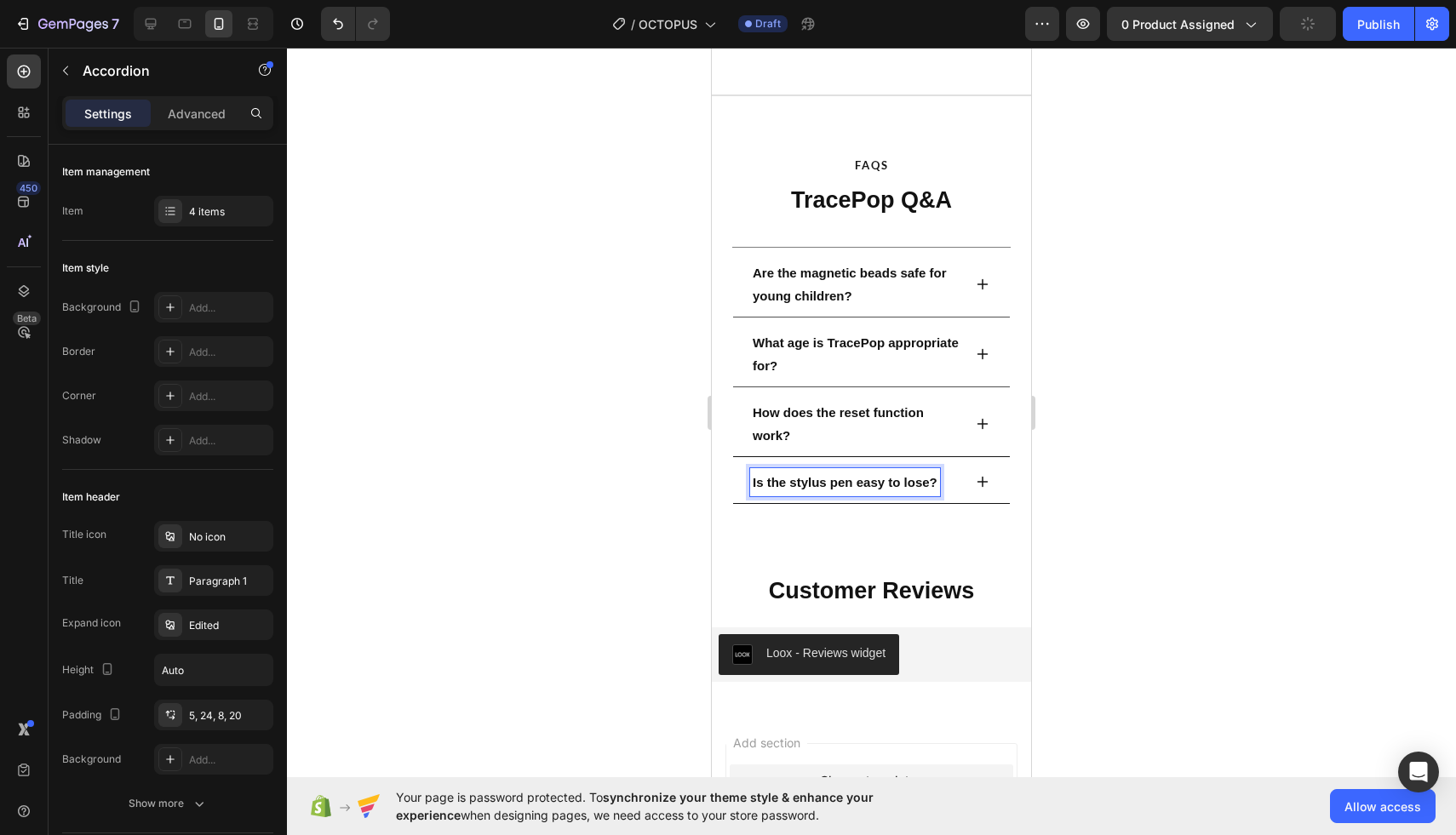
click at [1128, 386] on div at bounding box center [871, 441] width 1169 height 787
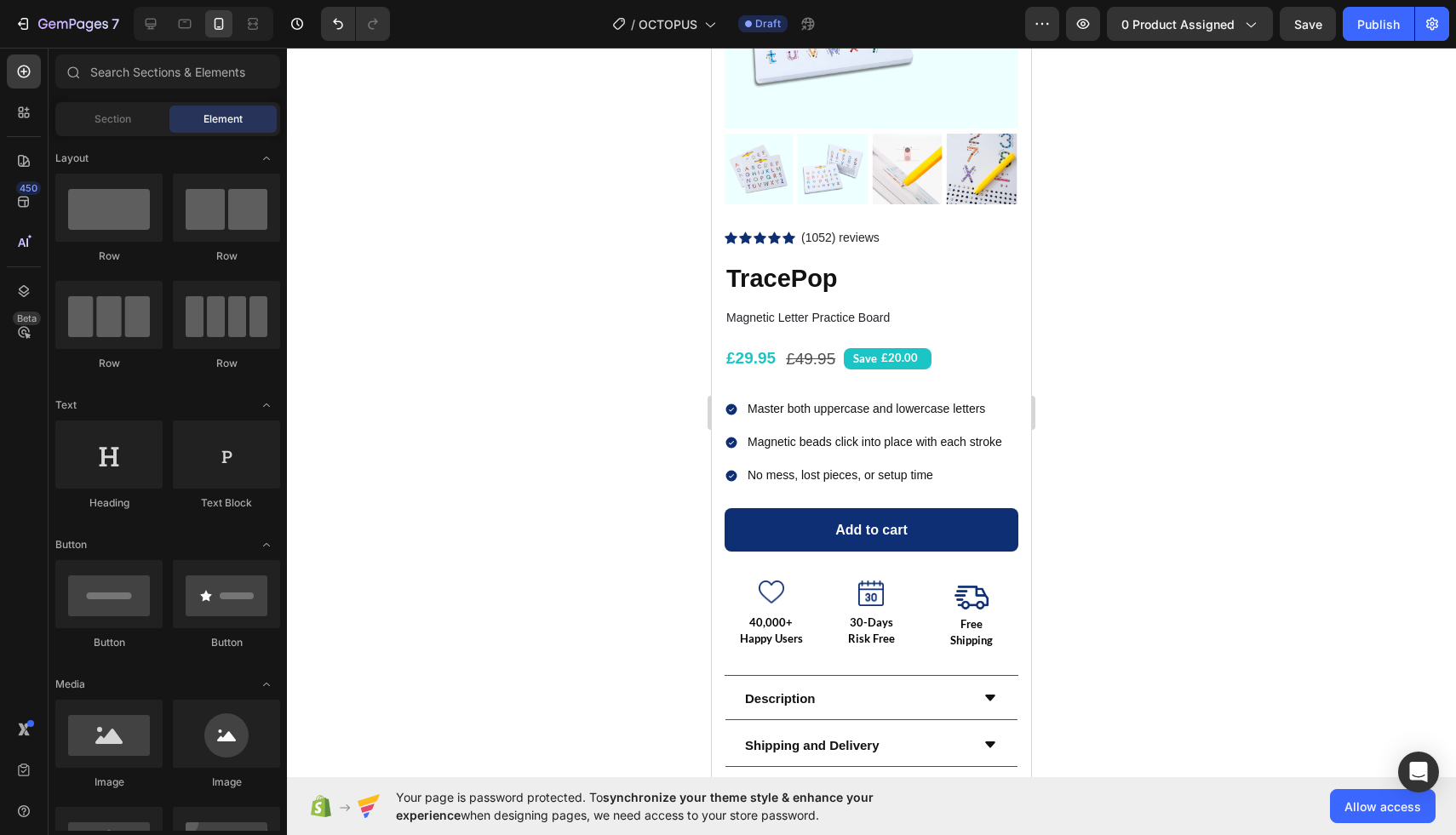
scroll to position [0, 0]
